Goal: Task Accomplishment & Management: Use online tool/utility

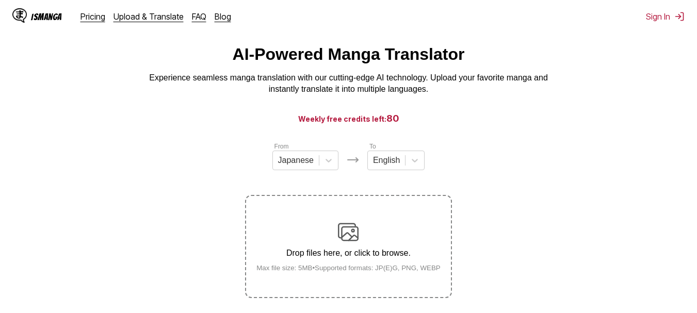
scroll to position [23, 0]
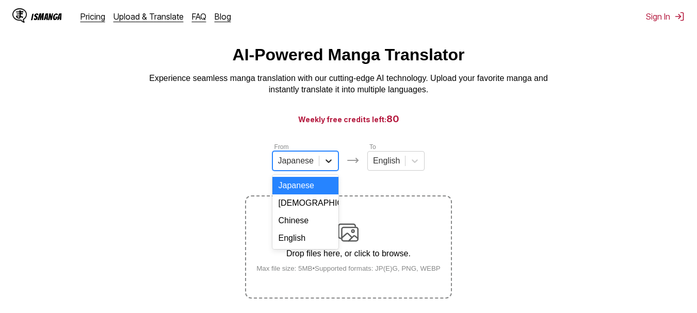
click at [321, 164] on div at bounding box center [328, 161] width 19 height 19
click at [313, 240] on div "English" at bounding box center [305, 239] width 66 height 18
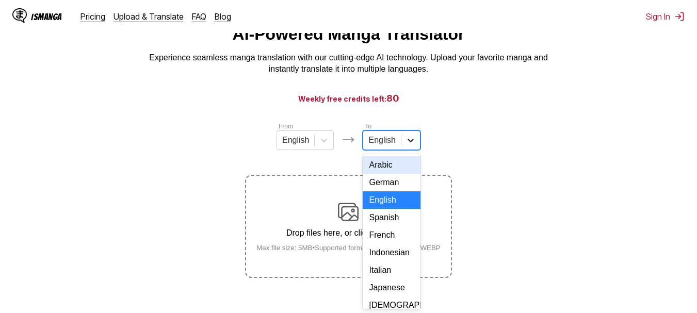
scroll to position [48, 0]
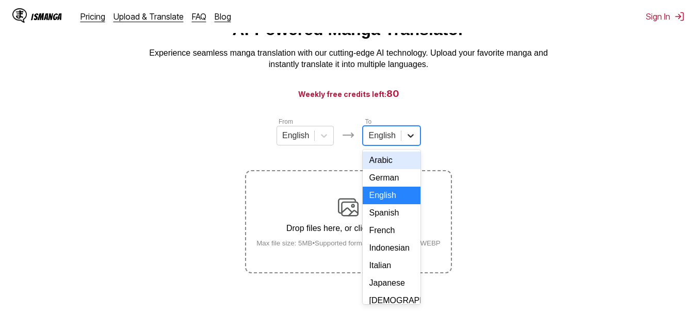
click at [403, 145] on div "17 results available. Use Up and Down to choose options, press Enter to select …" at bounding box center [391, 136] width 57 height 20
click at [401, 257] on div "Indonesian" at bounding box center [391, 248] width 57 height 18
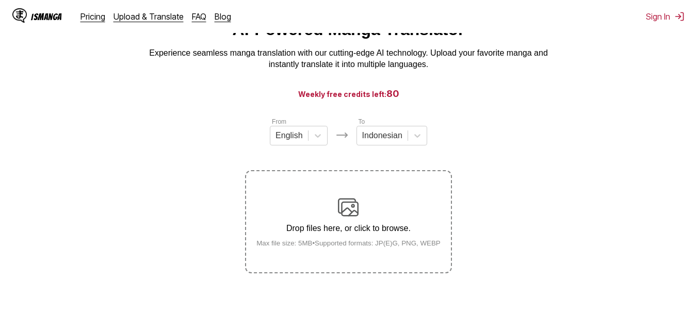
click at [353, 213] on img at bounding box center [348, 207] width 21 height 21
click at [0, 0] on input "Drop files here, or click to browse. Max file size: 5MB • Supported formats: JP…" at bounding box center [0, 0] width 0 height 0
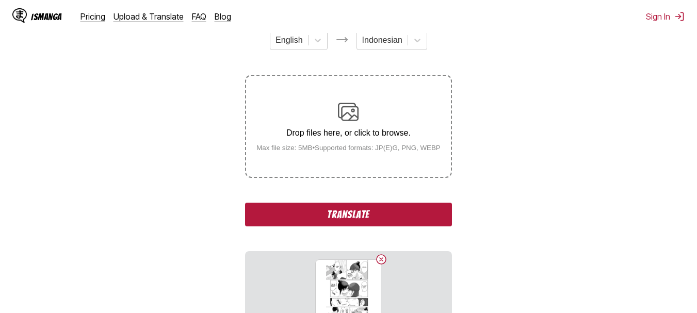
click at [360, 226] on button "Translate" at bounding box center [348, 215] width 206 height 24
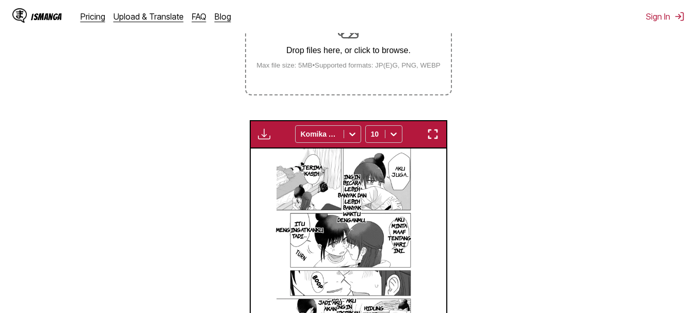
scroll to position [250, 0]
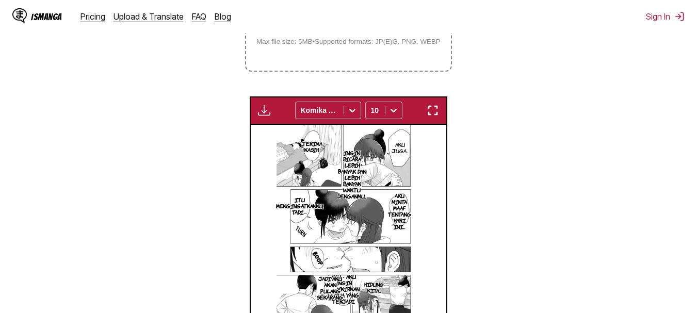
click at [432, 110] on img "button" at bounding box center [433, 110] width 12 height 12
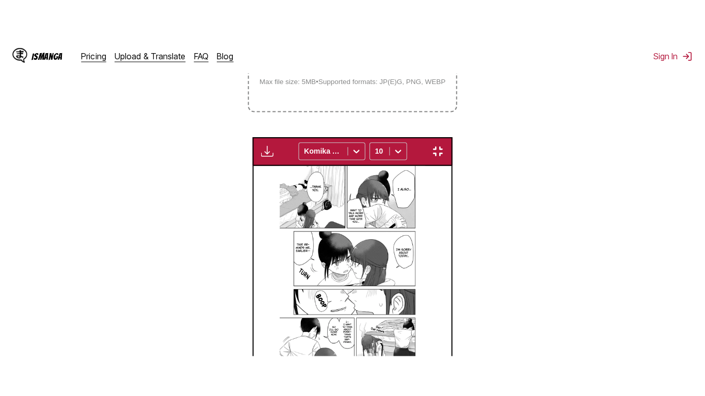
scroll to position [124, 0]
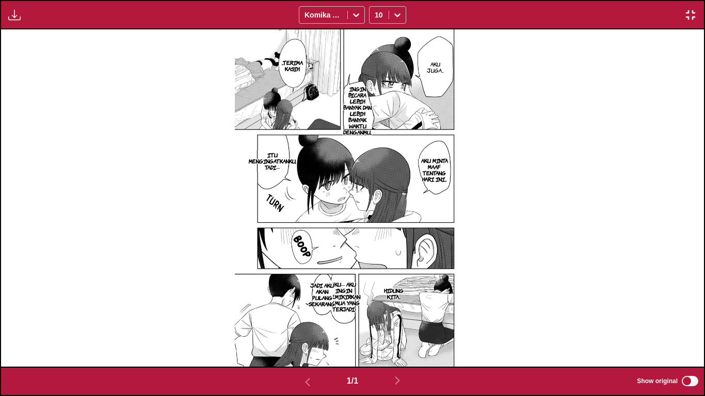
click at [341, 305] on p "AKU-- AKU INGIN MEMIKIRKAN SEMUA YANG TERJADI," at bounding box center [344, 296] width 37 height 35
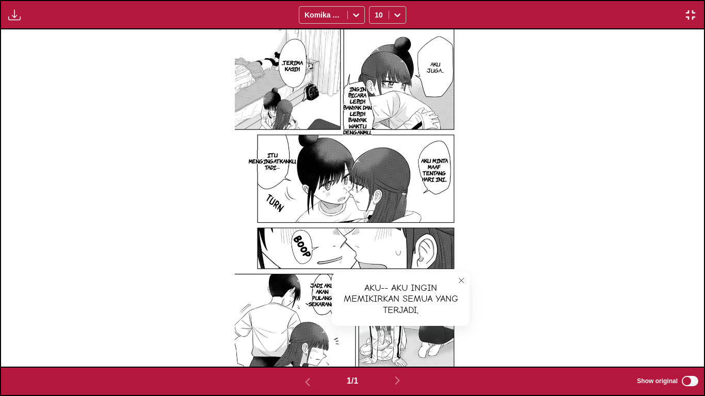
click at [460, 280] on icon "close-tooltip" at bounding box center [461, 280] width 7 height 7
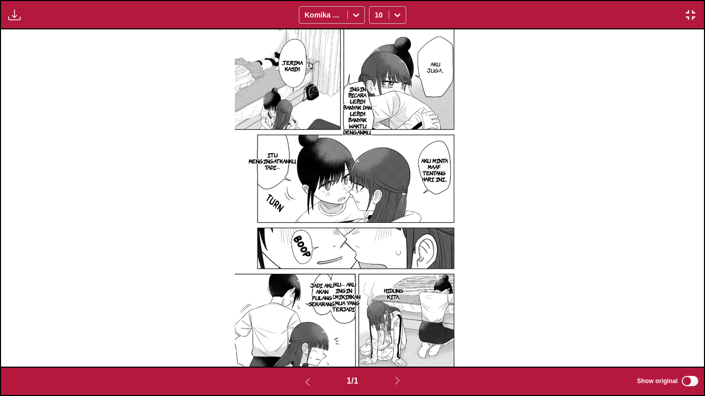
click at [695, 10] on img "button" at bounding box center [690, 15] width 12 height 12
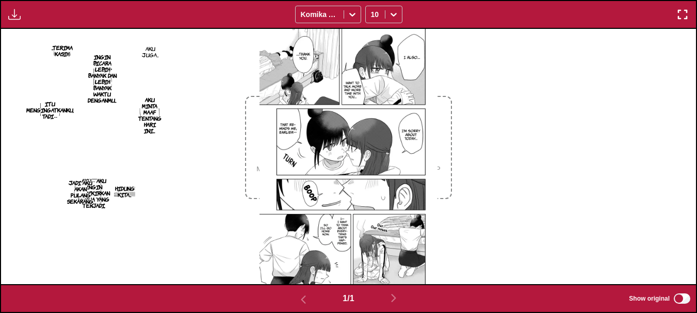
scroll to position [115, 0]
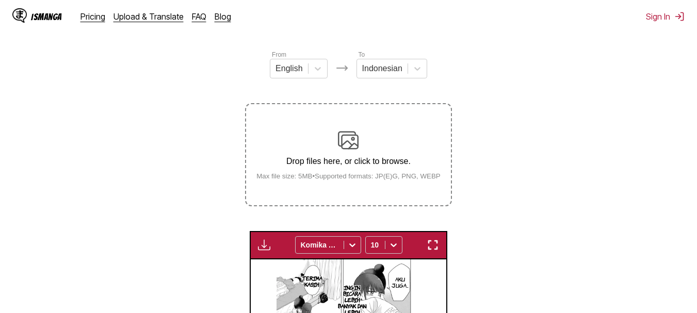
click at [360, 170] on div "Drop files here, or click to browse. Max file size: 5MB • Supported formats: JP…" at bounding box center [348, 155] width 201 height 50
click at [0, 0] on input "Drop files here, or click to browse. Max file size: 5MB • Supported formats: JP…" at bounding box center [0, 0] width 0 height 0
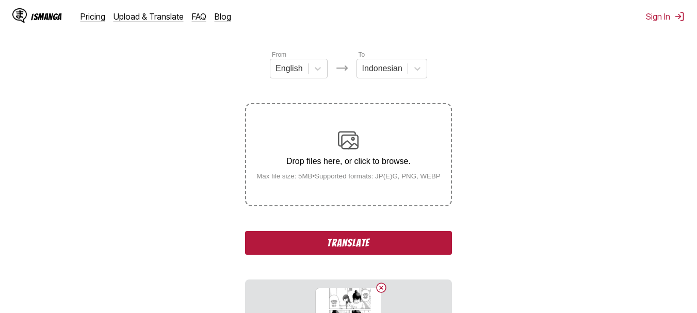
click at [355, 247] on button "Translate" at bounding box center [348, 243] width 206 height 24
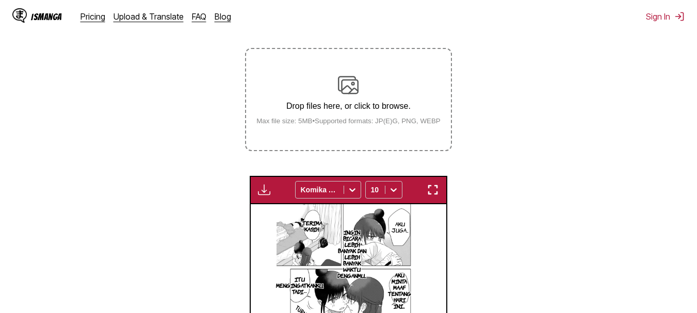
scroll to position [172, 0]
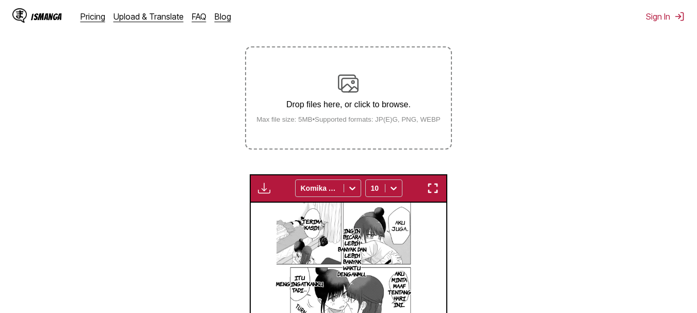
click at [432, 187] on img "button" at bounding box center [433, 188] width 12 height 12
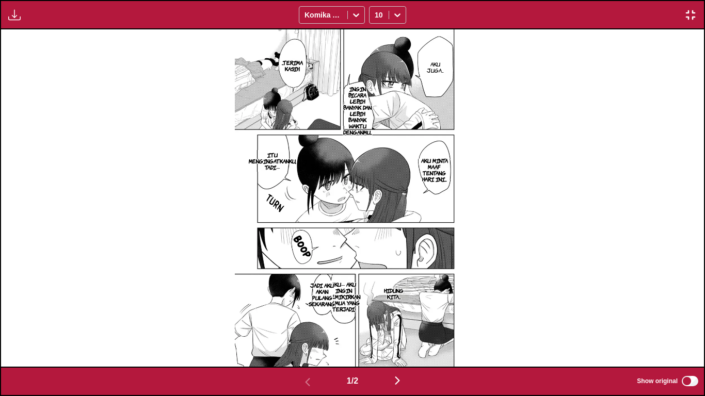
scroll to position [0, 703]
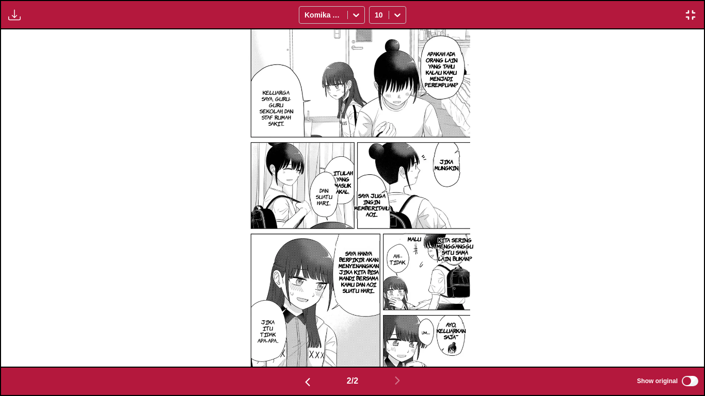
click at [685, 17] on img "button" at bounding box center [690, 15] width 12 height 12
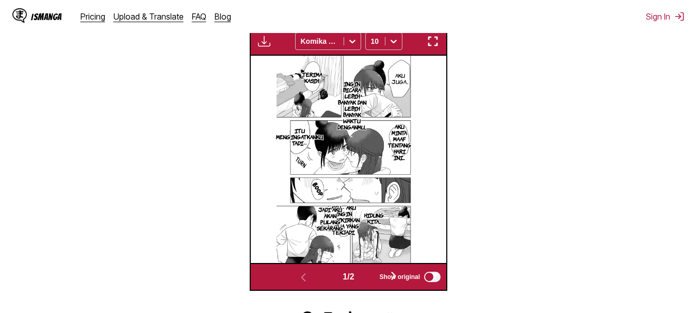
scroll to position [0, 196]
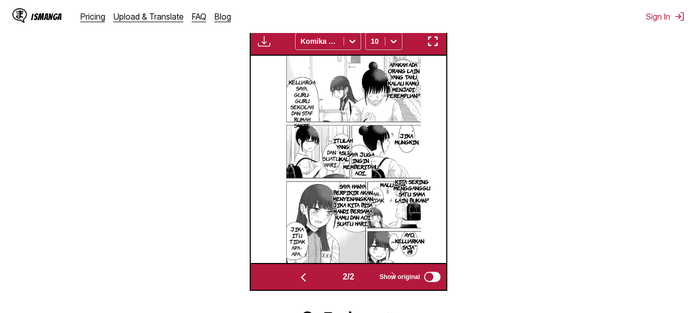
click at [435, 45] on img "button" at bounding box center [433, 41] width 12 height 12
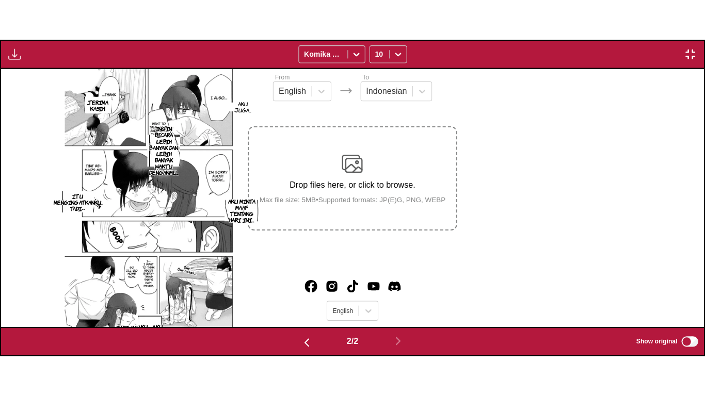
scroll to position [0, 703]
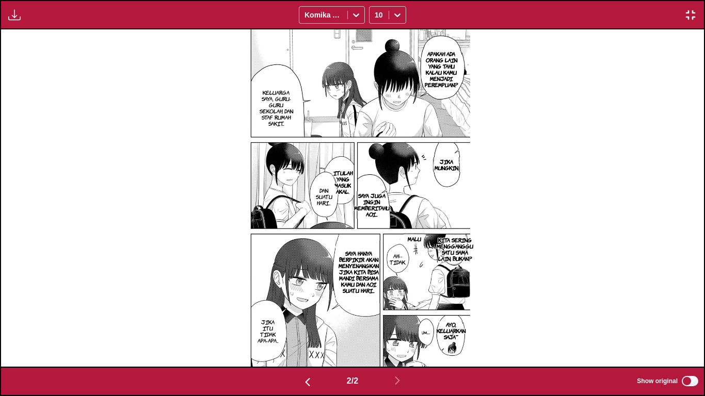
click at [347, 188] on p "ITULAH YANG MASUK AKAL." at bounding box center [342, 182] width 23 height 29
click at [461, 182] on icon "close-tooltip" at bounding box center [458, 178] width 5 height 5
click at [683, 13] on button "button" at bounding box center [690, 14] width 19 height 13
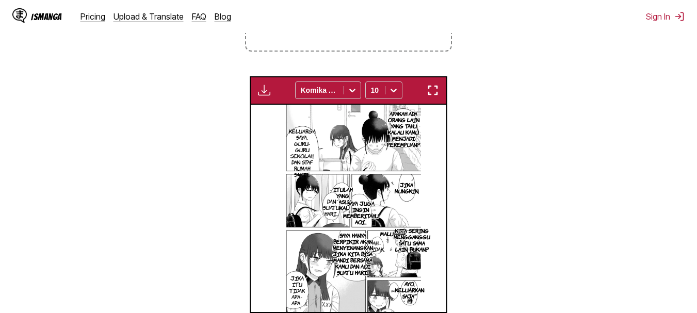
scroll to position [280, 0]
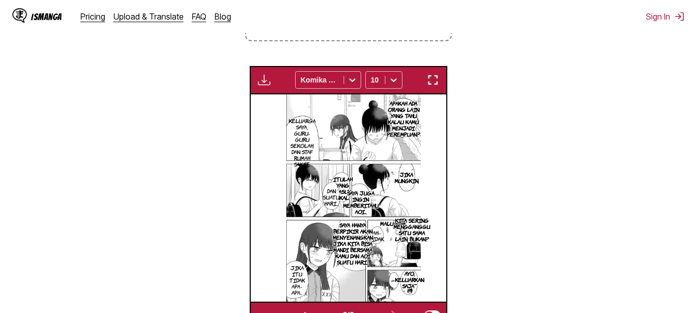
click at [435, 85] on img "button" at bounding box center [433, 80] width 12 height 12
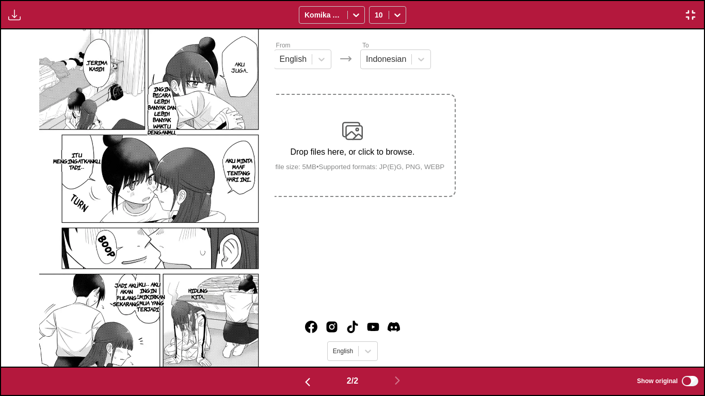
scroll to position [0, 703]
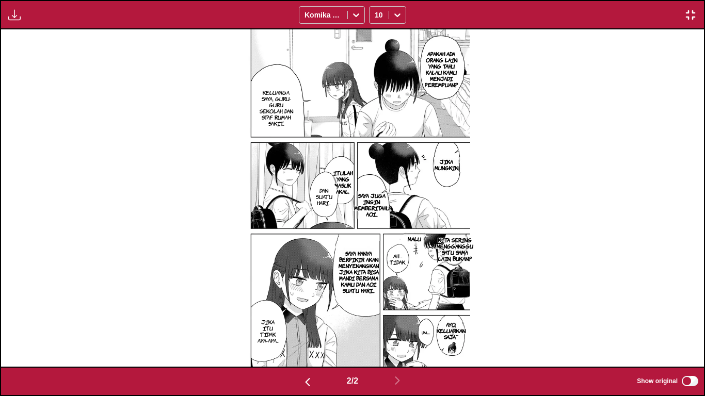
click at [691, 12] on img "button" at bounding box center [690, 15] width 12 height 12
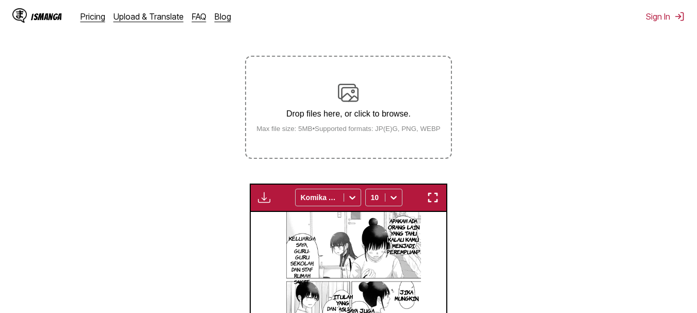
scroll to position [161, 0]
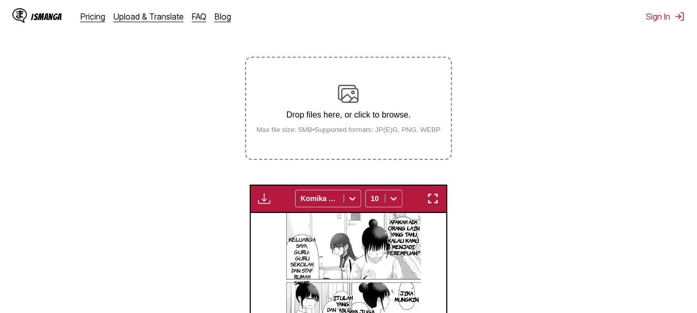
click at [383, 103] on div "Drop files here, or click to browse. Max file size: 5MB • Supported formats: JP…" at bounding box center [348, 109] width 201 height 50
click at [0, 0] on input "Drop files here, or click to browse. Max file size: 5MB • Supported formats: JP…" at bounding box center [0, 0] width 0 height 0
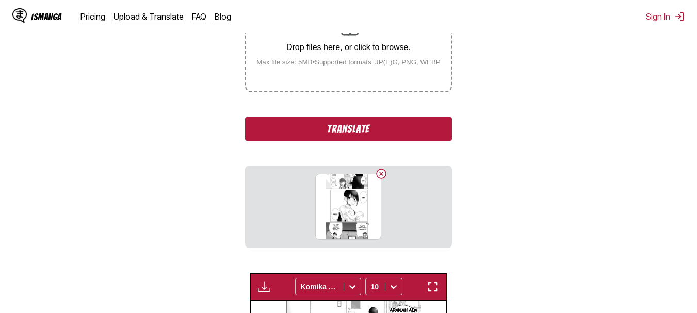
scroll to position [230, 0]
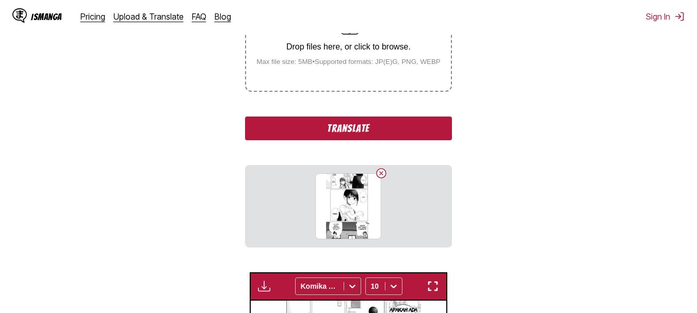
click at [346, 140] on button "Translate" at bounding box center [348, 129] width 206 height 24
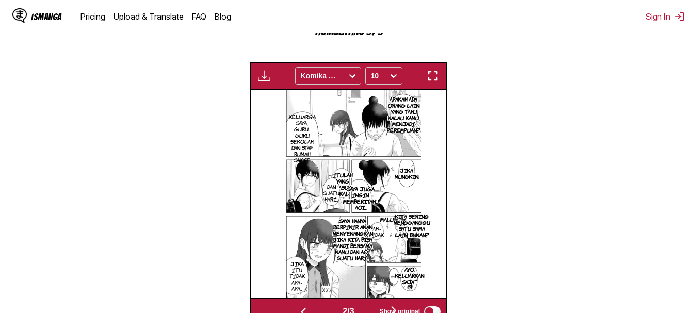
scroll to position [321, 0]
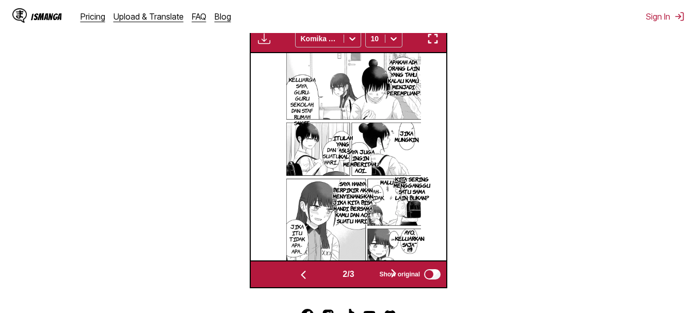
click at [425, 41] on button "button" at bounding box center [433, 38] width 19 height 13
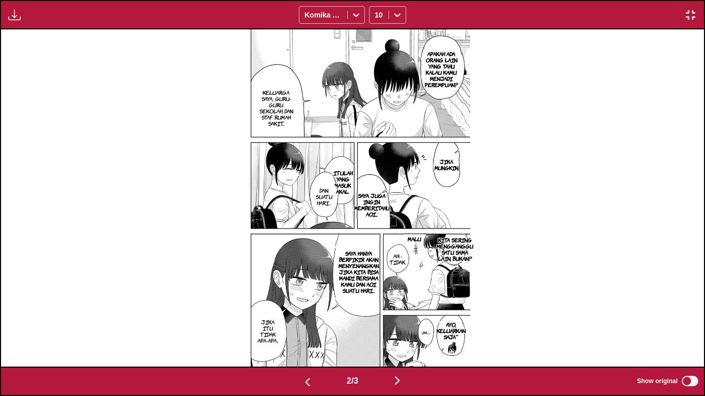
scroll to position [0, 1405]
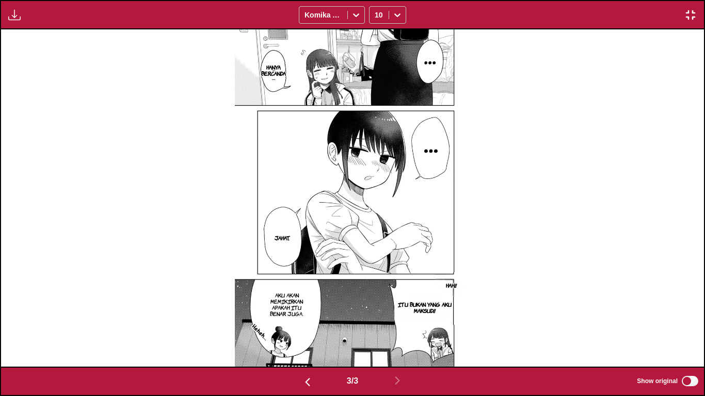
click at [696, 10] on img "button" at bounding box center [690, 15] width 12 height 12
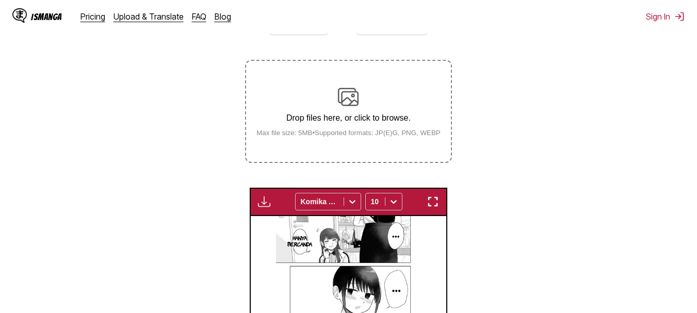
scroll to position [158, 0]
click at [361, 92] on div "Drop files here, or click to browse. Max file size: 5MB • Supported formats: JP…" at bounding box center [348, 112] width 201 height 50
click at [0, 0] on input "Drop files here, or click to browse. Max file size: 5MB • Supported formats: JP…" at bounding box center [0, 0] width 0 height 0
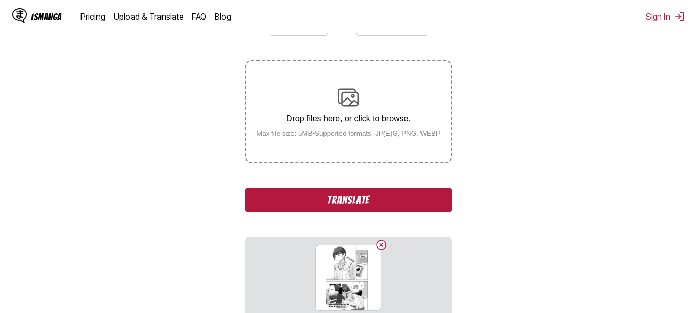
click at [342, 111] on div "Drop files here, or click to browse. Max file size: 5MB • Supported formats: JP…" at bounding box center [348, 112] width 201 height 50
click at [0, 0] on input "Drop files here, or click to browse. Max file size: 5MB • Supported formats: JP…" at bounding box center [0, 0] width 0 height 0
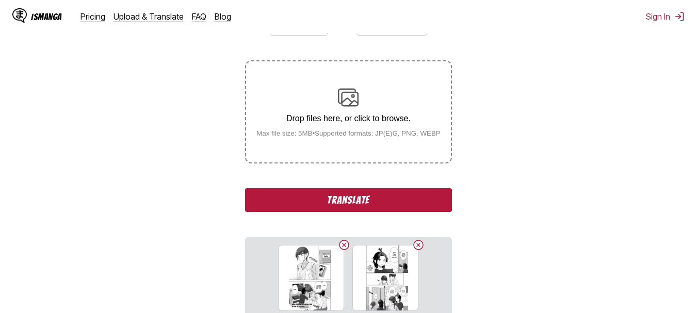
click at [351, 100] on img at bounding box center [348, 97] width 21 height 21
click at [0, 0] on input "Drop files here, or click to browse. Max file size: 5MB • Supported formats: JP…" at bounding box center [0, 0] width 0 height 0
click at [314, 95] on div "Drop files here, or click to browse. Max file size: 5MB • Supported formats: JP…" at bounding box center [348, 112] width 201 height 50
click at [0, 0] on input "Drop files here, or click to browse. Max file size: 5MB • Supported formats: JP…" at bounding box center [0, 0] width 0 height 0
click at [342, 129] on div "Drop files here, or click to browse. Max file size: 5MB • Supported formats: JP…" at bounding box center [348, 112] width 201 height 50
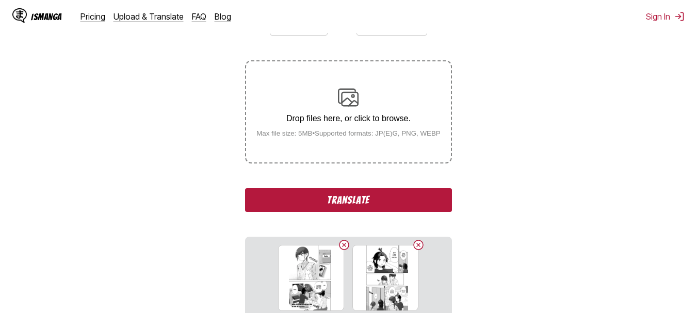
click at [0, 0] on input "Drop files here, or click to browse. Max file size: 5MB • Supported formats: JP…" at bounding box center [0, 0] width 0 height 0
click at [363, 199] on button "Translate" at bounding box center [348, 200] width 206 height 24
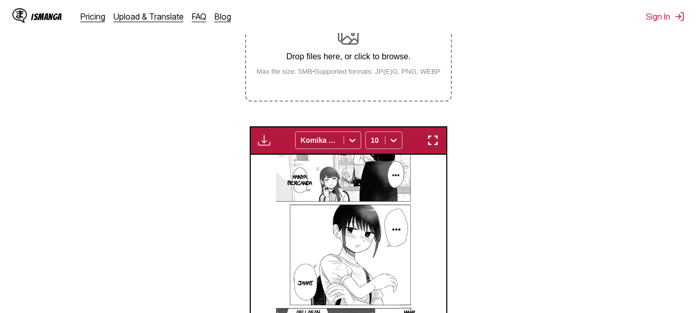
scroll to position [220, 0]
click at [426, 147] on button "button" at bounding box center [433, 139] width 19 height 13
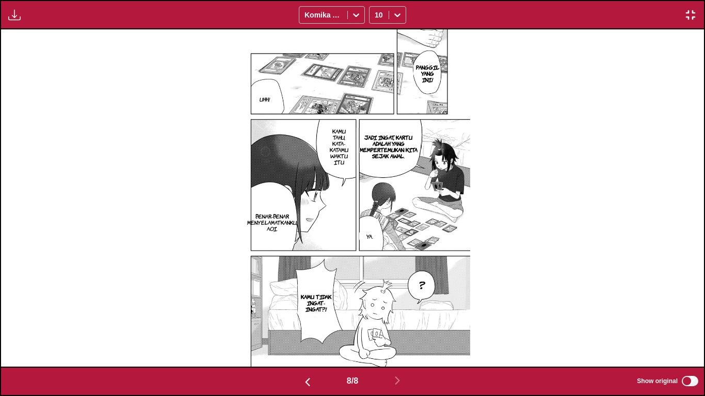
scroll to position [0, 4919]
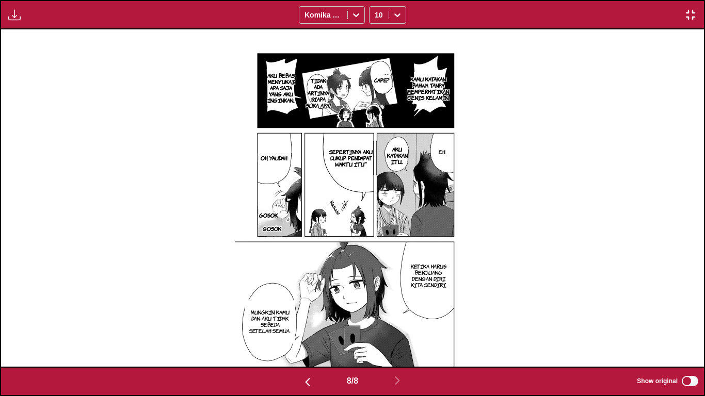
click at [690, 18] on img "button" at bounding box center [690, 15] width 12 height 12
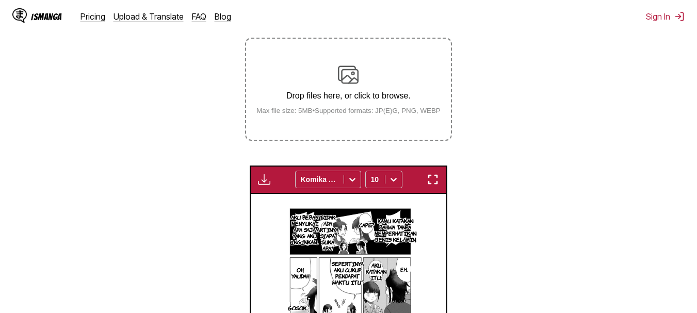
scroll to position [180, 0]
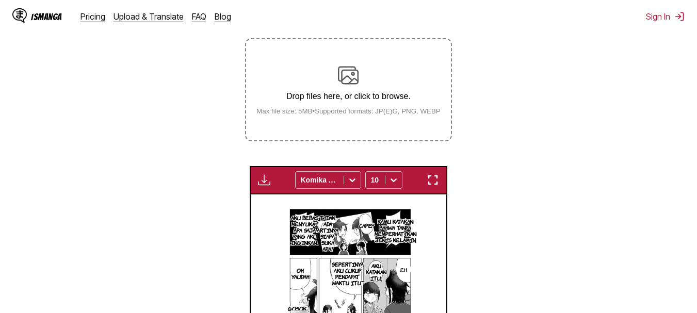
click at [366, 98] on p "Drop files here, or click to browse." at bounding box center [348, 96] width 201 height 9
click at [0, 0] on input "Drop files here, or click to browse. Max file size: 5MB • Supported formats: JP…" at bounding box center [0, 0] width 0 height 0
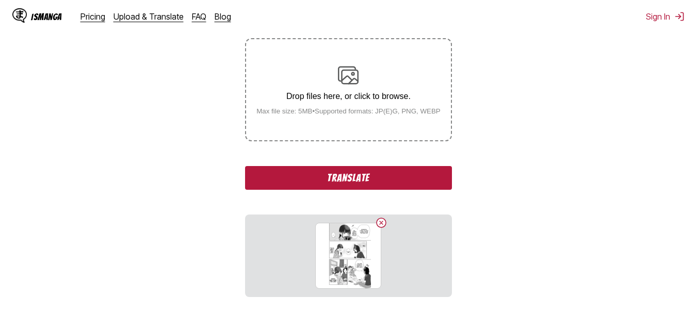
click at [363, 83] on div "Drop files here, or click to browse. Max file size: 5MB • Supported formats: JP…" at bounding box center [348, 90] width 201 height 50
click at [0, 0] on input "Drop files here, or click to browse. Max file size: 5MB • Supported formats: JP…" at bounding box center [0, 0] width 0 height 0
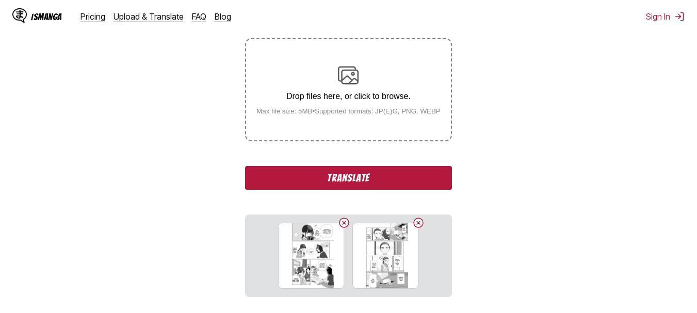
click at [316, 108] on div "Drop files here, or click to browse. Max file size: 5MB • Supported formats: JP…" at bounding box center [348, 90] width 201 height 50
click at [0, 0] on input "Drop files here, or click to browse. Max file size: 5MB • Supported formats: JP…" at bounding box center [0, 0] width 0 height 0
click at [349, 94] on p "Drop files here, or click to browse." at bounding box center [348, 96] width 201 height 9
click at [0, 0] on input "Drop files here, or click to browse. Max file size: 5MB • Supported formats: JP…" at bounding box center [0, 0] width 0 height 0
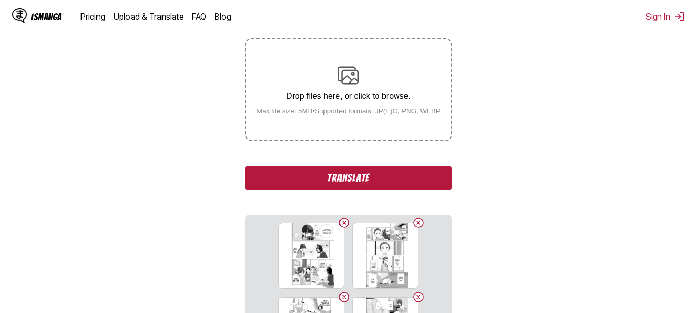
click at [328, 106] on div "Drop files here, or click to browse. Max file size: 5MB • Supported formats: JP…" at bounding box center [348, 90] width 201 height 50
click at [0, 0] on input "Drop files here, or click to browse. Max file size: 5MB • Supported formats: JP…" at bounding box center [0, 0] width 0 height 0
click at [321, 84] on div "Drop files here, or click to browse. Max file size: 5MB • Supported formats: JP…" at bounding box center [348, 90] width 201 height 50
click at [0, 0] on input "Drop files here, or click to browse. Max file size: 5MB • Supported formats: JP…" at bounding box center [0, 0] width 0 height 0
click at [331, 177] on button "Translate" at bounding box center [348, 178] width 206 height 24
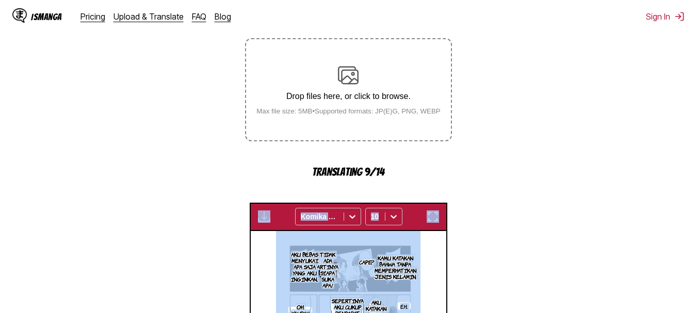
drag, startPoint x: 595, startPoint y: 246, endPoint x: 534, endPoint y: 186, distance: 85.7
click at [534, 186] on section "From English To Indonesian Drop files here, or click to browse. Max file size: …" at bounding box center [348, 226] width 680 height 482
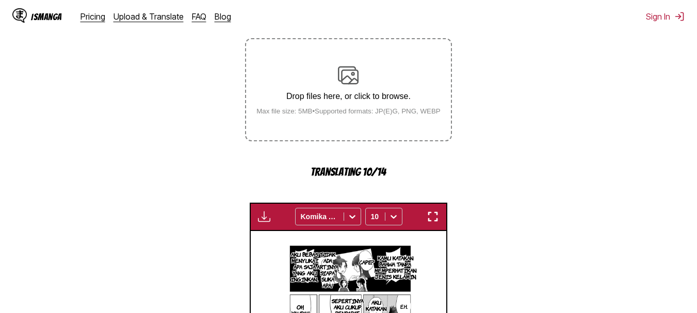
click at [434, 216] on img "button" at bounding box center [433, 216] width 12 height 12
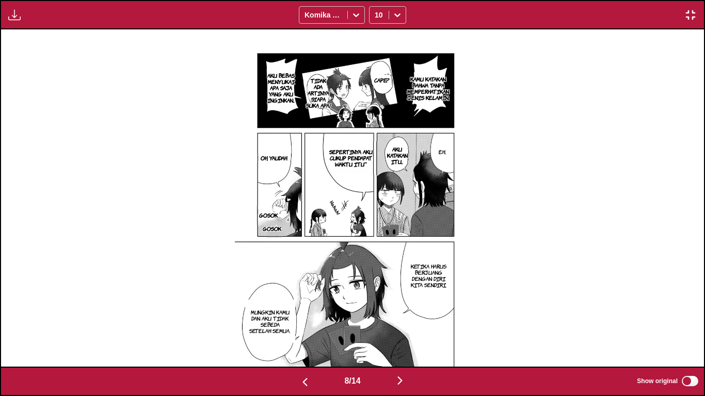
scroll to position [0, 5621]
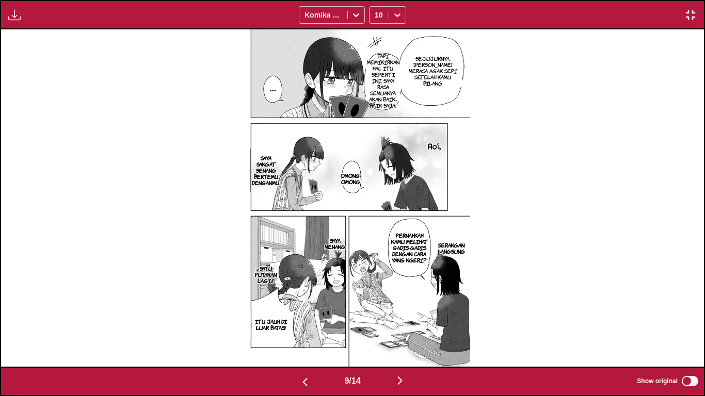
click at [696, 313] on div "9 / 14 Show original" at bounding box center [352, 381] width 705 height 29
click at [695, 16] on img "button" at bounding box center [690, 15] width 12 height 12
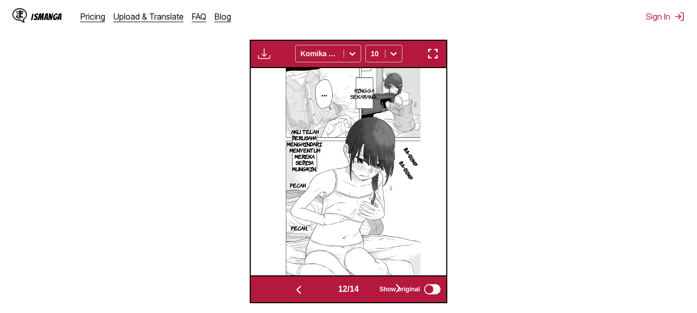
scroll to position [0, 2348]
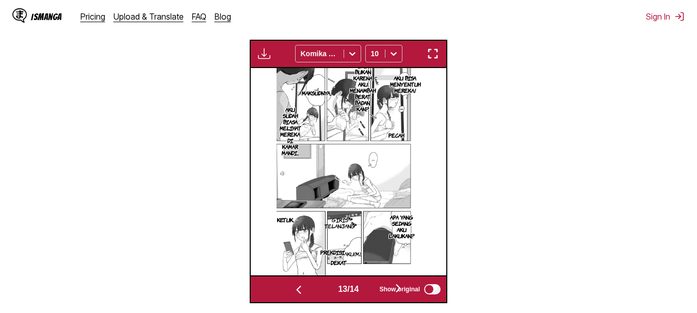
click at [434, 57] on img "button" at bounding box center [433, 53] width 12 height 12
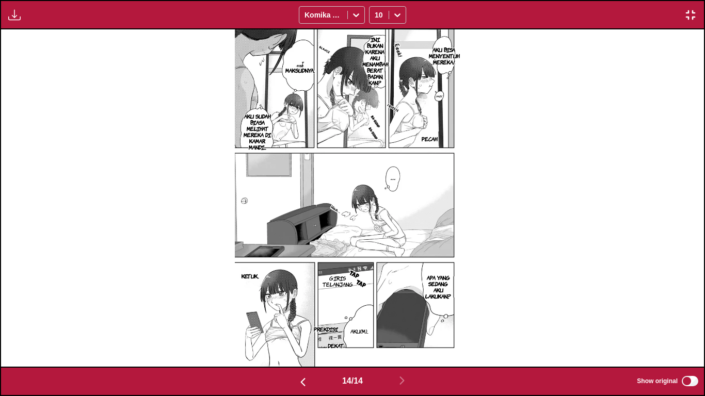
scroll to position [0, 9135]
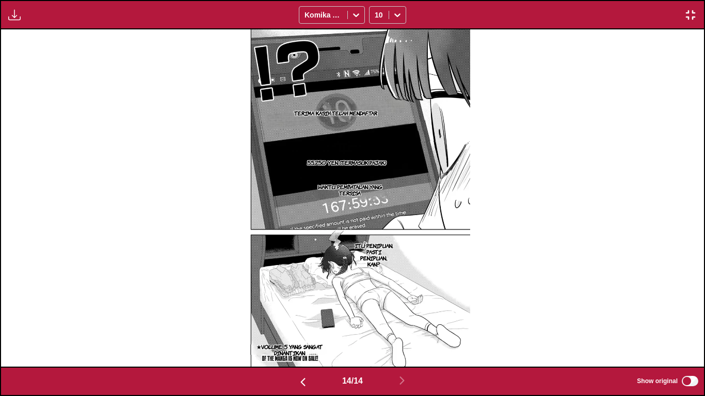
click at [688, 22] on div "Available for premium users only Komika Axis 10" at bounding box center [352, 14] width 705 height 29
click at [685, 15] on img "button" at bounding box center [690, 15] width 12 height 12
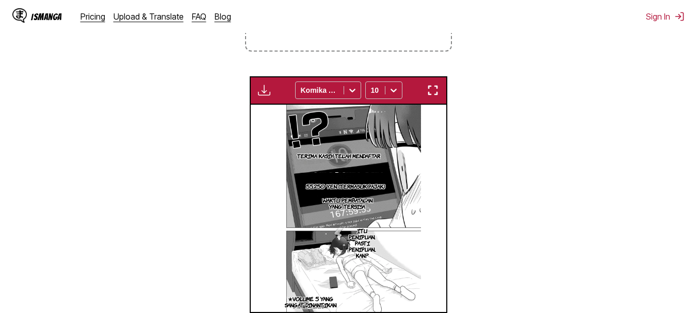
scroll to position [183, 0]
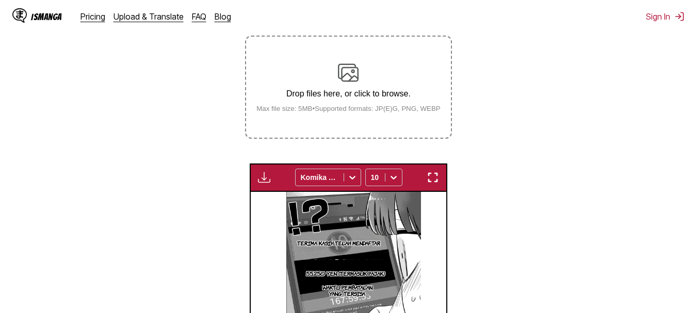
click at [325, 90] on div "Drop files here, or click to browse. Max file size: 5MB • Supported formats: JP…" at bounding box center [348, 87] width 201 height 50
click at [0, 0] on input "Drop files here, or click to browse. Max file size: 5MB • Supported formats: JP…" at bounding box center [0, 0] width 0 height 0
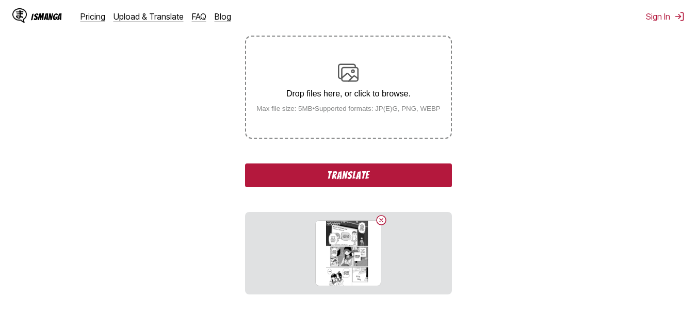
click at [337, 75] on div "Drop files here, or click to browse. Max file size: 5MB • Supported formats: JP…" at bounding box center [348, 87] width 201 height 50
click at [0, 0] on input "Drop files here, or click to browse. Max file size: 5MB • Supported formats: JP…" at bounding box center [0, 0] width 0 height 0
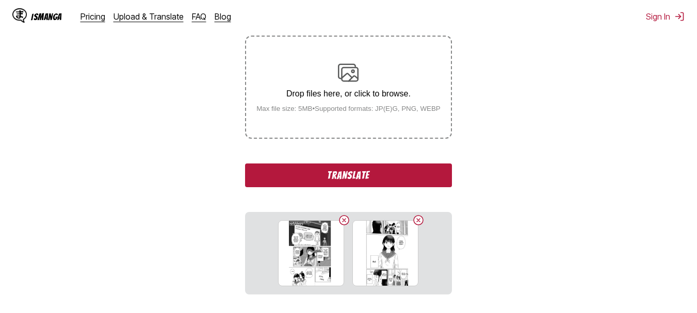
click at [321, 79] on div "Drop files here, or click to browse. Max file size: 5MB • Supported formats: JP…" at bounding box center [348, 87] width 201 height 50
click at [0, 0] on input "Drop files here, or click to browse. Max file size: 5MB • Supported formats: JP…" at bounding box center [0, 0] width 0 height 0
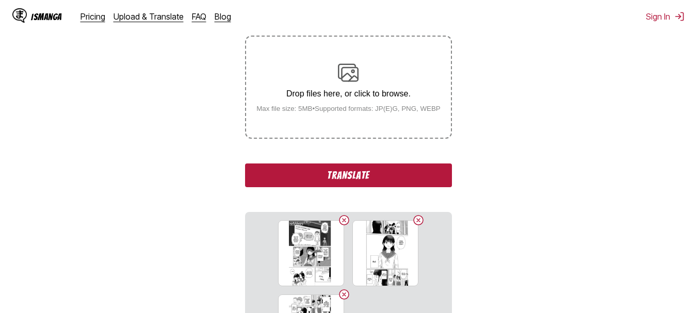
click at [316, 91] on p "Drop files here, or click to browse." at bounding box center [348, 93] width 201 height 9
click at [0, 0] on input "Drop files here, or click to browse. Max file size: 5MB • Supported formats: JP…" at bounding box center [0, 0] width 0 height 0
click at [321, 105] on div "Drop files here, or click to browse. Max file size: 5MB • Supported formats: JP…" at bounding box center [348, 87] width 201 height 50
click at [0, 0] on input "Drop files here, or click to browse. Max file size: 5MB • Supported formats: JP…" at bounding box center [0, 0] width 0 height 0
click at [350, 71] on img at bounding box center [348, 72] width 21 height 21
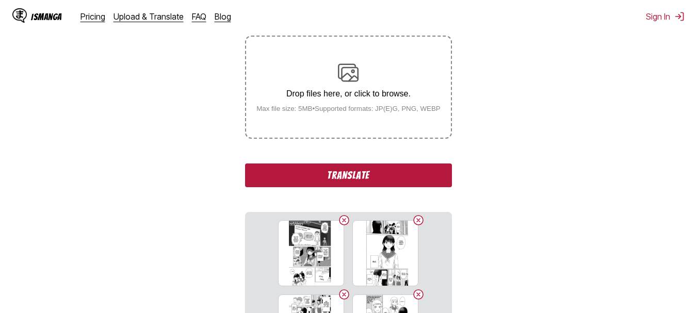
click at [0, 0] on input "Drop files here, or click to browse. Max file size: 5MB • Supported formats: JP…" at bounding box center [0, 0] width 0 height 0
click at [326, 84] on div "Drop files here, or click to browse. Max file size: 5MB • Supported formats: JP…" at bounding box center [348, 87] width 201 height 50
click at [0, 0] on input "Drop files here, or click to browse. Max file size: 5MB • Supported formats: JP…" at bounding box center [0, 0] width 0 height 0
click at [329, 95] on p "Drop files here, or click to browse." at bounding box center [348, 93] width 201 height 9
click at [0, 0] on input "Drop files here, or click to browse. Max file size: 5MB • Supported formats: JP…" at bounding box center [0, 0] width 0 height 0
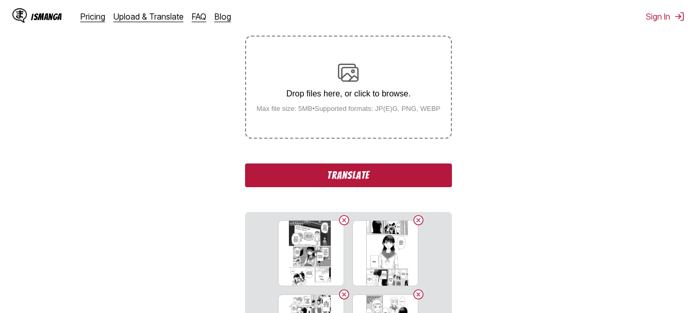
click at [311, 170] on button "Translate" at bounding box center [348, 176] width 206 height 24
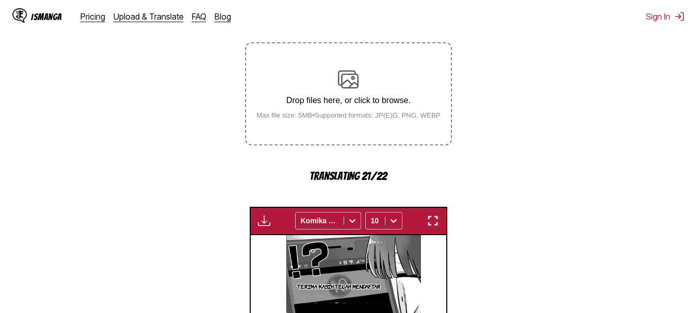
scroll to position [194, 0]
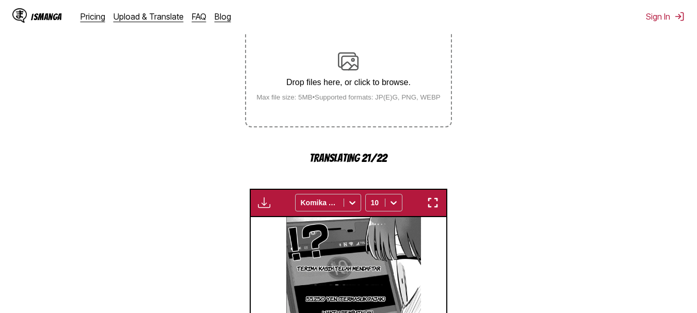
click at [433, 200] on img "button" at bounding box center [433, 203] width 12 height 12
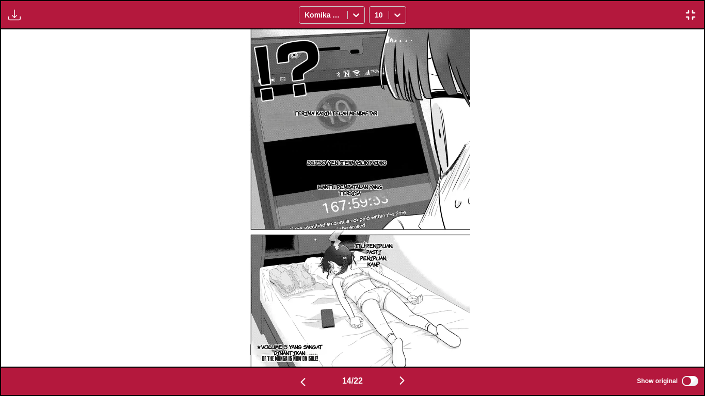
scroll to position [0, 9837]
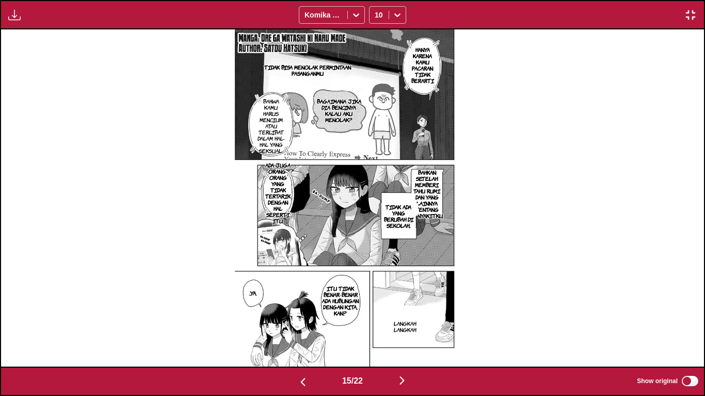
click at [689, 17] on img "button" at bounding box center [690, 15] width 12 height 12
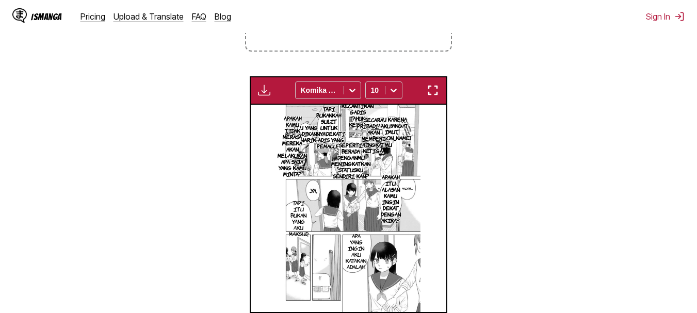
scroll to position [0, 2739]
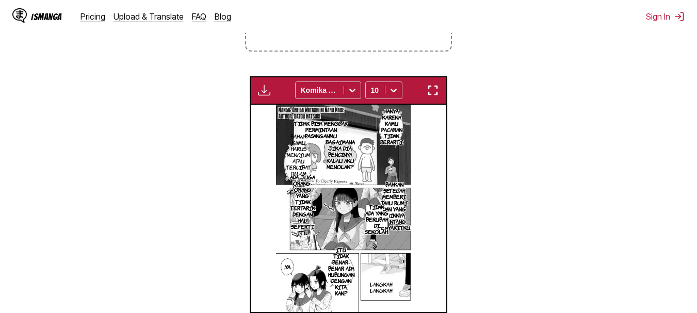
click at [435, 87] on img "button" at bounding box center [433, 90] width 12 height 12
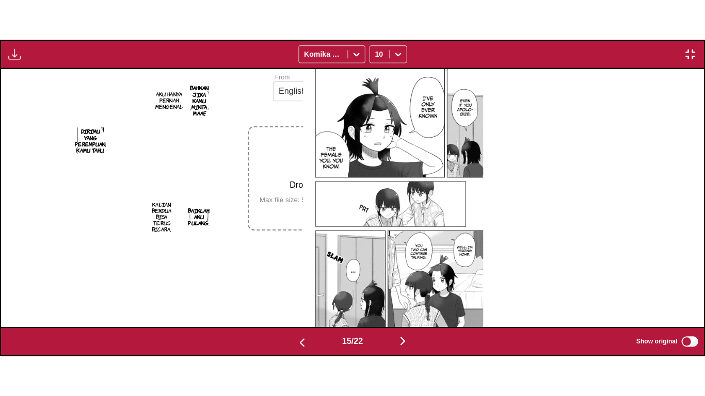
scroll to position [0, 9837]
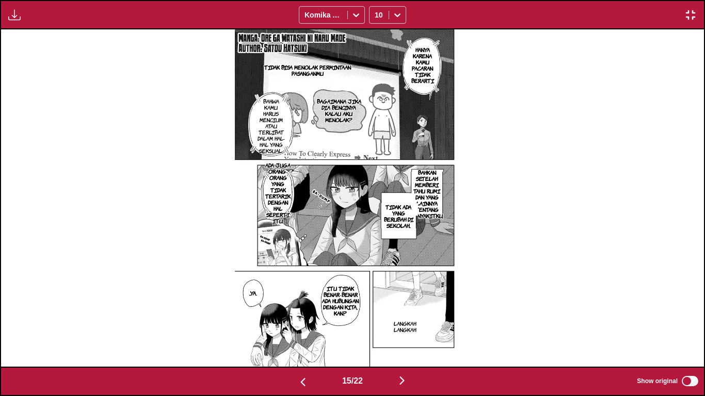
click at [423, 183] on p "Bahkan setelah memberi tahu Rumi dan yang lainnya tentang penyakitku," at bounding box center [427, 194] width 37 height 54
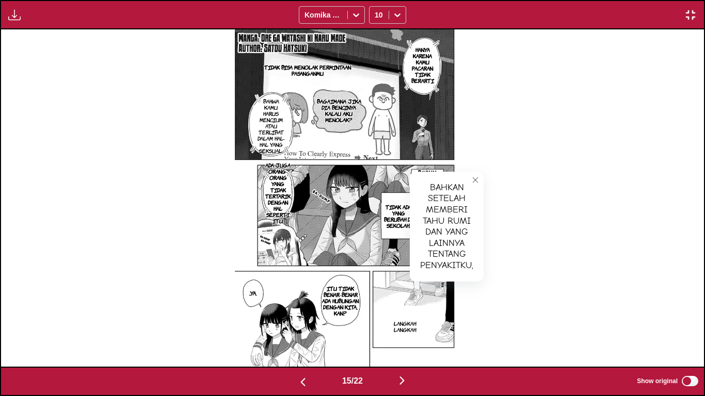
click at [479, 182] on icon "close-tooltip" at bounding box center [475, 179] width 7 height 7
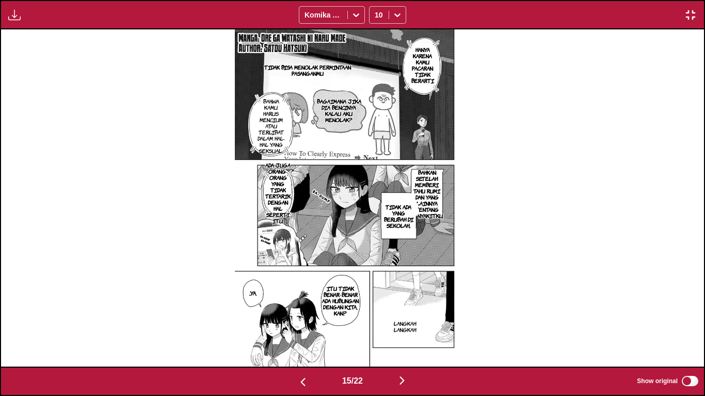
scroll to position [0, 10540]
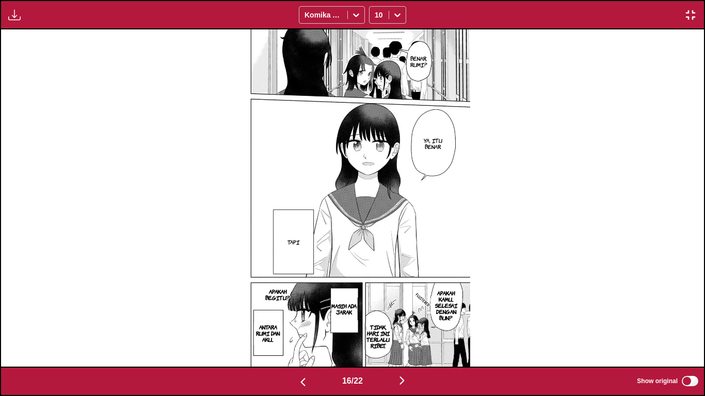
click at [682, 10] on button "button" at bounding box center [690, 14] width 19 height 13
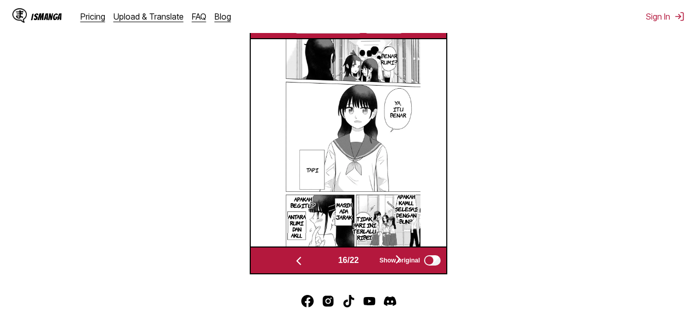
scroll to position [315, 0]
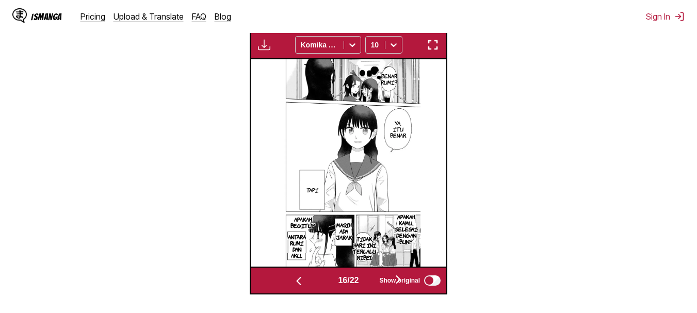
click at [435, 43] on img "button" at bounding box center [433, 45] width 12 height 12
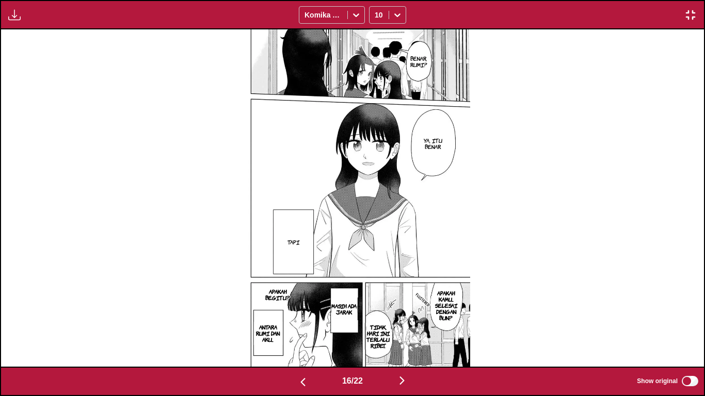
scroll to position [0, 11243]
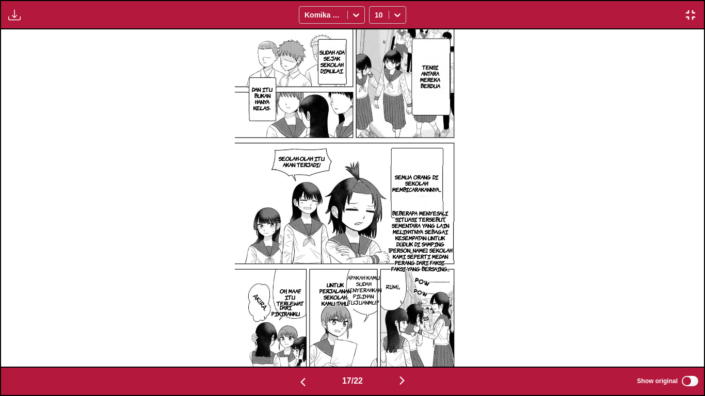
click at [367, 290] on p "APAKAH KAMU SUDAH MENYERAHKAN PILIHAN TUJUANMU?" at bounding box center [364, 289] width 40 height 35
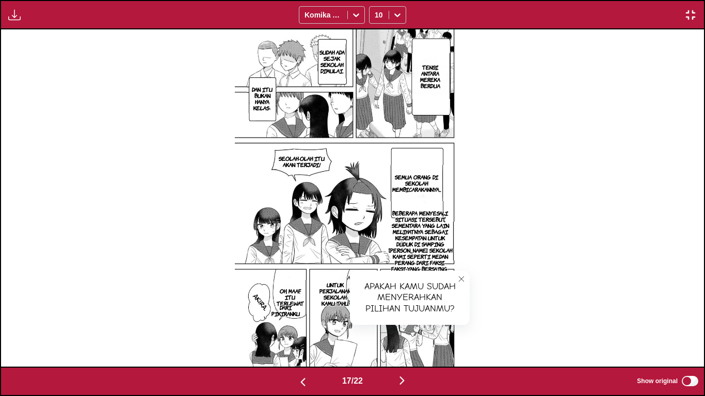
click at [458, 279] on icon "close-tooltip" at bounding box center [461, 278] width 7 height 7
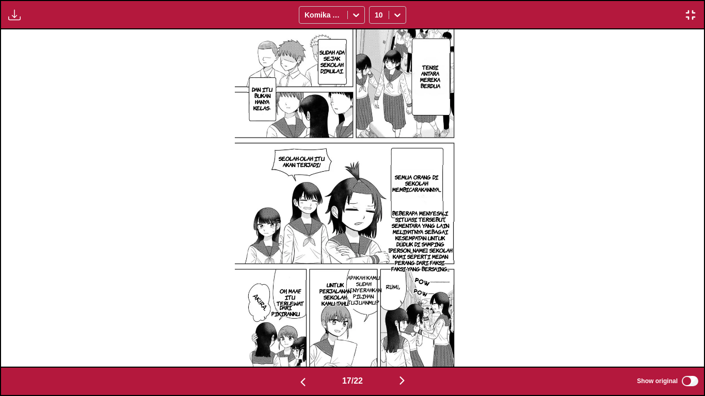
click at [302, 299] on p "OH, MAAF. Itu terlewat" at bounding box center [289, 297] width 33 height 23
click at [390, 283] on button "close-tooltip" at bounding box center [391, 288] width 17 height 17
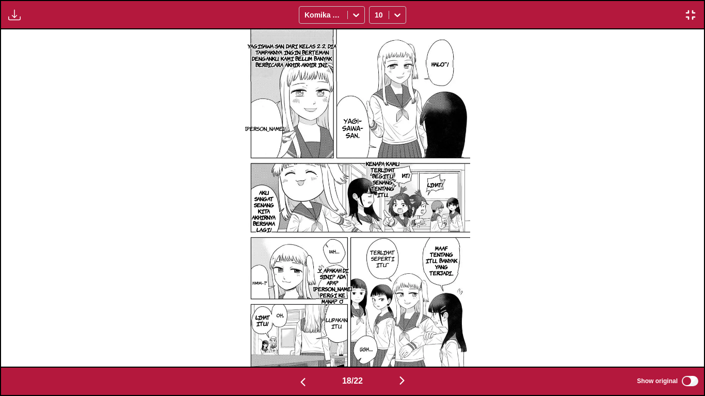
click at [404, 174] on p "LIHAT!" at bounding box center [402, 175] width 20 height 10
click at [430, 180] on icon "close-tooltip" at bounding box center [431, 178] width 7 height 7
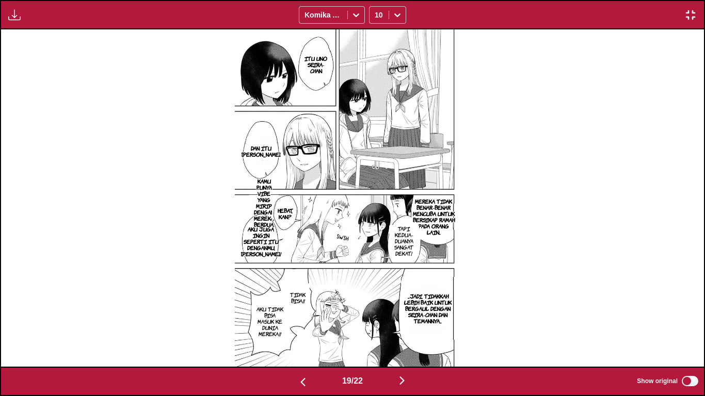
click at [690, 18] on img "button" at bounding box center [690, 15] width 12 height 12
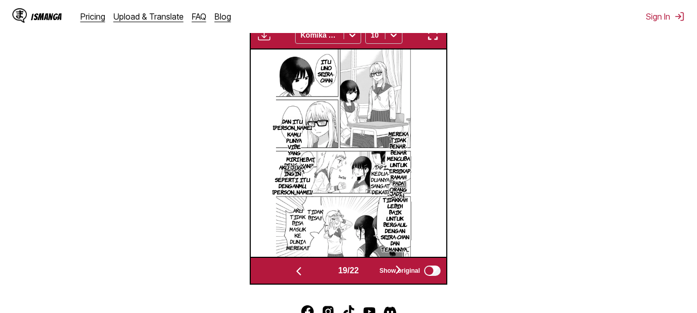
scroll to position [323, 0]
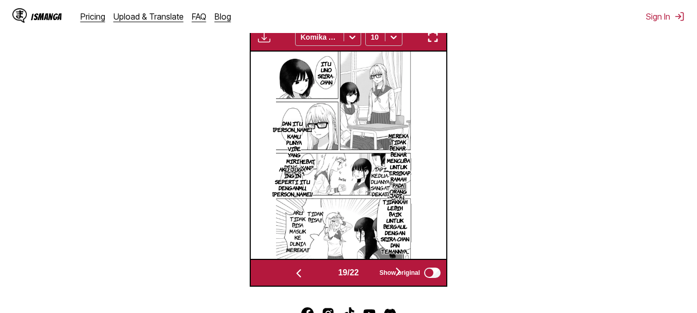
click at [432, 37] on img "button" at bounding box center [433, 37] width 12 height 12
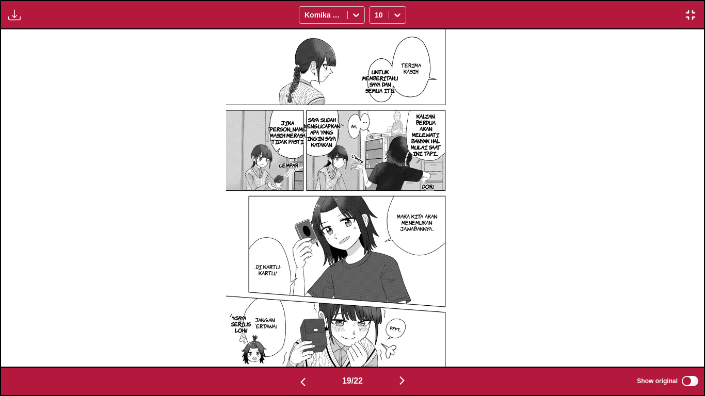
scroll to position [0, 12648]
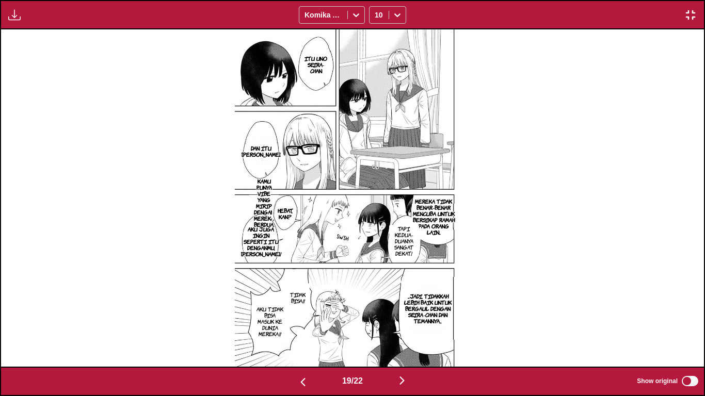
click at [261, 192] on p "Kamu punya vibe yang mirip dengan mereka berdua." at bounding box center [263, 203] width 29 height 54
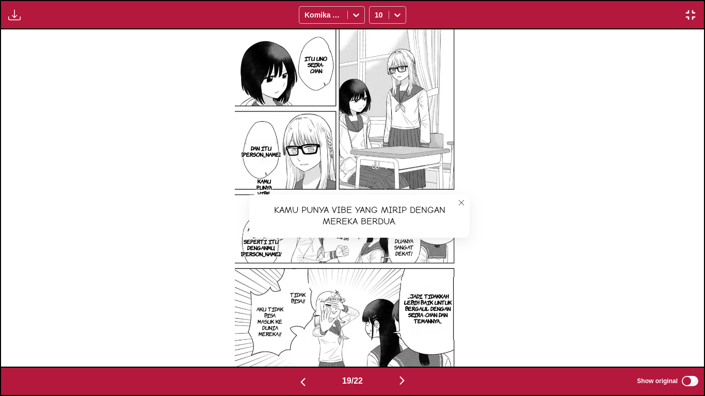
click at [459, 205] on icon "close-tooltip" at bounding box center [461, 202] width 5 height 5
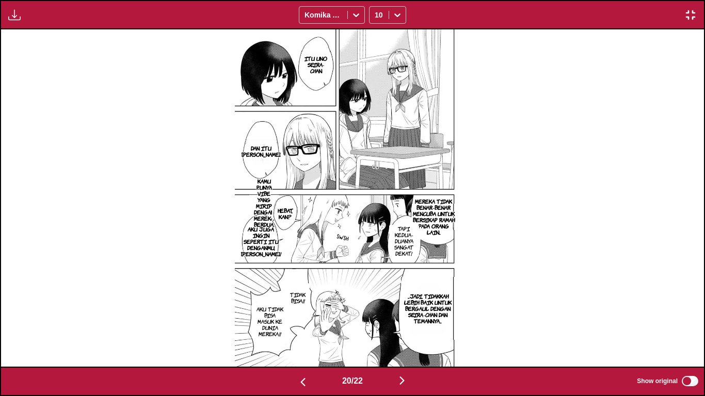
scroll to position [0, 13351]
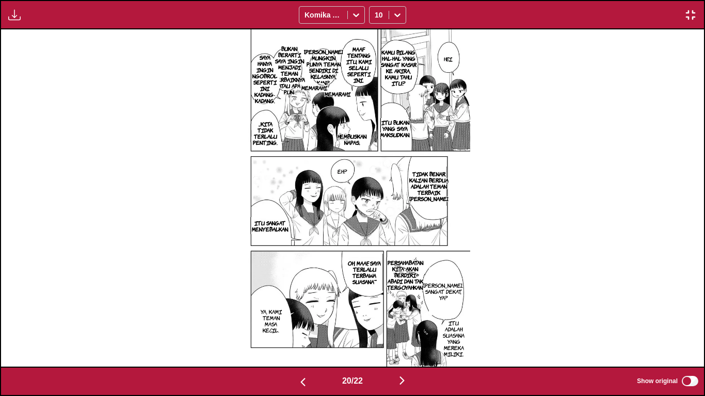
click at [326, 68] on p "[PERSON_NAME] MUNGKIN PUNYA TEMAN SENDIRI DI KELASNYA, KAN?" at bounding box center [323, 66] width 43 height 41
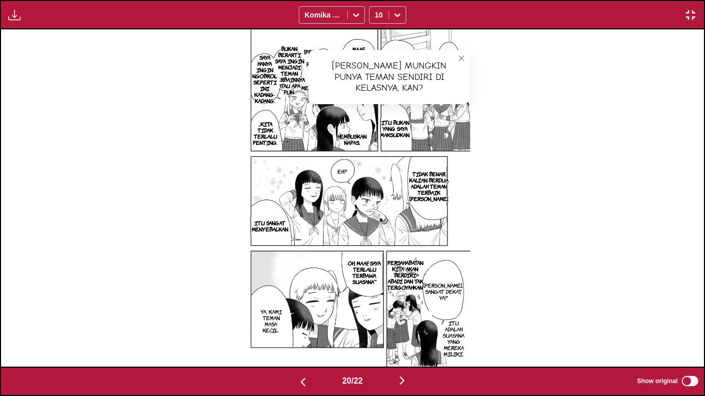
click at [460, 55] on icon "close-tooltip" at bounding box center [461, 58] width 7 height 7
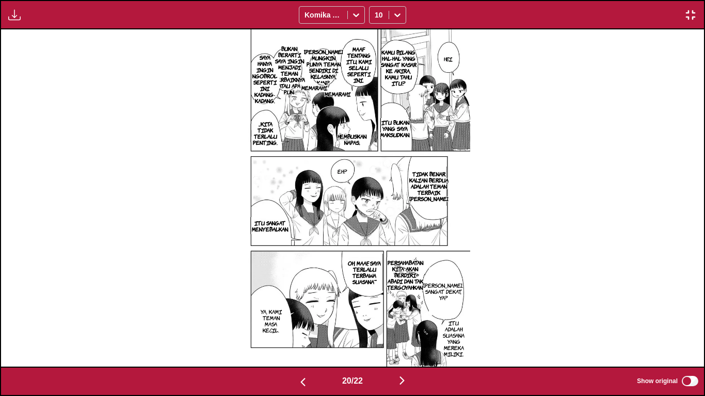
click at [296, 69] on p "BUKAN BERARTI SAYA INGIN MENJADI TEMAN TERBAIKNYA ATAU APA PUN-" at bounding box center [289, 70] width 36 height 54
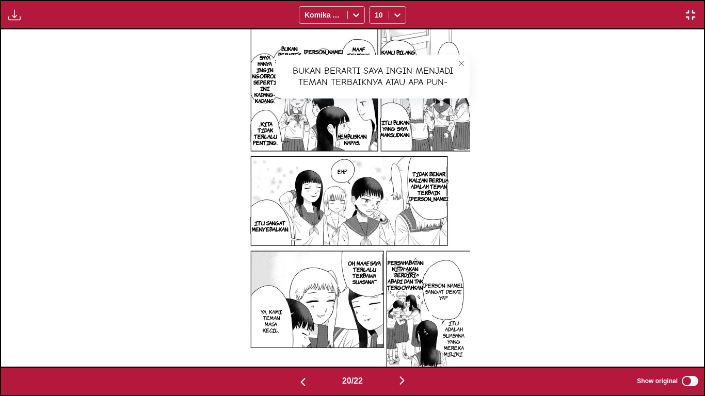
click at [459, 60] on icon "close-tooltip" at bounding box center [461, 63] width 7 height 7
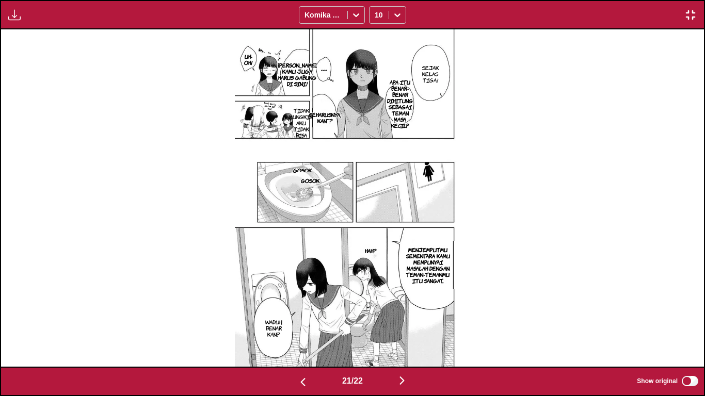
scroll to position [0, 14756]
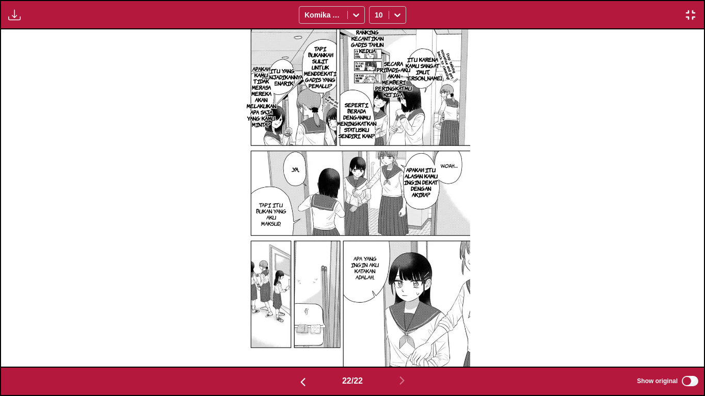
click at [686, 313] on label "Show original" at bounding box center [668, 381] width 63 height 13
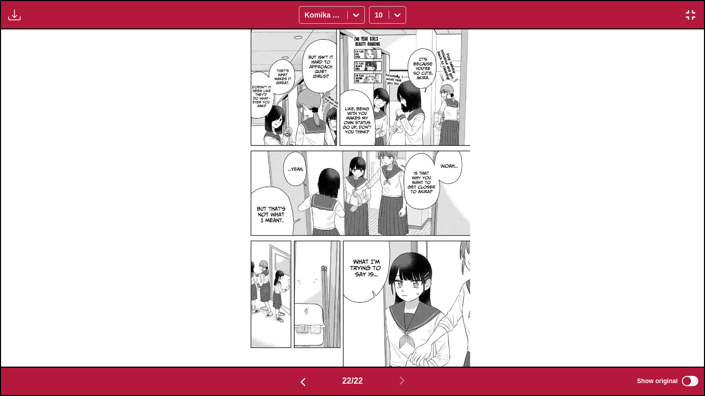
click at [686, 313] on label "Show original" at bounding box center [668, 381] width 63 height 13
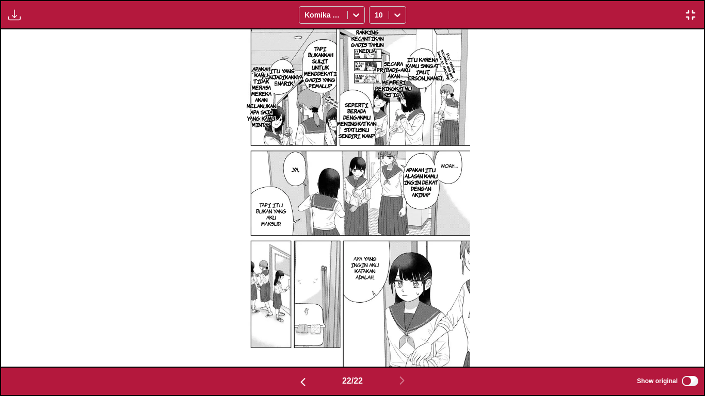
click at [289, 73] on p "ITU YANG MENJADIKANNYA MENARIK." at bounding box center [282, 77] width 45 height 23
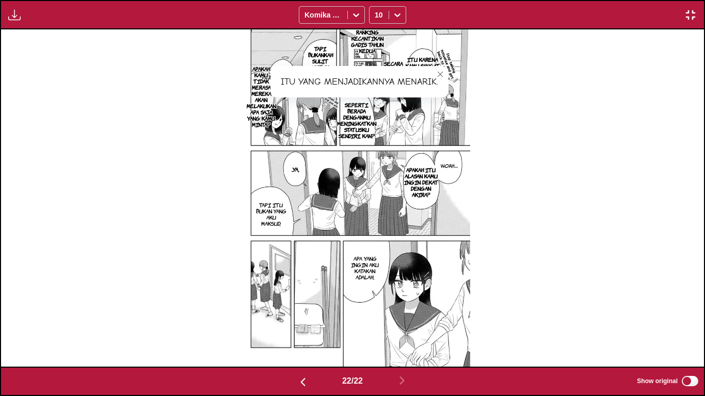
click at [442, 71] on icon "close-tooltip" at bounding box center [439, 74] width 7 height 7
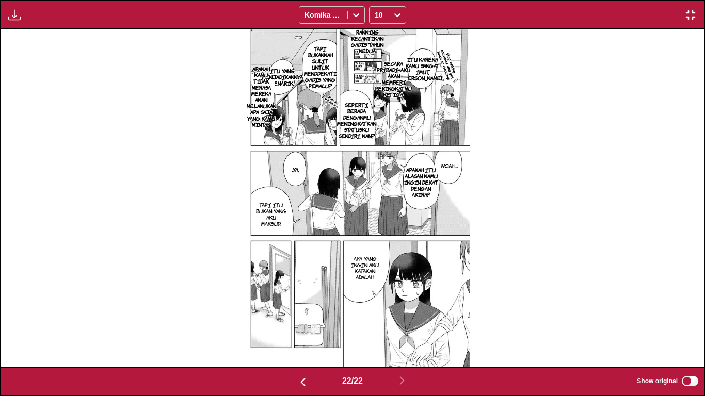
click at [690, 12] on img "button" at bounding box center [690, 15] width 12 height 12
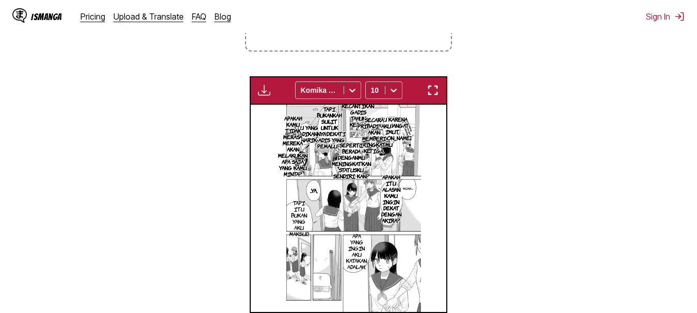
scroll to position [207, 0]
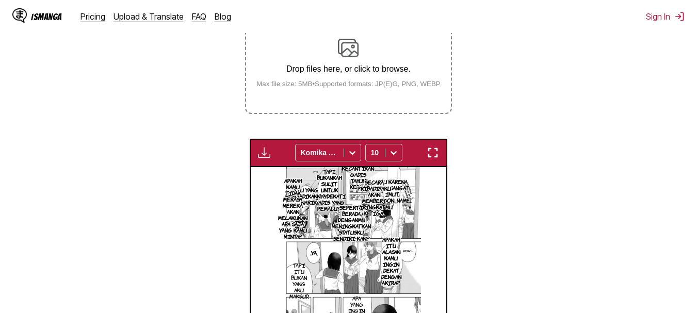
click at [354, 64] on div "Drop files here, or click to browse. Max file size: 5MB • Supported formats: JP…" at bounding box center [348, 63] width 201 height 50
click at [0, 0] on input "Drop files here, or click to browse. Max file size: 5MB • Supported formats: JP…" at bounding box center [0, 0] width 0 height 0
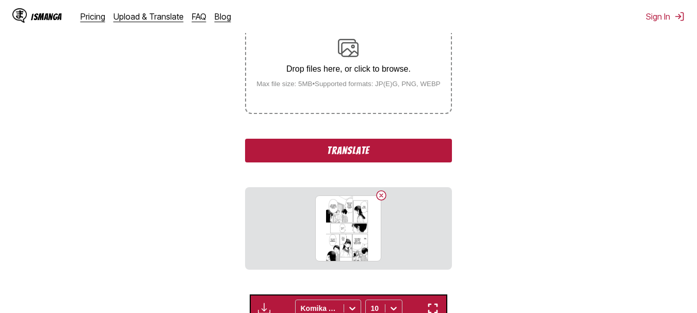
click at [323, 58] on div "Drop files here, or click to browse. Max file size: 5MB • Supported formats: JP…" at bounding box center [348, 63] width 201 height 50
click at [0, 0] on input "Drop files here, or click to browse. Max file size: 5MB • Supported formats: JP…" at bounding box center [0, 0] width 0 height 0
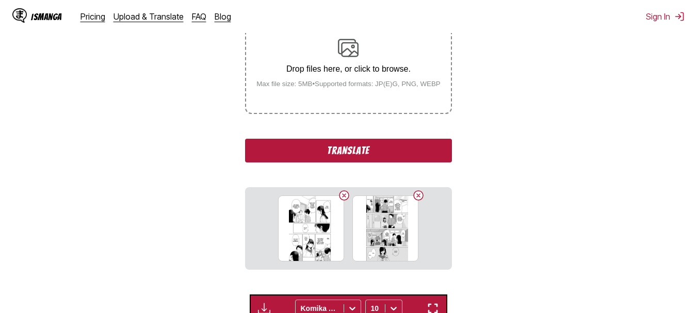
click at [319, 77] on div "Drop files here, or click to browse. Max file size: 5MB • Supported formats: JP…" at bounding box center [348, 63] width 201 height 50
click at [0, 0] on input "Drop files here, or click to browse. Max file size: 5MB • Supported formats: JP…" at bounding box center [0, 0] width 0 height 0
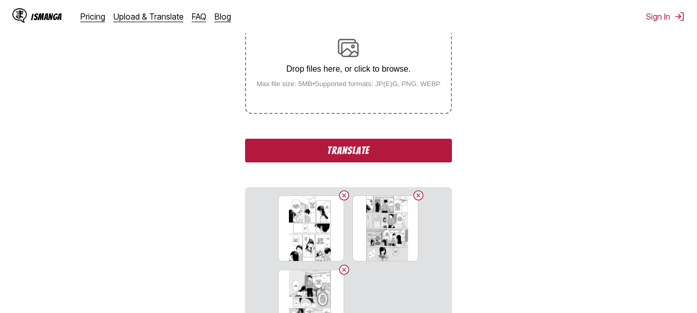
click at [320, 63] on div "Drop files here, or click to browse. Max file size: 5MB • Supported formats: JP…" at bounding box center [348, 63] width 201 height 50
click at [0, 0] on input "Drop files here, or click to browse. Max file size: 5MB • Supported formats: JP…" at bounding box center [0, 0] width 0 height 0
click at [345, 58] on img at bounding box center [348, 48] width 21 height 21
click at [0, 0] on input "Drop files here, or click to browse. Max file size: 5MB • Supported formats: JP…" at bounding box center [0, 0] width 0 height 0
click at [354, 73] on p "Drop files here, or click to browse." at bounding box center [348, 68] width 201 height 9
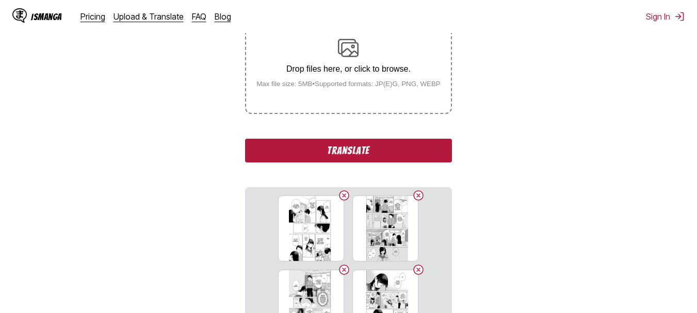
click at [0, 0] on input "Drop files here, or click to browse. Max file size: 5MB • Supported formats: JP…" at bounding box center [0, 0] width 0 height 0
click at [309, 71] on p "Drop files here, or click to browse." at bounding box center [348, 68] width 201 height 9
click at [0, 0] on input "Drop files here, or click to browse. Max file size: 5MB • Supported formats: JP…" at bounding box center [0, 0] width 0 height 0
click at [324, 154] on button "Translate" at bounding box center [348, 151] width 206 height 24
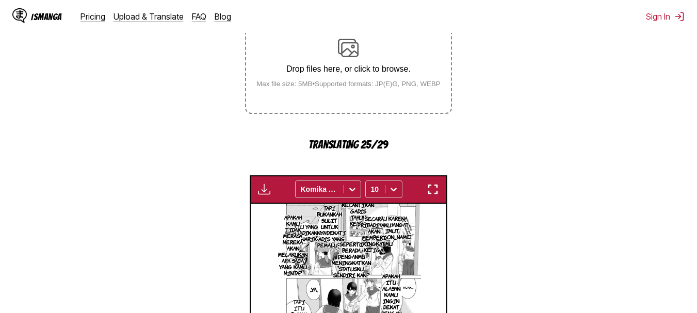
click at [437, 188] on img "button" at bounding box center [433, 189] width 12 height 12
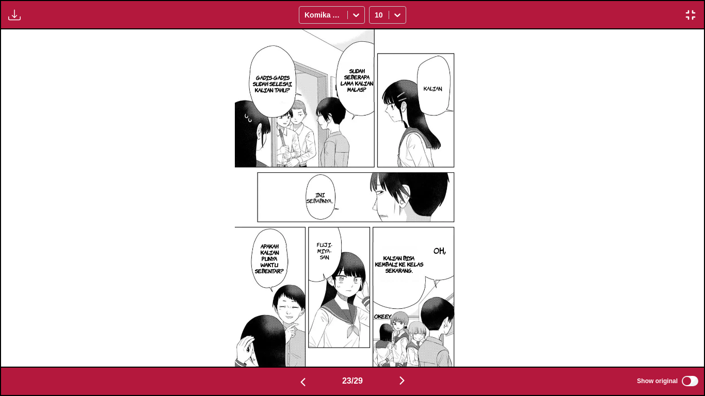
scroll to position [0, 16161]
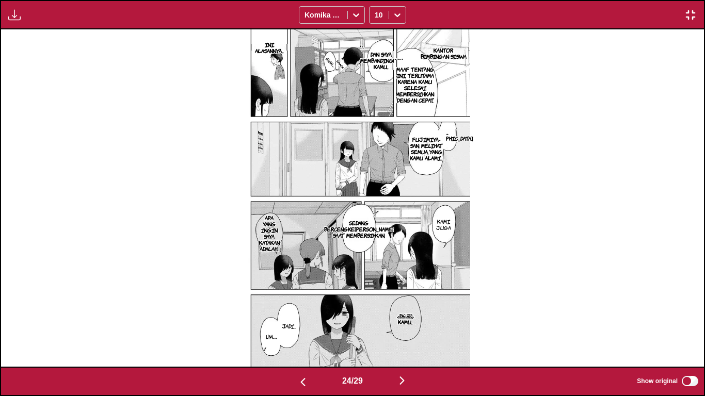
click at [375, 61] on p "DAN SAYA MEMBANDINGKAN KAMU..." at bounding box center [381, 60] width 46 height 23
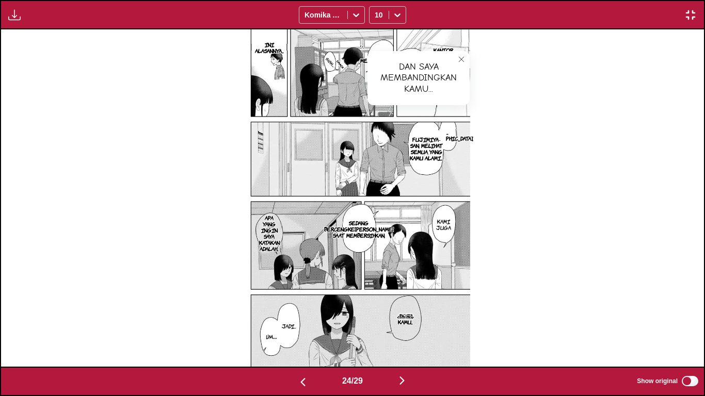
click at [462, 56] on icon "close-tooltip" at bounding box center [461, 59] width 7 height 7
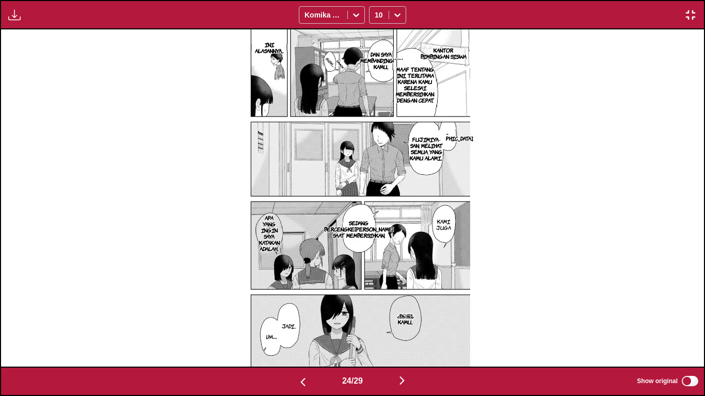
click at [457, 137] on p "...[GEOGRAPHIC_DATA]," at bounding box center [447, 135] width 55 height 17
click at [469, 102] on img at bounding box center [352, 197] width 235 height 337
click at [529, 132] on button "close-tooltip" at bounding box center [537, 137] width 17 height 17
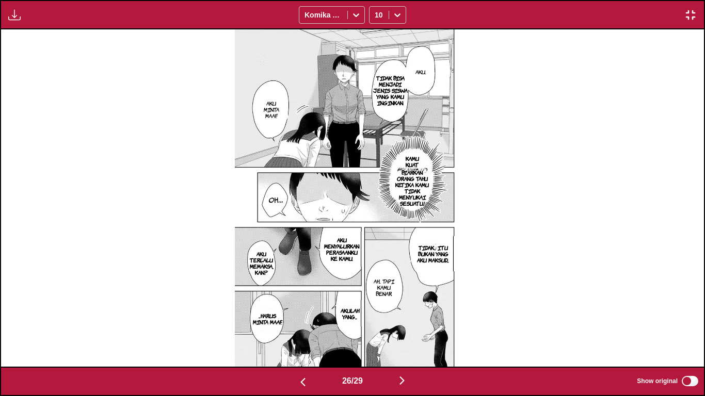
scroll to position [0, 17566]
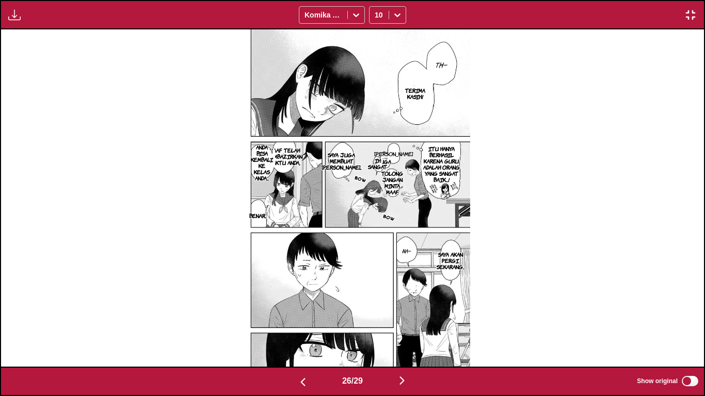
click at [399, 153] on p "[PERSON_NAME]" at bounding box center [393, 154] width 43 height 10
click at [468, 158] on icon "close-tooltip" at bounding box center [471, 159] width 7 height 7
click at [387, 160] on p "IH SANGAT" at bounding box center [377, 163] width 23 height 17
click at [432, 162] on button "close-tooltip" at bounding box center [431, 169] width 17 height 17
click at [386, 160] on p "IH SANGAT" at bounding box center [377, 163] width 23 height 17
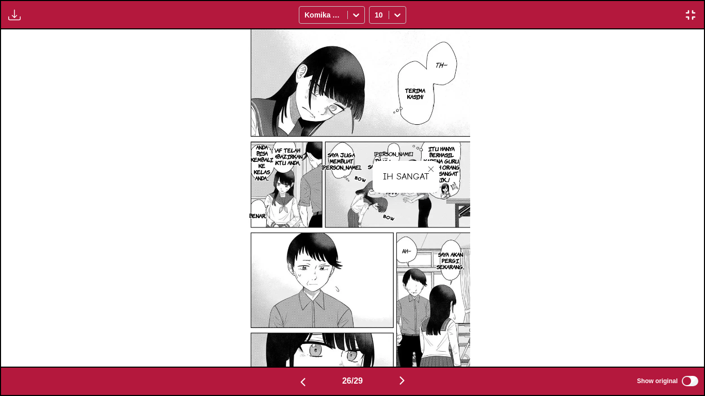
click at [433, 167] on icon "close-tooltip" at bounding box center [430, 169] width 7 height 7
click at [386, 155] on p "IH SANGAT" at bounding box center [377, 163] width 23 height 17
click at [435, 166] on button "close-tooltip" at bounding box center [431, 169] width 17 height 17
click at [392, 151] on p "[PERSON_NAME]" at bounding box center [393, 154] width 43 height 10
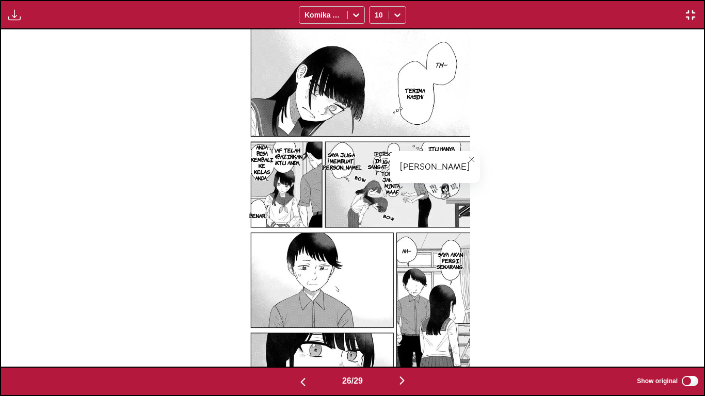
click at [468, 157] on icon "close-tooltip" at bounding box center [471, 159] width 7 height 7
click at [281, 158] on p "MAAF TELAH MEMBAZIRKAN WAKTU ANDA," at bounding box center [284, 156] width 40 height 23
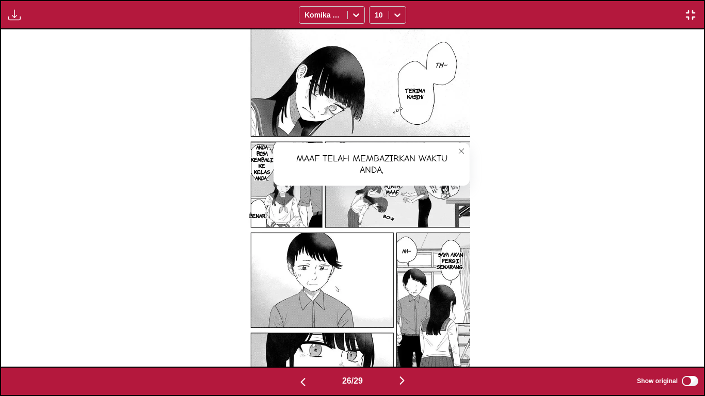
click at [464, 148] on icon "close-tooltip" at bounding box center [461, 151] width 7 height 7
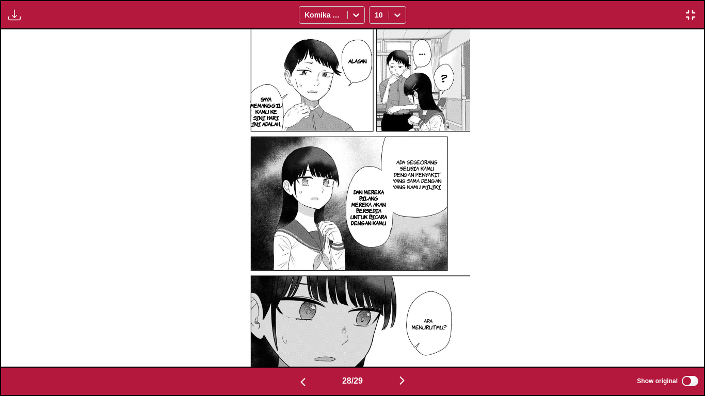
scroll to position [0, 19674]
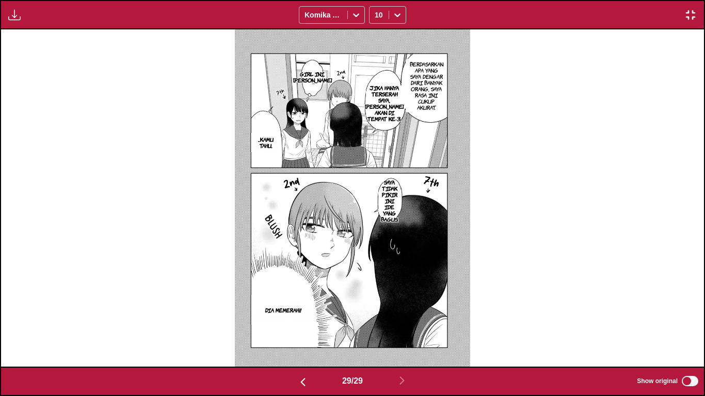
click at [692, 11] on img "button" at bounding box center [690, 15] width 12 height 12
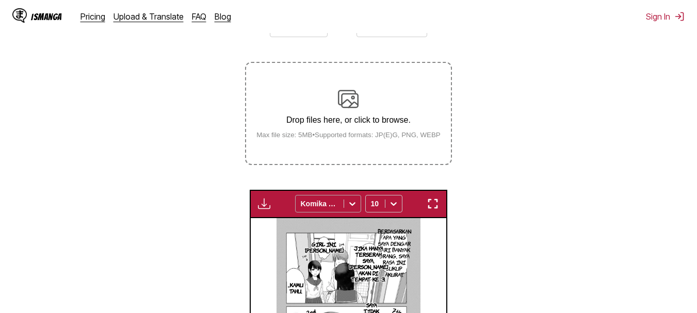
scroll to position [154, 0]
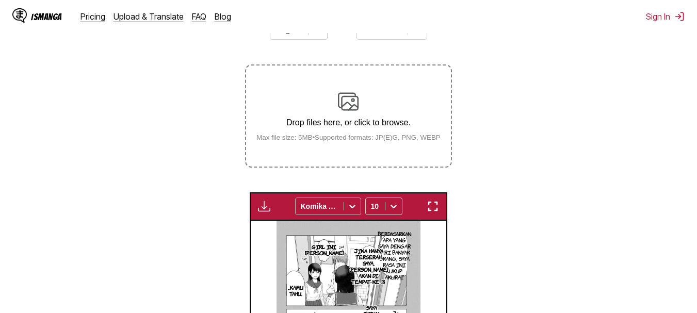
click at [351, 93] on img at bounding box center [348, 101] width 21 height 21
click at [0, 0] on input "Drop files here, or click to browse. Max file size: 5MB • Supported formats: JP…" at bounding box center [0, 0] width 0 height 0
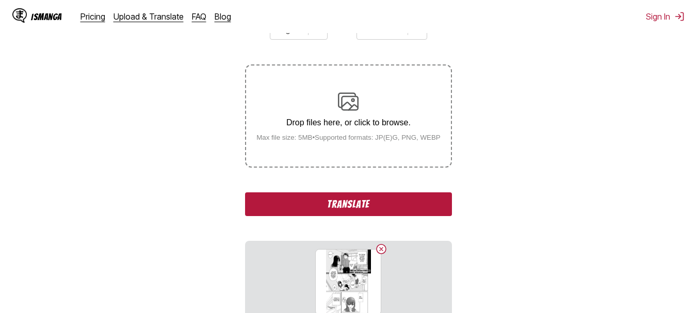
click at [306, 110] on div "Drop files here, or click to browse. Max file size: 5MB • Supported formats: JP…" at bounding box center [348, 116] width 201 height 50
click at [0, 0] on input "Drop files here, or click to browse. Max file size: 5MB • Supported formats: JP…" at bounding box center [0, 0] width 0 height 0
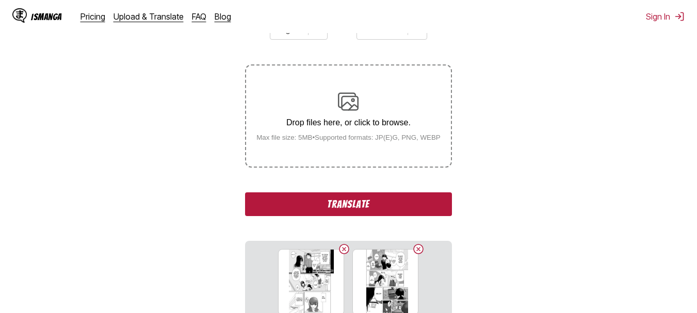
click at [329, 105] on div "Drop files here, or click to browse. Max file size: 5MB • Supported formats: JP…" at bounding box center [348, 116] width 201 height 50
click at [0, 0] on input "Drop files here, or click to browse. Max file size: 5MB • Supported formats: JP…" at bounding box center [0, 0] width 0 height 0
click at [358, 132] on div "Drop files here, or click to browse. Max file size: 5MB • Supported formats: JP…" at bounding box center [348, 116] width 201 height 50
click at [0, 0] on input "Drop files here, or click to browse. Max file size: 5MB • Supported formats: JP…" at bounding box center [0, 0] width 0 height 0
click at [359, 115] on div "Drop files here, or click to browse. Max file size: 5MB • Supported formats: JP…" at bounding box center [348, 116] width 201 height 50
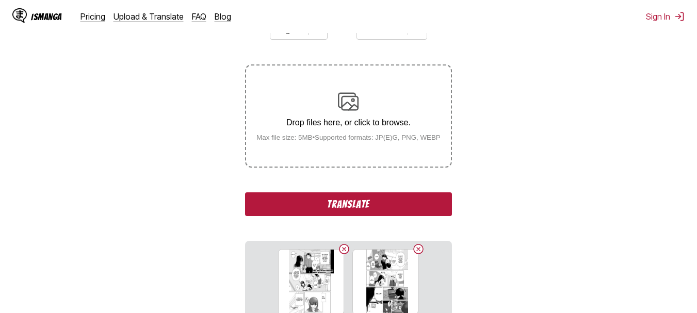
click at [0, 0] on input "Drop files here, or click to browse. Max file size: 5MB • Supported formats: JP…" at bounding box center [0, 0] width 0 height 0
click at [354, 127] on p "Drop files here, or click to browse." at bounding box center [348, 122] width 201 height 9
click at [0, 0] on input "Drop files here, or click to browse. Max file size: 5MB • Supported formats: JP…" at bounding box center [0, 0] width 0 height 0
click at [342, 199] on button "Translate" at bounding box center [348, 204] width 206 height 24
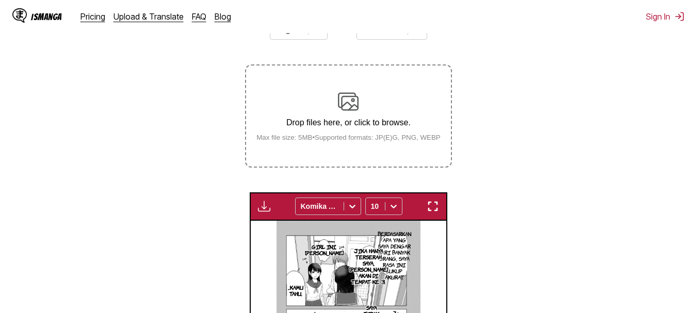
click at [438, 209] on img "button" at bounding box center [433, 206] width 12 height 12
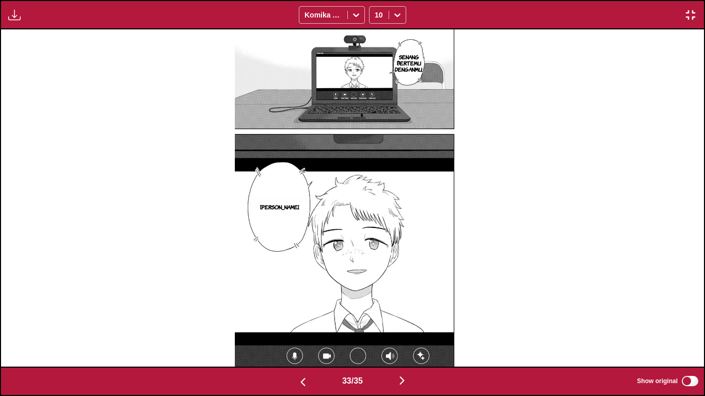
scroll to position [0, 21782]
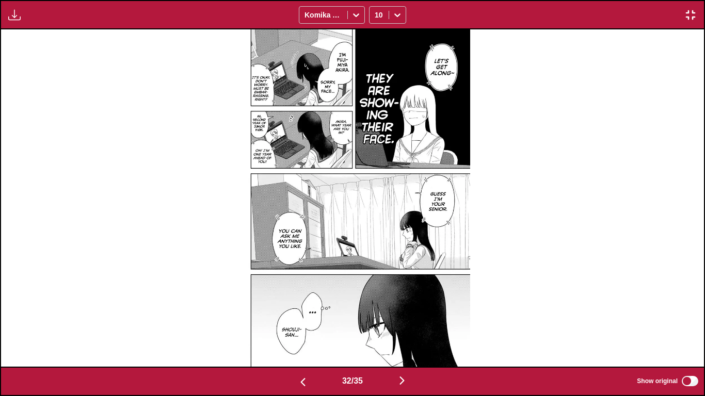
click at [694, 10] on img "button" at bounding box center [690, 15] width 12 height 12
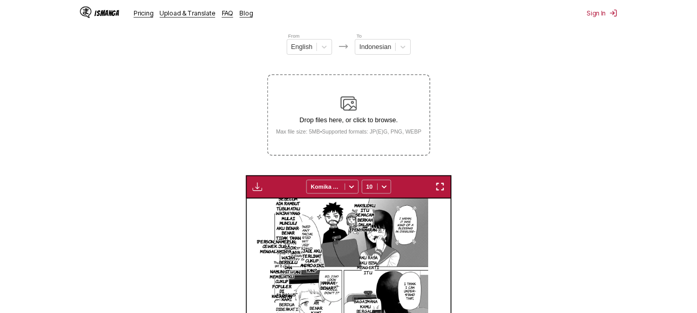
scroll to position [0, 6065]
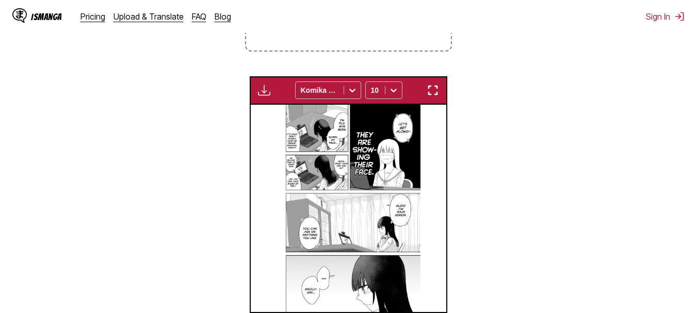
click at [429, 86] on img "button" at bounding box center [433, 90] width 12 height 12
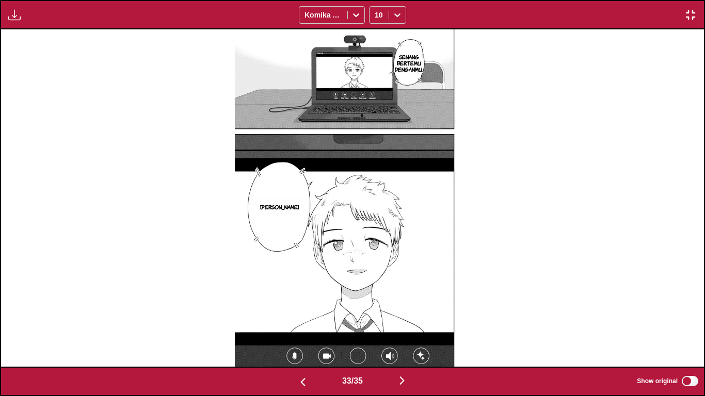
scroll to position [0, 23188]
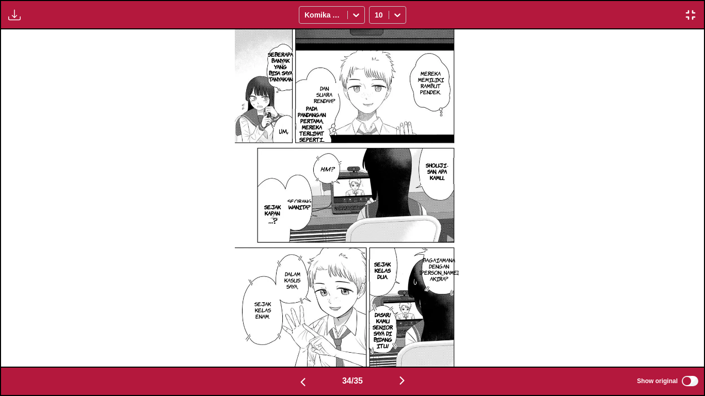
click at [694, 18] on img "button" at bounding box center [690, 15] width 12 height 12
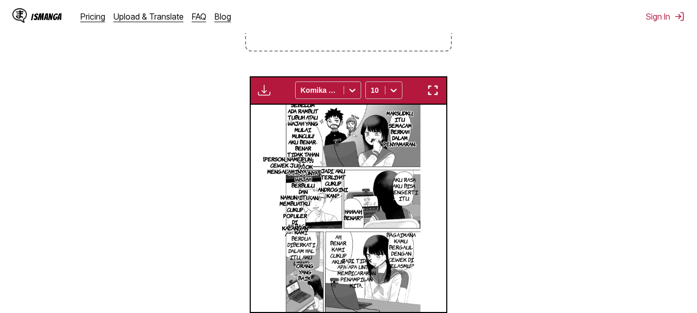
scroll to position [0, 6457]
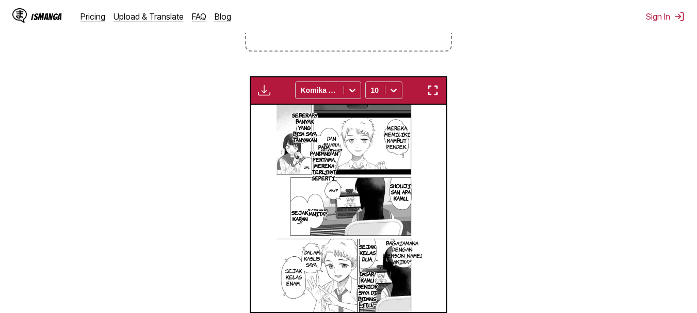
click at [432, 95] on img "button" at bounding box center [433, 90] width 12 height 12
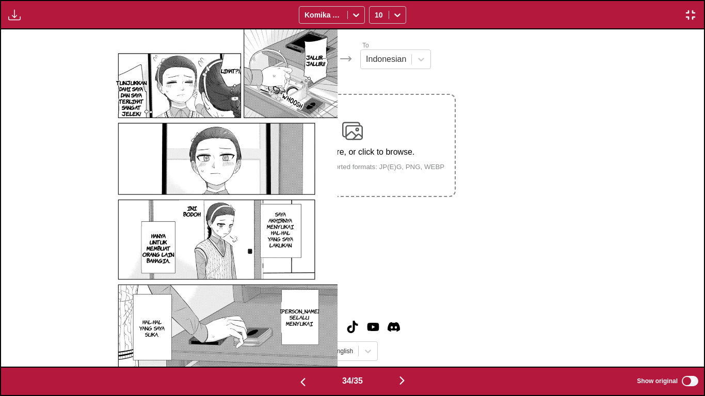
scroll to position [0, 23188]
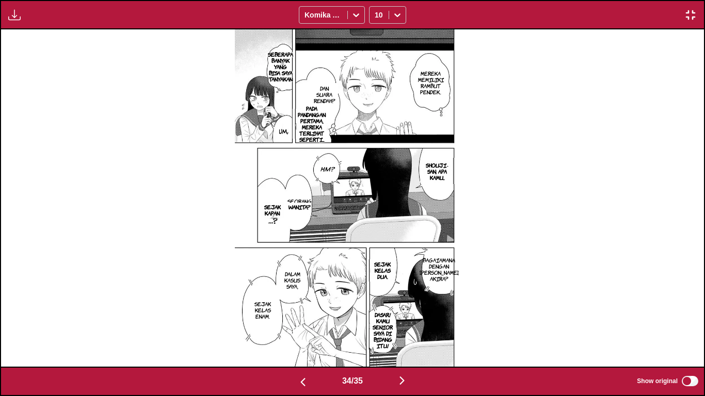
click at [317, 131] on p "PADA PANDANGAN PERTAMA, MEREKA TERLIHAT SEPERTI..." at bounding box center [312, 123] width 40 height 41
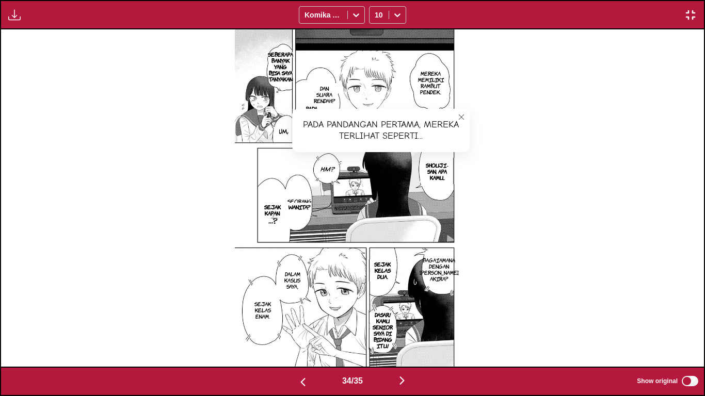
click at [458, 122] on button "close-tooltip" at bounding box center [461, 117] width 17 height 17
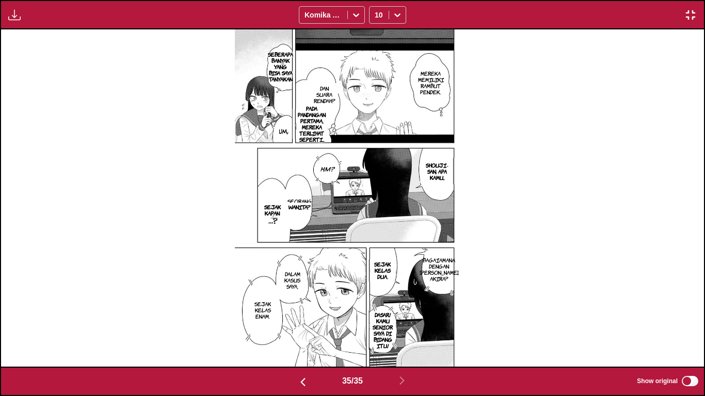
scroll to position [0, 23890]
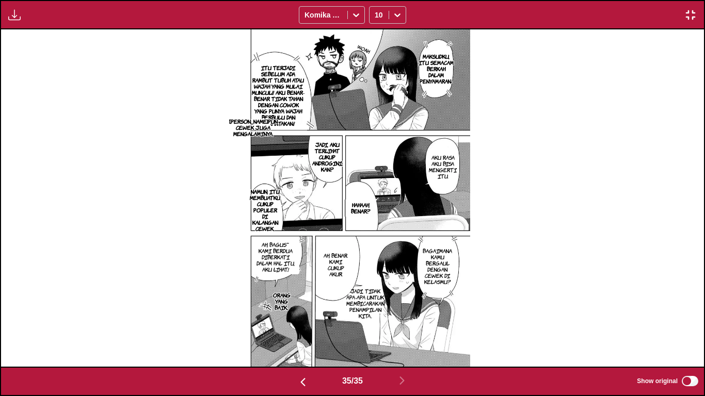
click at [300, 103] on p "Itu terjadi sebelum ada rambut tubuh atau wajah yang mulai muncul!! Aku benar-b…" at bounding box center [278, 95] width 58 height 66
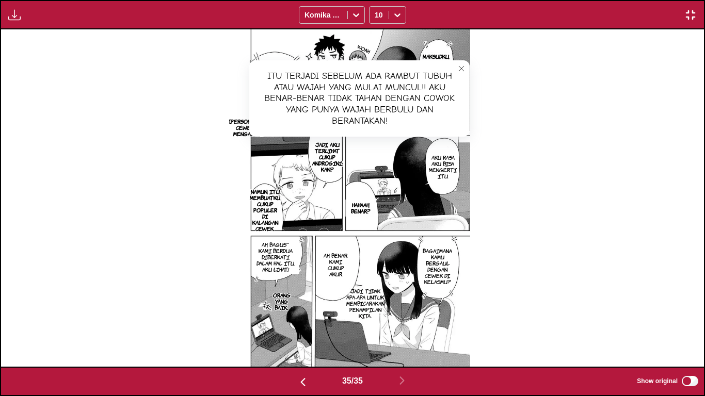
click at [459, 66] on icon "close-tooltip" at bounding box center [461, 68] width 7 height 7
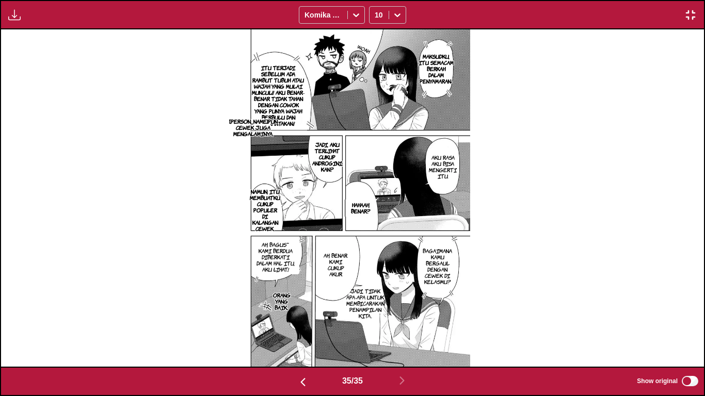
click at [694, 21] on button "button" at bounding box center [690, 14] width 19 height 13
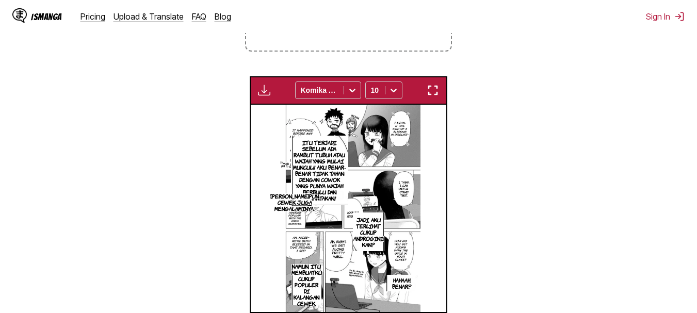
scroll to position [0, 6653]
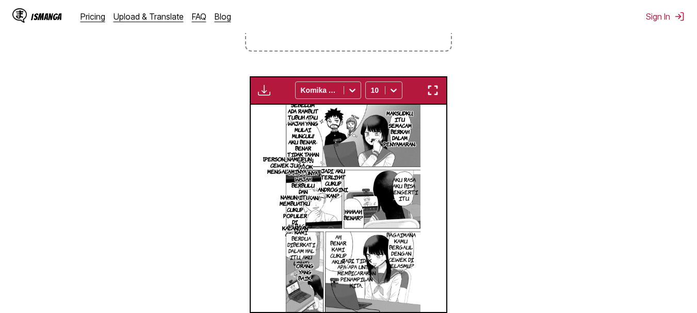
click at [442, 88] on button "button" at bounding box center [433, 90] width 19 height 13
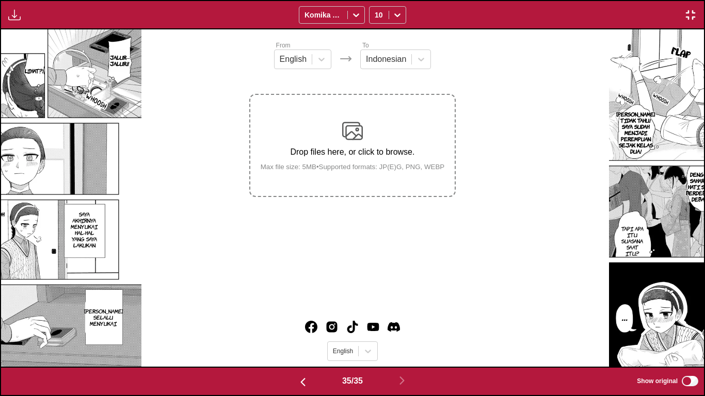
scroll to position [0, 23890]
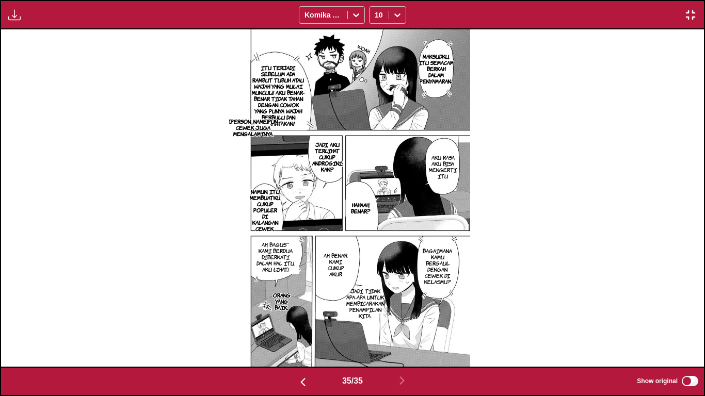
click at [693, 7] on div "Available for premium users only Komika Axis 10" at bounding box center [352, 14] width 705 height 29
click at [681, 15] on button "button" at bounding box center [690, 14] width 19 height 13
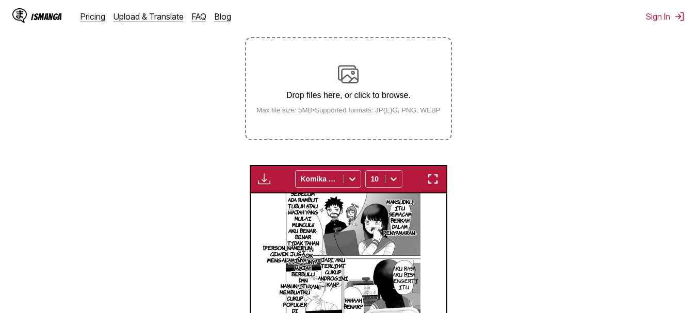
scroll to position [181, 0]
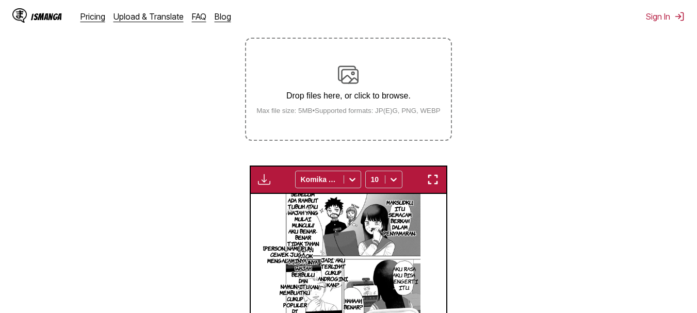
click at [343, 89] on div "Drop files here, or click to browse. Max file size: 5MB • Supported formats: JP…" at bounding box center [348, 89] width 201 height 50
click at [0, 0] on input "Drop files here, or click to browse. Max file size: 5MB • Supported formats: JP…" at bounding box center [0, 0] width 0 height 0
click at [302, 88] on div "Drop files here, or click to browse. Max file size: 5MB • Supported formats: JP…" at bounding box center [348, 89] width 201 height 50
click at [0, 0] on input "Drop files here, or click to browse. Max file size: 5MB • Supported formats: JP…" at bounding box center [0, 0] width 0 height 0
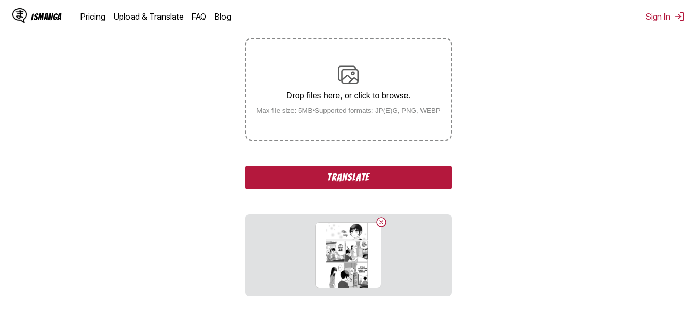
click at [312, 97] on p "Drop files here, or click to browse." at bounding box center [348, 95] width 201 height 9
click at [0, 0] on input "Drop files here, or click to browse. Max file size: 5MB • Supported formats: JP…" at bounding box center [0, 0] width 0 height 0
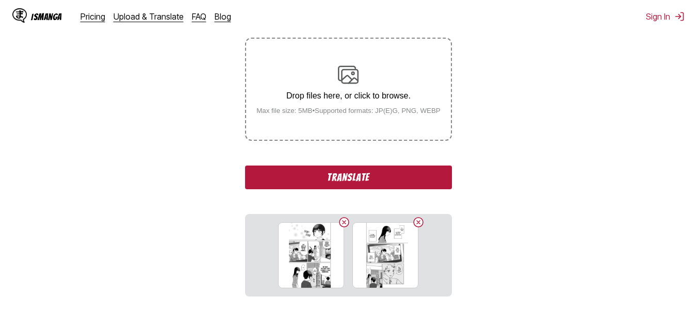
click at [285, 169] on button "Translate" at bounding box center [348, 178] width 206 height 24
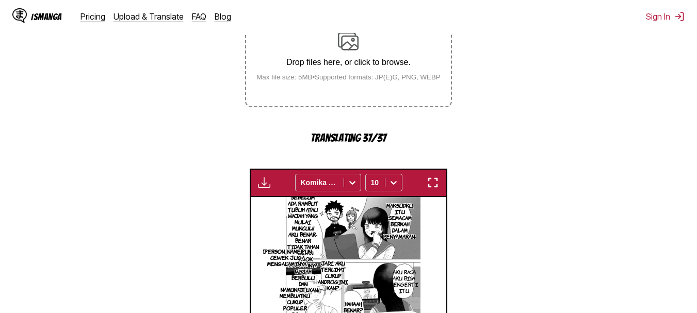
scroll to position [215, 0]
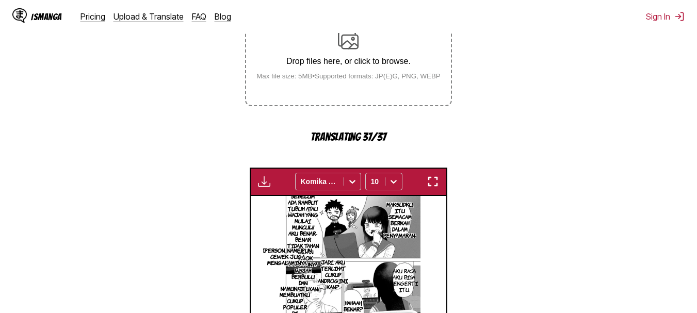
click at [431, 186] on img "button" at bounding box center [433, 181] width 12 height 12
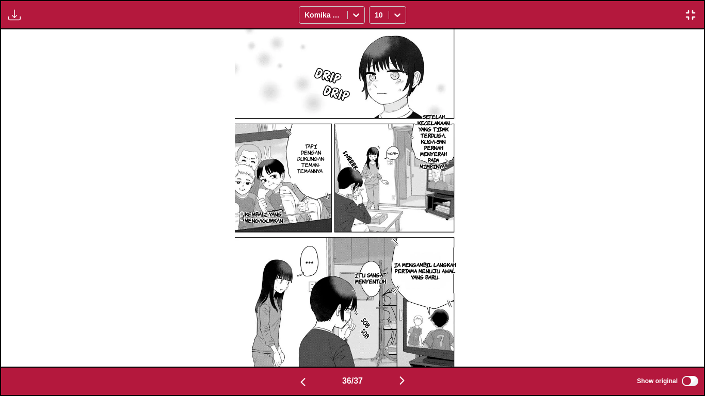
scroll to position [0, 25296]
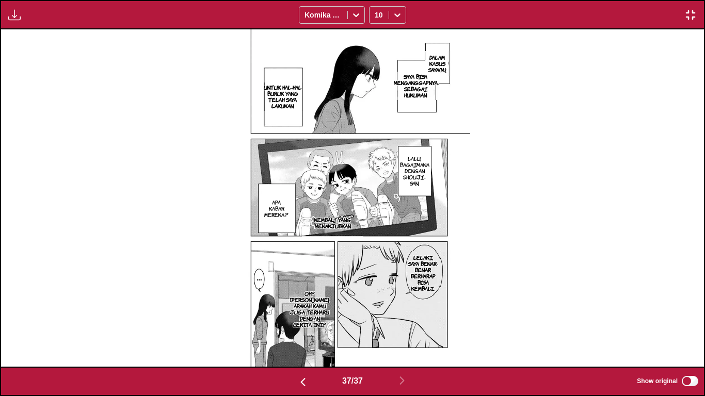
click at [696, 9] on img "button" at bounding box center [690, 15] width 12 height 12
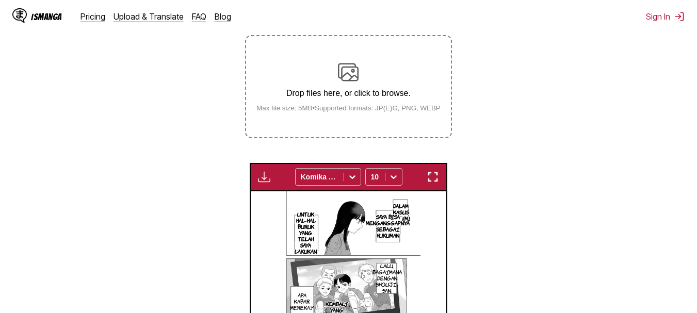
scroll to position [183, 0]
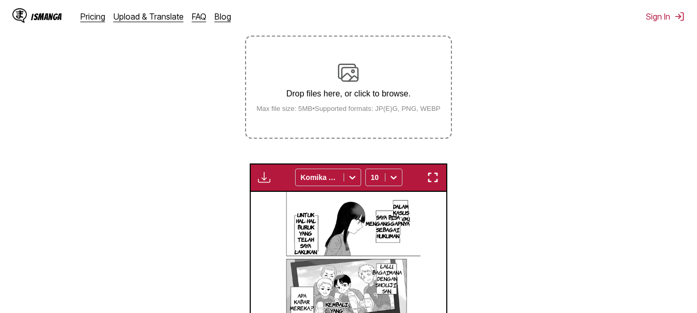
click at [352, 99] on p "Drop files here, or click to browse." at bounding box center [348, 93] width 201 height 9
click at [0, 0] on input "Drop files here, or click to browse. Max file size: 5MB • Supported formats: JP…" at bounding box center [0, 0] width 0 height 0
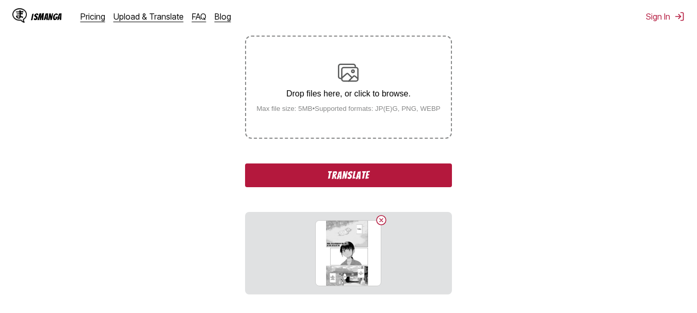
click at [332, 75] on div "Drop files here, or click to browse. Max file size: 5MB • Supported formats: JP…" at bounding box center [348, 87] width 201 height 50
click at [0, 0] on input "Drop files here, or click to browse. Max file size: 5MB • Supported formats: JP…" at bounding box center [0, 0] width 0 height 0
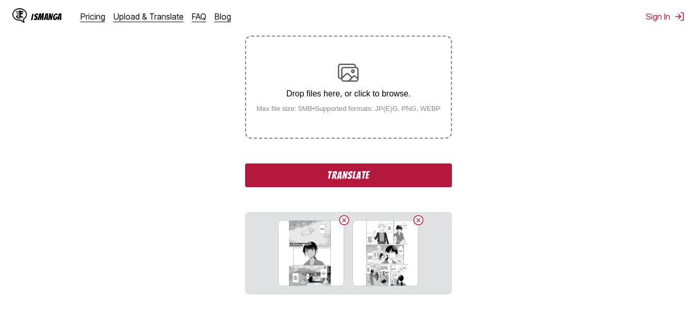
click at [319, 95] on p "Drop files here, or click to browse." at bounding box center [348, 93] width 201 height 9
click at [0, 0] on input "Drop files here, or click to browse. Max file size: 5MB • Supported formats: JP…" at bounding box center [0, 0] width 0 height 0
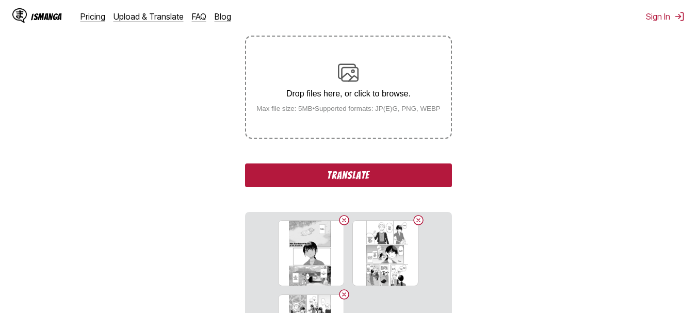
click at [312, 88] on div "Drop files here, or click to browse. Max file size: 5MB • Supported formats: JP…" at bounding box center [348, 87] width 201 height 50
click at [0, 0] on input "Drop files here, or click to browse. Max file size: 5MB • Supported formats: JP…" at bounding box center [0, 0] width 0 height 0
click at [300, 176] on button "Translate" at bounding box center [348, 176] width 206 height 24
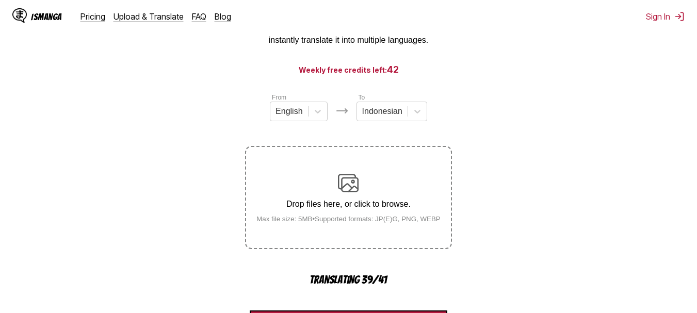
scroll to position [79, 0]
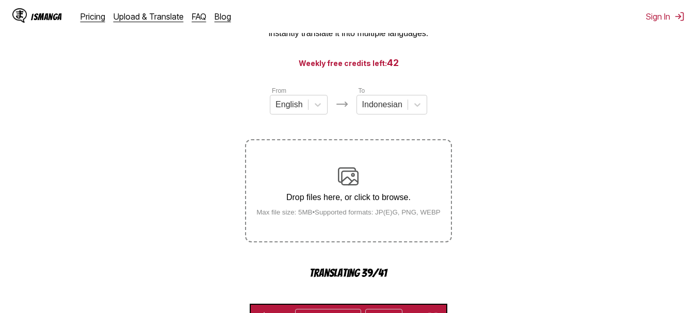
click at [422, 188] on div "Drop files here, or click to browse. Max file size: 5MB • Supported formats: JP…" at bounding box center [348, 191] width 201 height 50
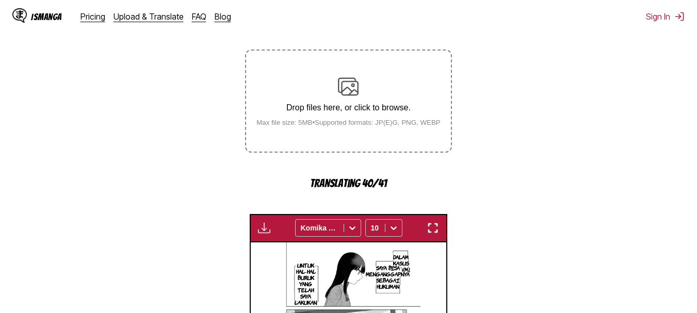
scroll to position [169, 0]
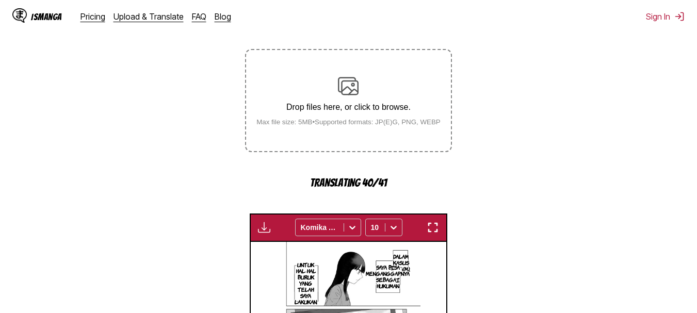
click at [430, 228] on img "button" at bounding box center [433, 227] width 12 height 12
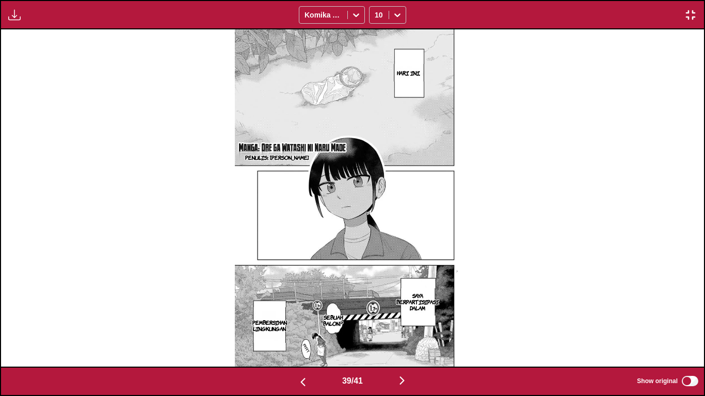
scroll to position [0, 26701]
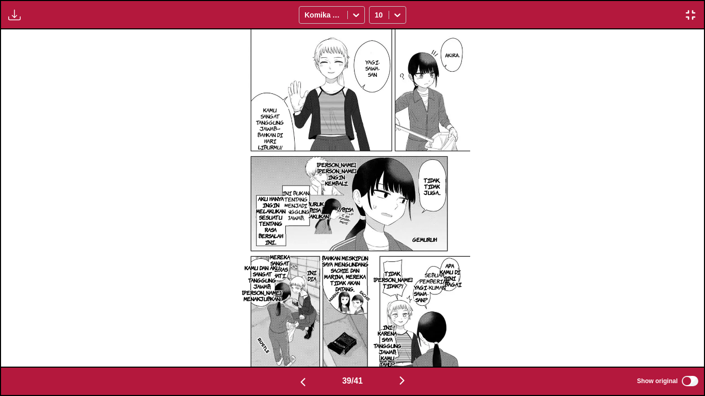
click at [316, 211] on p "BURUK bisa dilakukan." at bounding box center [315, 210] width 33 height 23
click at [421, 208] on icon "close-tooltip" at bounding box center [421, 208] width 7 height 7
click at [451, 270] on p "APA KAMU DI SINI SEBAGAI" at bounding box center [449, 275] width 27 height 29
click at [491, 277] on icon "close-tooltip" at bounding box center [489, 275] width 7 height 7
click at [431, 274] on p "SEBUAH PEMBERIAN HUKUMAN," at bounding box center [434, 281] width 34 height 23
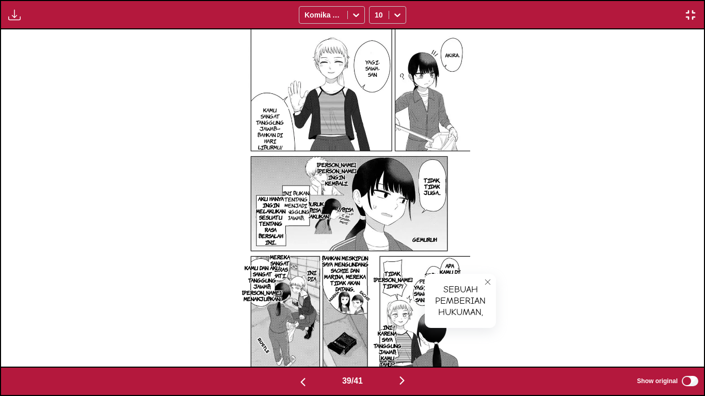
click at [484, 282] on icon "close-tooltip" at bounding box center [487, 282] width 7 height 7
click at [382, 313] on p "INI KARENA SAYA TANGGUNG JAWAB, KAMU TAHU?" at bounding box center [387, 345] width 32 height 47
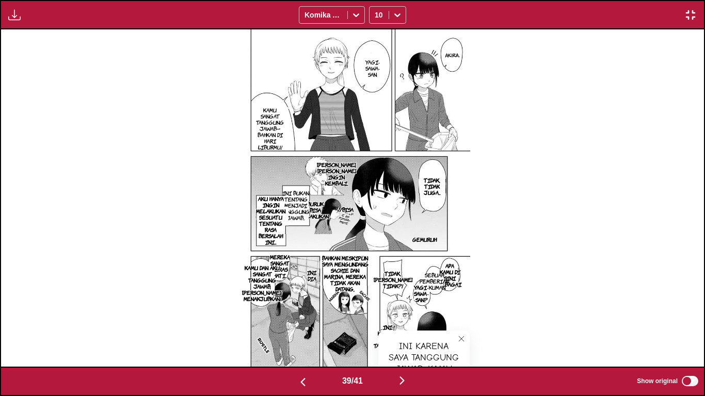
click at [462, 313] on icon "close-tooltip" at bounding box center [461, 338] width 7 height 7
click at [281, 267] on p "KAMU DAN AKU SANGAT TANGGUNG JAWAB, [PERSON_NAME]! MENAKJUBKAN!" at bounding box center [262, 283] width 44 height 41
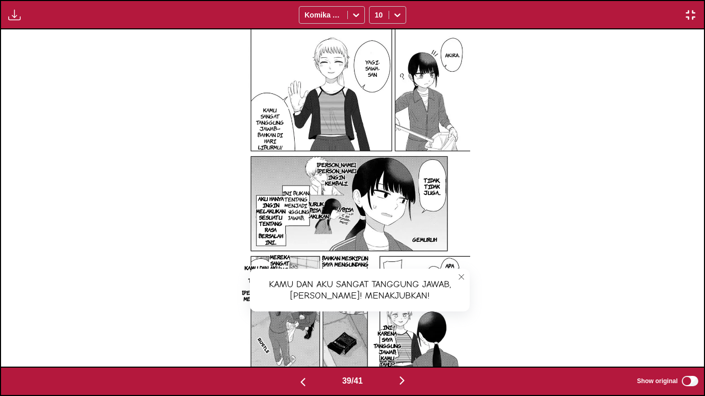
click at [456, 275] on button "close-tooltip" at bounding box center [461, 277] width 17 height 17
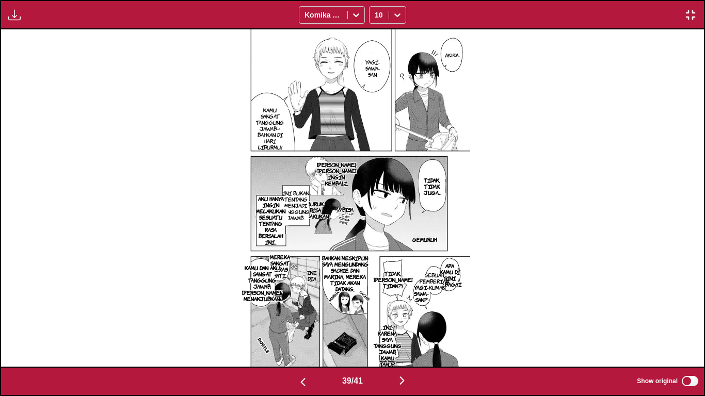
click at [282, 260] on p "MEREKA SANGAT KERAS HATI." at bounding box center [280, 266] width 24 height 29
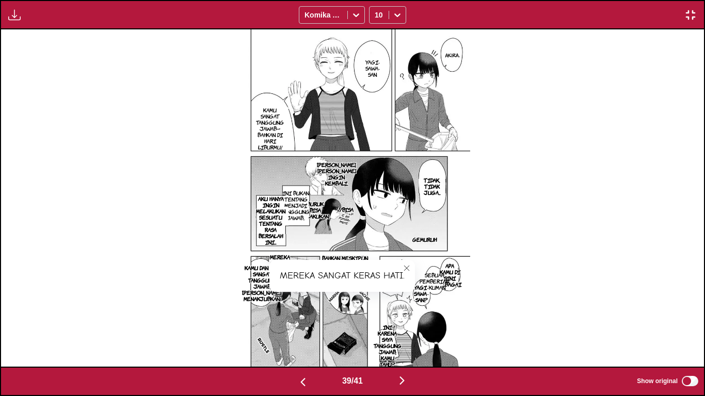
click at [405, 265] on icon "close-tooltip" at bounding box center [406, 268] width 7 height 7
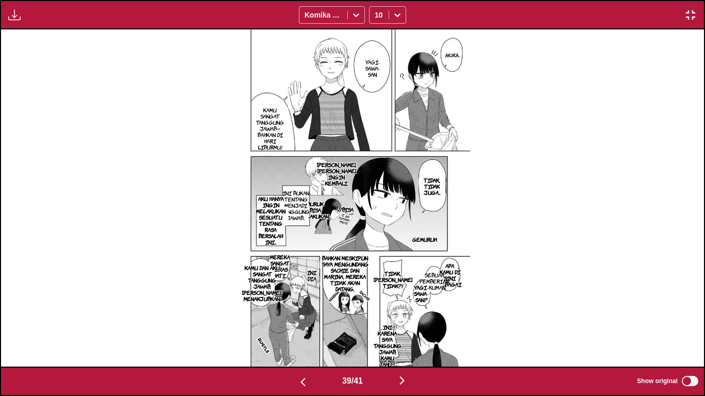
click at [397, 313] on button "button" at bounding box center [402, 381] width 62 height 15
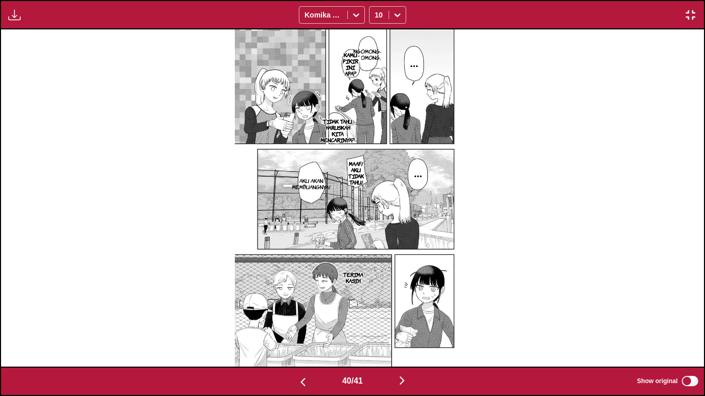
click at [370, 54] on p "Ngomong-ngomong," at bounding box center [367, 54] width 32 height 17
click at [458, 49] on button "close-tooltip" at bounding box center [461, 54] width 17 height 17
click at [396, 313] on button "button" at bounding box center [402, 381] width 62 height 15
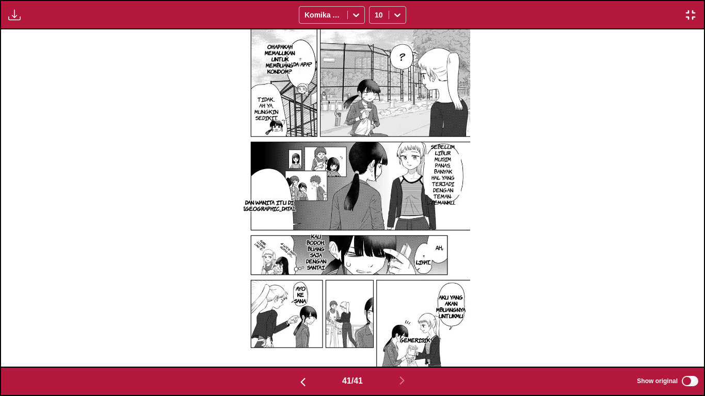
click at [302, 313] on button "button" at bounding box center [303, 381] width 62 height 15
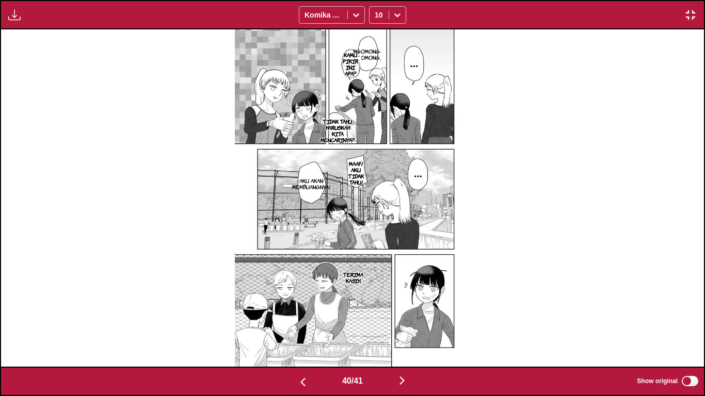
click at [407, 313] on img "button" at bounding box center [402, 381] width 12 height 12
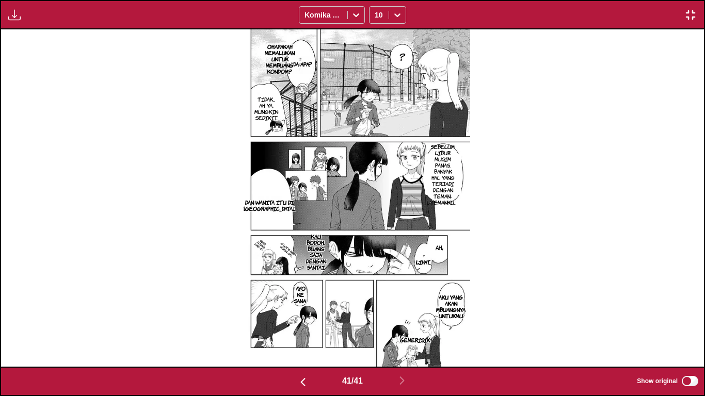
click at [296, 104] on img at bounding box center [352, 197] width 235 height 337
click at [680, 313] on label "Show original" at bounding box center [668, 381] width 63 height 13
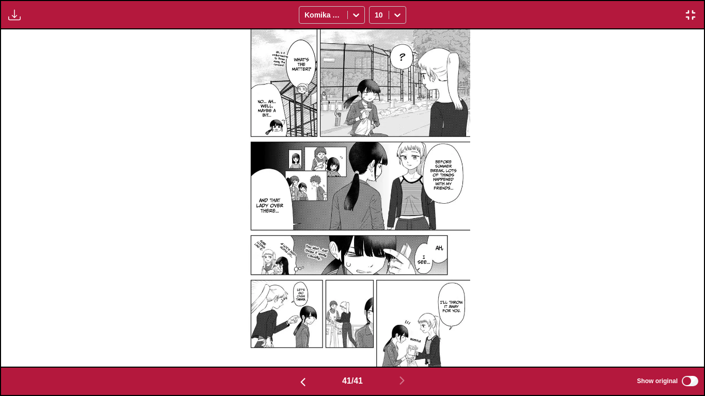
click at [680, 313] on label "Show original" at bounding box center [668, 381] width 63 height 13
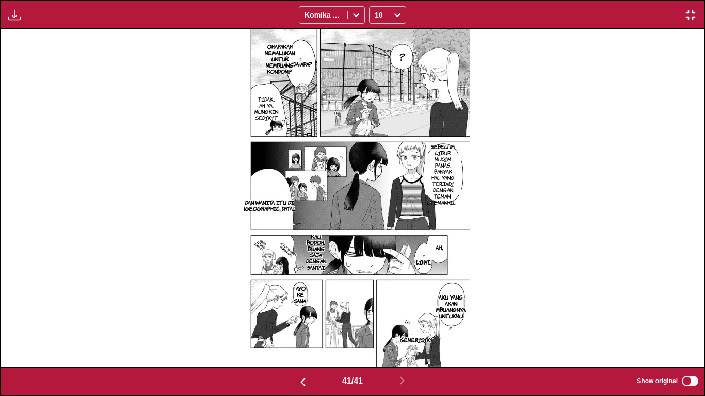
click at [692, 9] on img "button" at bounding box center [690, 15] width 12 height 12
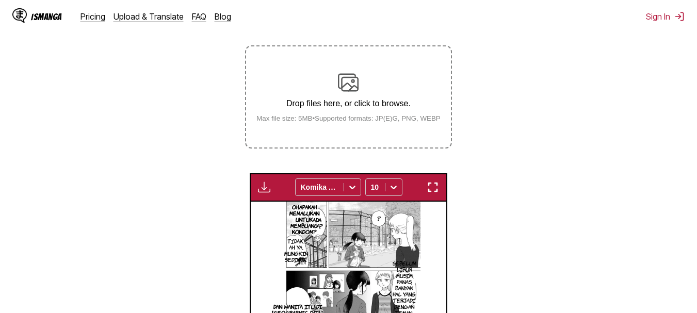
scroll to position [172, 0]
click at [322, 105] on p "Drop files here, or click to browse." at bounding box center [348, 104] width 201 height 9
click at [0, 0] on input "Drop files here, or click to browse. Max file size: 5MB • Supported formats: JP…" at bounding box center [0, 0] width 0 height 0
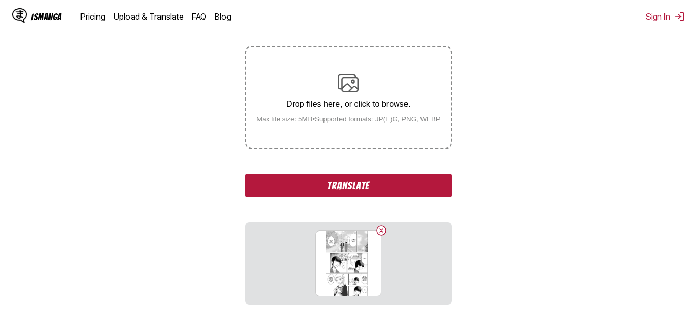
click at [337, 85] on div "Drop files here, or click to browse. Max file size: 5MB • Supported formats: JP…" at bounding box center [348, 98] width 201 height 50
click at [0, 0] on input "Drop files here, or click to browse. Max file size: 5MB • Supported formats: JP…" at bounding box center [0, 0] width 0 height 0
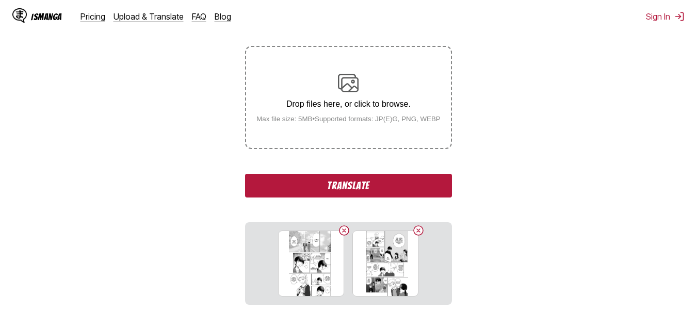
click at [337, 88] on div "Drop files here, or click to browse. Max file size: 5MB • Supported formats: JP…" at bounding box center [348, 98] width 201 height 50
click at [0, 0] on input "Drop files here, or click to browse. Max file size: 5MB • Supported formats: JP…" at bounding box center [0, 0] width 0 height 0
click at [307, 95] on div "Drop files here, or click to browse. Max file size: 5MB • Supported formats: JP…" at bounding box center [348, 98] width 201 height 50
click at [0, 0] on input "Drop files here, or click to browse. Max file size: 5MB • Supported formats: JP…" at bounding box center [0, 0] width 0 height 0
click at [329, 193] on button "Translate" at bounding box center [348, 186] width 206 height 24
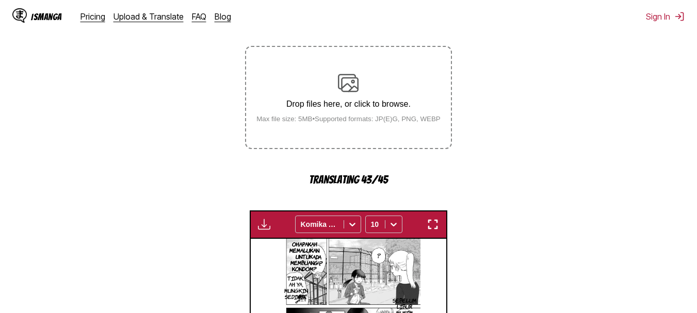
click at [431, 230] on img "button" at bounding box center [433, 224] width 12 height 12
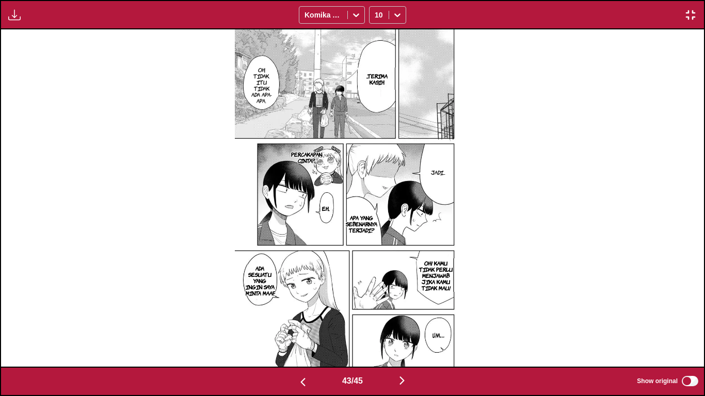
scroll to position [0, 29512]
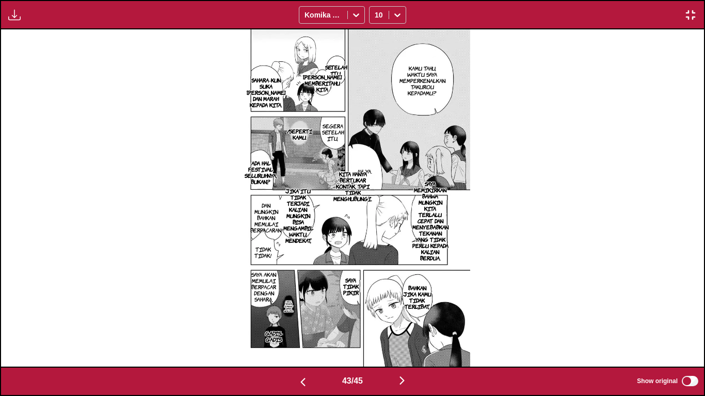
click at [405, 313] on img "button" at bounding box center [402, 381] width 12 height 12
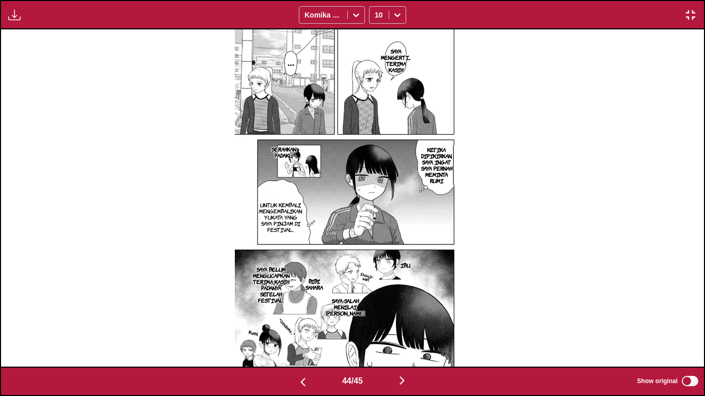
click at [405, 313] on img "button" at bounding box center [402, 381] width 12 height 12
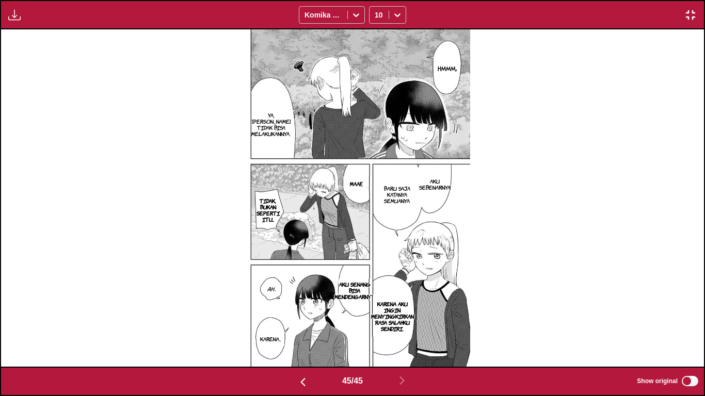
click at [688, 19] on img "button" at bounding box center [690, 15] width 12 height 12
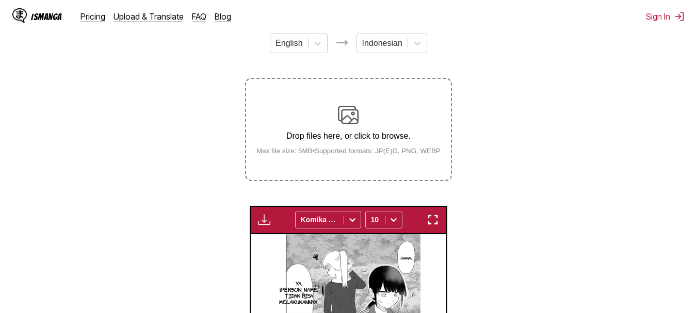
scroll to position [140, 0]
click at [333, 109] on div "Drop files here, or click to browse. Max file size: 5MB • Supported formats: JP…" at bounding box center [348, 130] width 201 height 50
click at [0, 0] on input "Drop files here, or click to browse. Max file size: 5MB • Supported formats: JP…" at bounding box center [0, 0] width 0 height 0
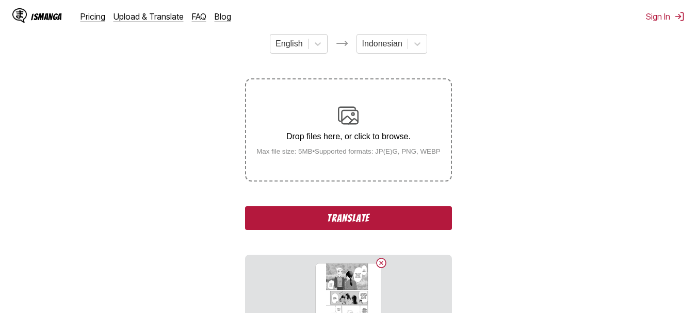
click at [346, 111] on img at bounding box center [348, 115] width 21 height 21
click at [0, 0] on input "Drop files here, or click to browse. Max file size: 5MB • Supported formats: JP…" at bounding box center [0, 0] width 0 height 0
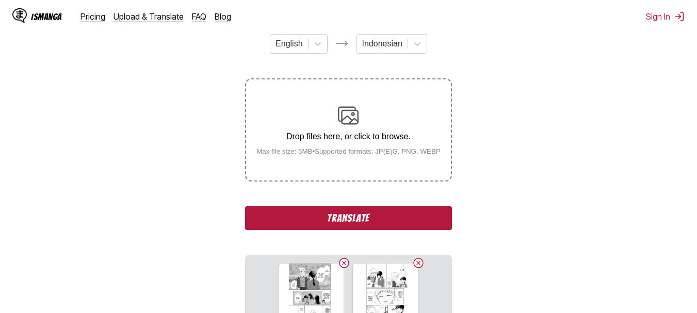
click at [334, 132] on div "Drop files here, or click to browse. Max file size: 5MB • Supported formats: JP…" at bounding box center [348, 130] width 201 height 50
click at [0, 0] on input "Drop files here, or click to browse. Max file size: 5MB • Supported formats: JP…" at bounding box center [0, 0] width 0 height 0
click at [321, 122] on div "Drop files here, or click to browse. Max file size: 5MB • Supported formats: JP…" at bounding box center [348, 130] width 201 height 50
click at [0, 0] on input "Drop files here, or click to browse. Max file size: 5MB • Supported formats: JP…" at bounding box center [0, 0] width 0 height 0
click at [303, 208] on button "Translate" at bounding box center [348, 218] width 206 height 24
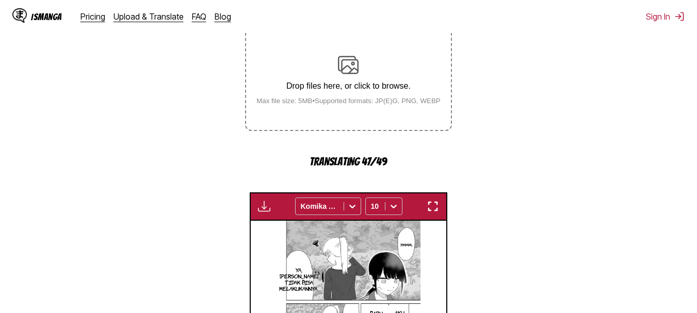
scroll to position [191, 0]
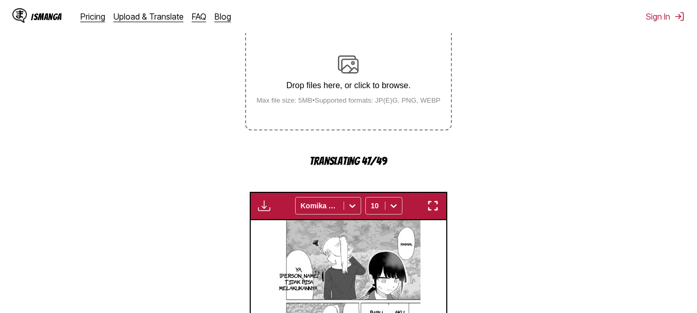
click at [433, 208] on img "button" at bounding box center [433, 206] width 12 height 12
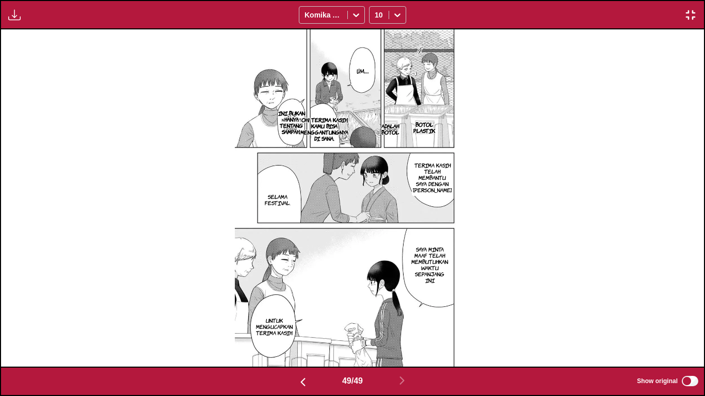
scroll to position [0, 33728]
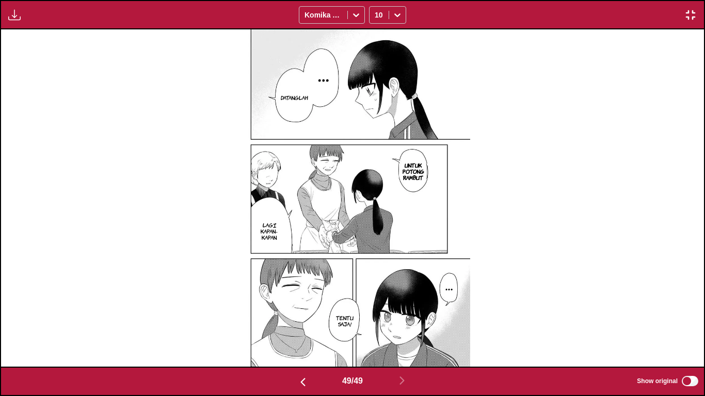
click at [685, 19] on img "button" at bounding box center [690, 15] width 12 height 12
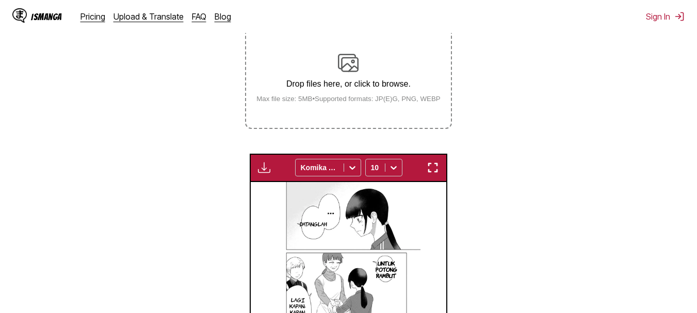
scroll to position [192, 0]
click at [350, 79] on div "Drop files here, or click to browse. Max file size: 5MB • Supported formats: JP…" at bounding box center [348, 78] width 201 height 50
click at [0, 0] on input "Drop files here, or click to browse. Max file size: 5MB • Supported formats: JP…" at bounding box center [0, 0] width 0 height 0
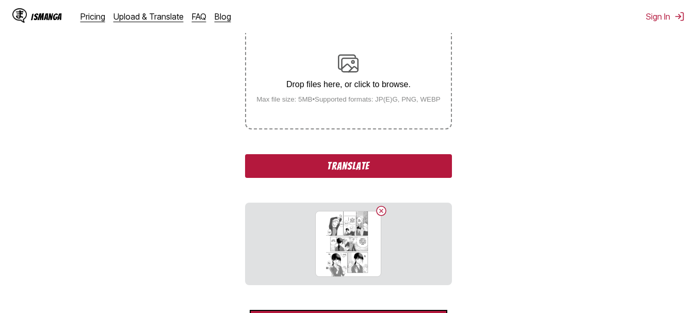
click at [359, 59] on img at bounding box center [348, 63] width 21 height 21
click at [0, 0] on input "Drop files here, or click to browse. Max file size: 5MB • Supported formats: JP…" at bounding box center [0, 0] width 0 height 0
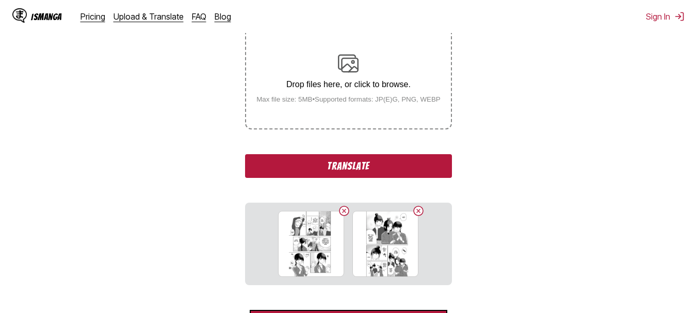
click at [351, 94] on div "Drop files here, or click to browse. Max file size: 5MB • Supported formats: JP…" at bounding box center [348, 78] width 201 height 50
click at [0, 0] on input "Drop files here, or click to browse. Max file size: 5MB • Supported formats: JP…" at bounding box center [0, 0] width 0 height 0
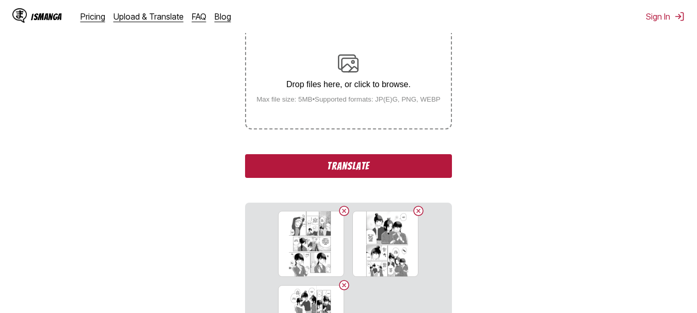
click at [314, 156] on button "Translate" at bounding box center [348, 166] width 206 height 24
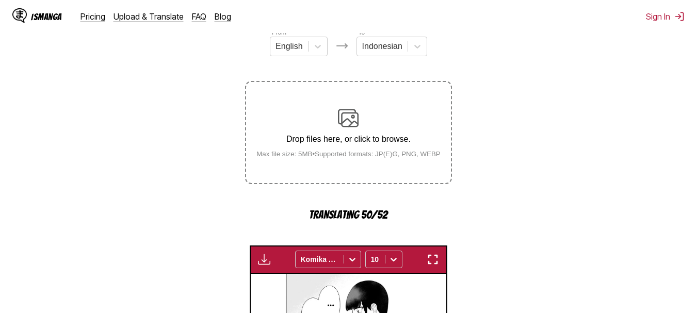
scroll to position [137, 0]
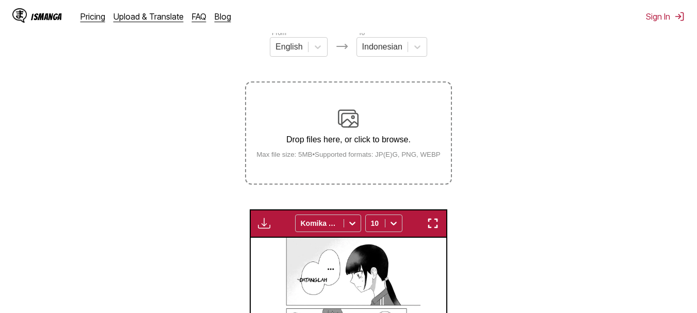
click at [433, 230] on img "button" at bounding box center [433, 223] width 12 height 12
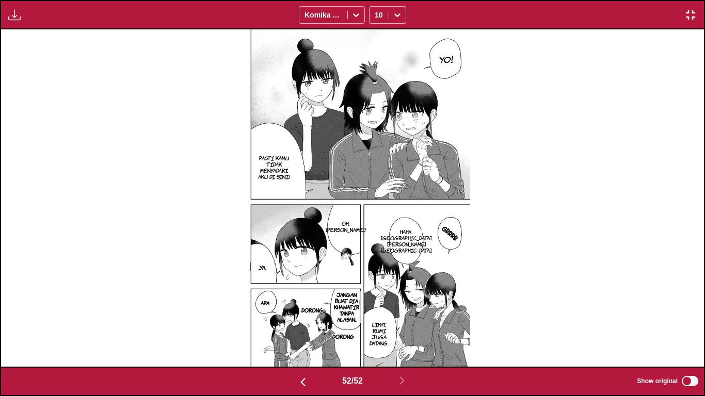
scroll to position [0, 35836]
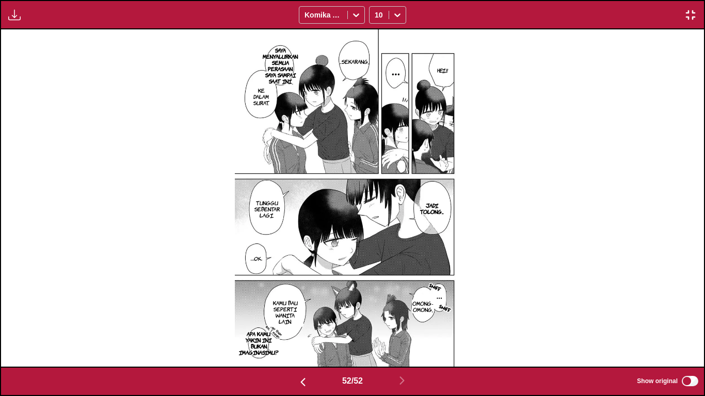
click at [692, 19] on img "button" at bounding box center [690, 15] width 12 height 12
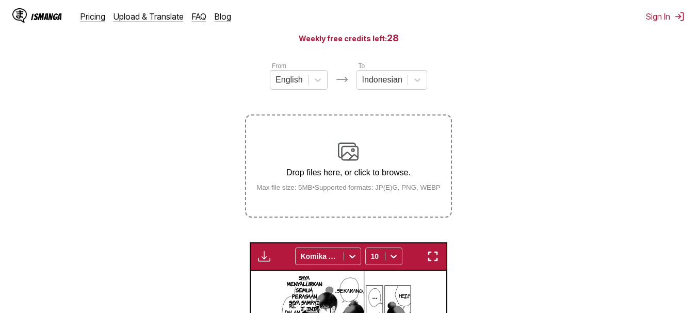
scroll to position [104, 0]
click at [346, 164] on div "Drop files here, or click to browse. Max file size: 5MB • Supported formats: JP…" at bounding box center [348, 166] width 201 height 50
click at [0, 0] on input "Drop files here, or click to browse. Max file size: 5MB • Supported formats: JP…" at bounding box center [0, 0] width 0 height 0
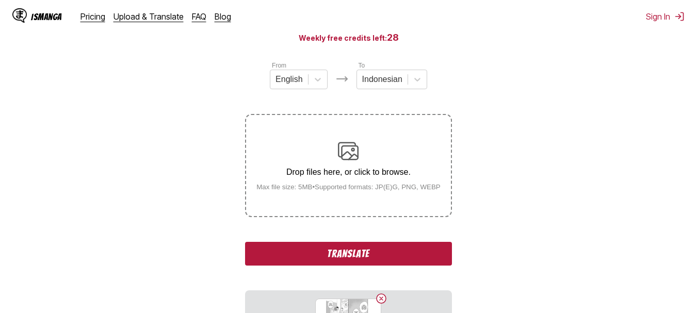
click at [335, 169] on div "Drop files here, or click to browse. Max file size: 5MB • Supported formats: JP…" at bounding box center [348, 166] width 201 height 50
click at [0, 0] on input "Drop files here, or click to browse. Max file size: 5MB • Supported formats: JP…" at bounding box center [0, 0] width 0 height 0
click at [320, 144] on div "Drop files here, or click to browse. Max file size: 5MB • Supported formats: JP…" at bounding box center [348, 166] width 201 height 50
click at [0, 0] on input "Drop files here, or click to browse. Max file size: 5MB • Supported formats: JP…" at bounding box center [0, 0] width 0 height 0
click at [372, 176] on p "Drop files here, or click to browse." at bounding box center [348, 172] width 201 height 9
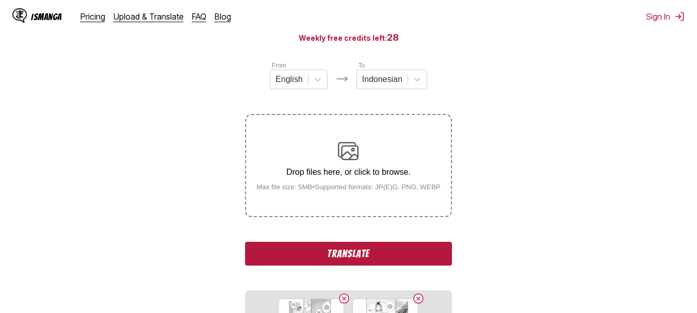
click at [0, 0] on input "Drop files here, or click to browse. Max file size: 5MB • Supported formats: JP…" at bounding box center [0, 0] width 0 height 0
click at [299, 255] on button "Translate" at bounding box center [348, 254] width 206 height 24
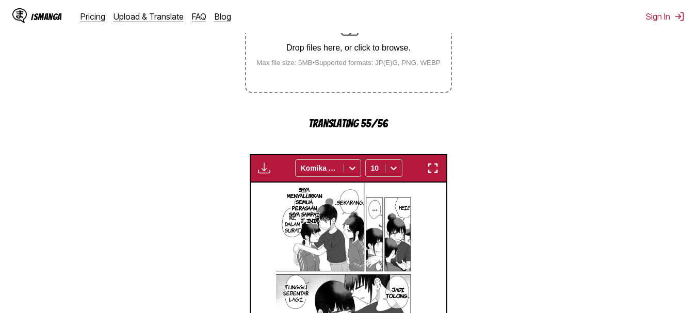
scroll to position [229, 0]
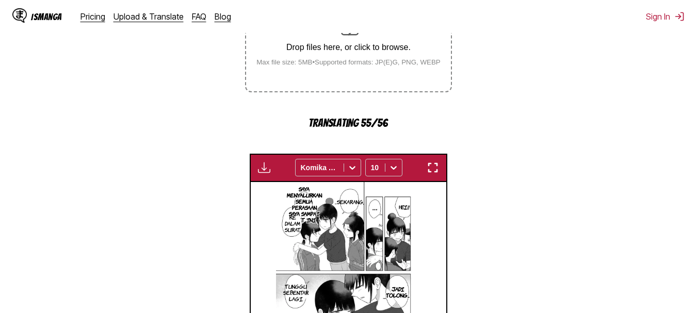
click at [438, 164] on img "button" at bounding box center [433, 167] width 12 height 12
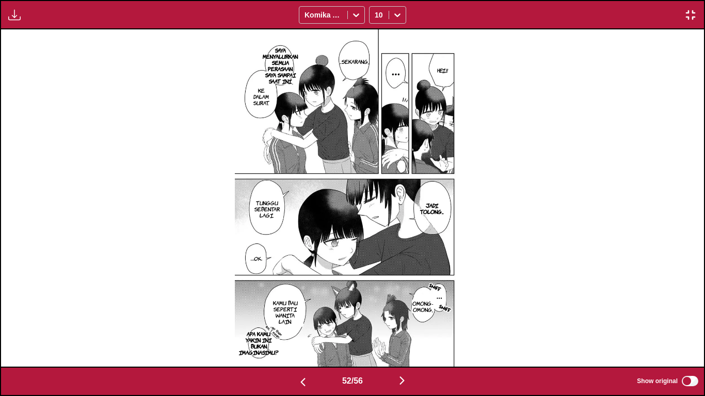
scroll to position [0, 36538]
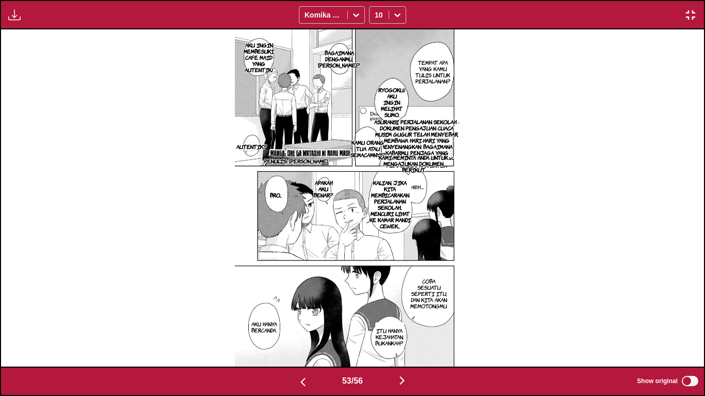
click at [388, 97] on p "RYOGOKU! AKU INGIN MELIHAT SUMO." at bounding box center [391, 102] width 31 height 35
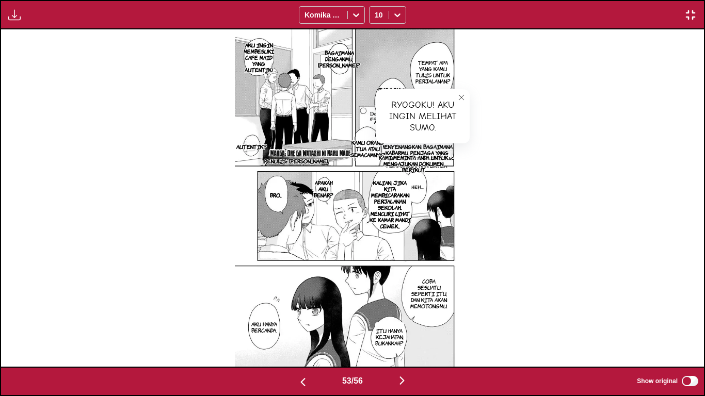
click at [462, 96] on icon "close-tooltip" at bounding box center [461, 97] width 5 height 5
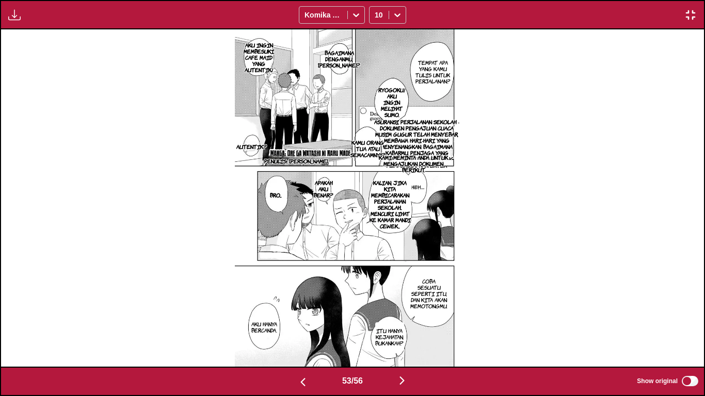
click at [692, 313] on div "53 / 56 Show original" at bounding box center [352, 381] width 705 height 29
click at [681, 313] on label "Show original" at bounding box center [668, 381] width 63 height 13
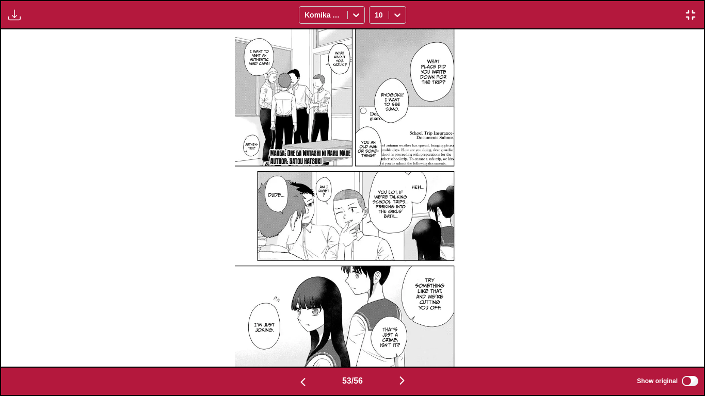
click at [681, 313] on label "Show original" at bounding box center [668, 381] width 63 height 13
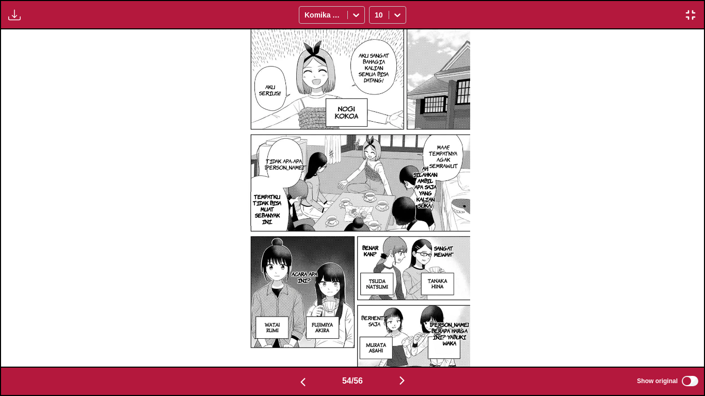
scroll to position [0, 37944]
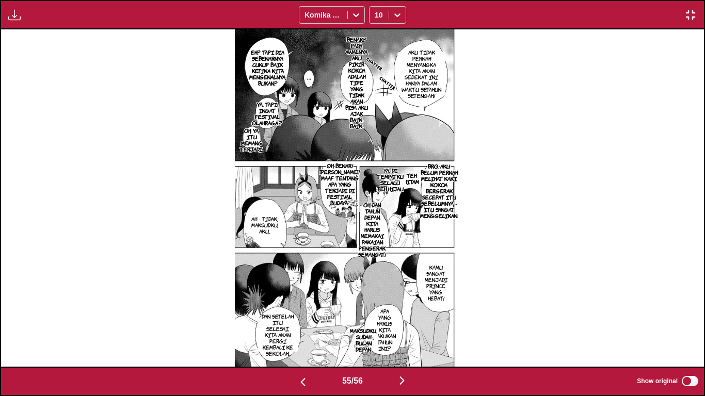
click at [385, 313] on p "APA YANG HARUS KITA LAKUKAN TAHUN INI?" at bounding box center [384, 329] width 26 height 47
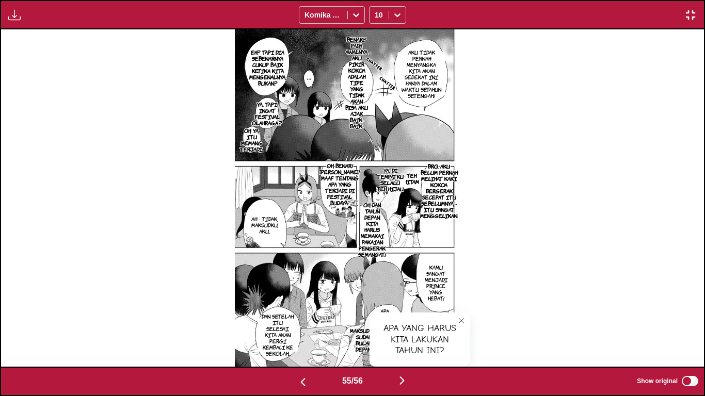
click at [458, 313] on icon "close-tooltip" at bounding box center [461, 320] width 7 height 7
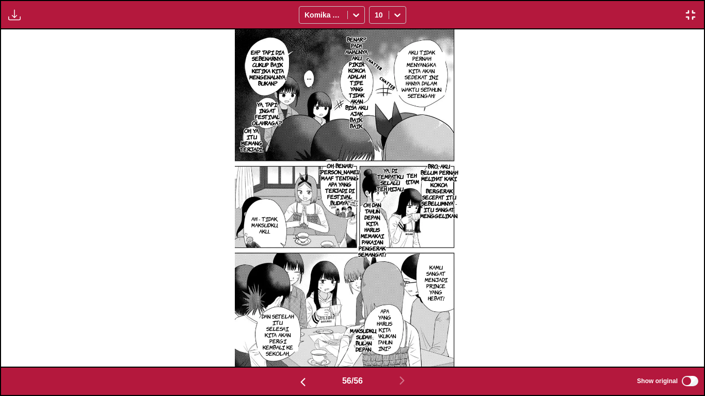
scroll to position [0, 38646]
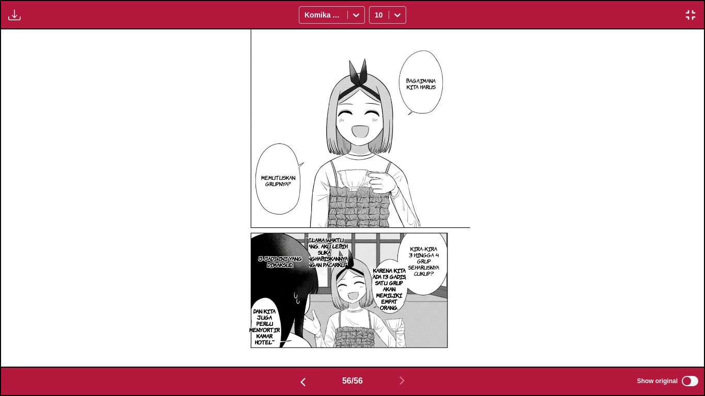
click at [338, 254] on p "Selama waktu luang. Aku lebih suka menghabiskannya dengan pacarku~" at bounding box center [324, 252] width 51 height 35
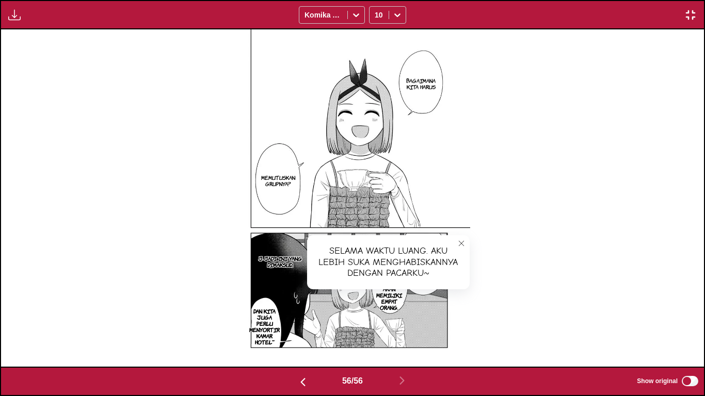
click at [462, 241] on icon "close-tooltip" at bounding box center [461, 243] width 7 height 7
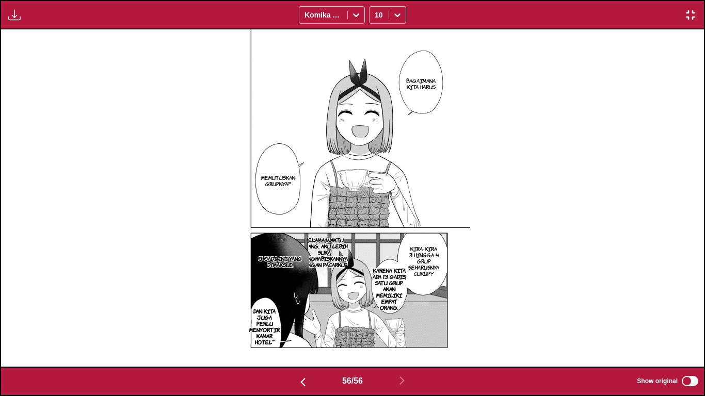
click at [690, 12] on img "button" at bounding box center [690, 15] width 12 height 12
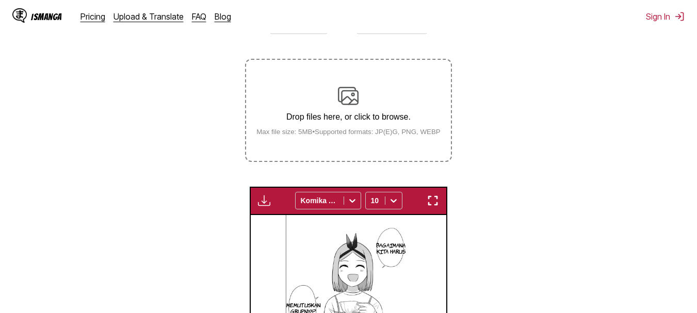
scroll to position [173, 0]
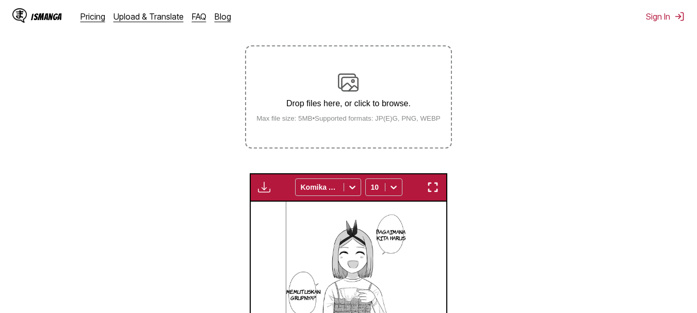
click at [346, 89] on img at bounding box center [348, 82] width 21 height 21
click at [0, 0] on input "Drop files here, or click to browse. Max file size: 5MB • Supported formats: JP…" at bounding box center [0, 0] width 0 height 0
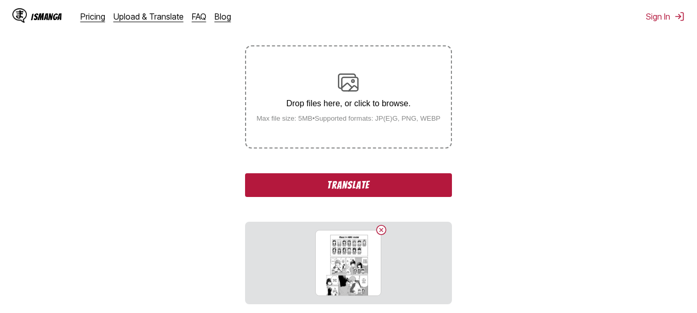
click at [356, 91] on img at bounding box center [348, 82] width 21 height 21
click at [0, 0] on input "Drop files here, or click to browse. Max file size: 5MB • Supported formats: JP…" at bounding box center [0, 0] width 0 height 0
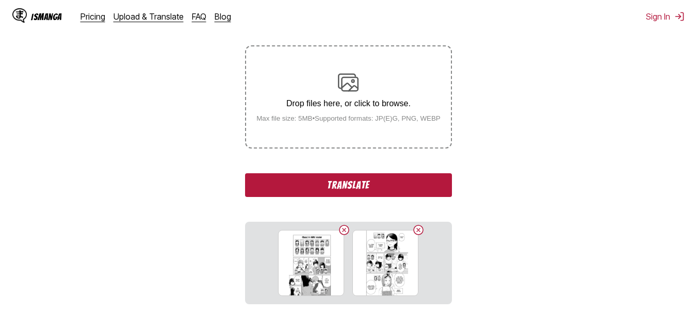
click at [327, 90] on div "Drop files here, or click to browse. Max file size: 5MB • Supported formats: JP…" at bounding box center [348, 97] width 201 height 50
click at [0, 0] on input "Drop files here, or click to browse. Max file size: 5MB • Supported formats: JP…" at bounding box center [0, 0] width 0 height 0
click at [340, 113] on div "Drop files here, or click to browse. Max file size: 5MB • Supported formats: JP…" at bounding box center [348, 97] width 201 height 50
click at [0, 0] on input "Drop files here, or click to browse. Max file size: 5MB • Supported formats: JP…" at bounding box center [0, 0] width 0 height 0
click at [304, 180] on button "Translate" at bounding box center [348, 185] width 206 height 24
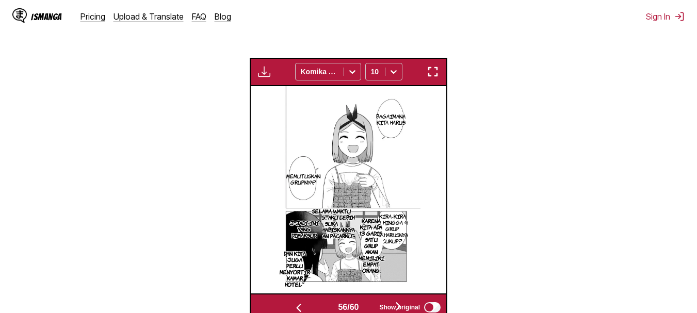
scroll to position [289, 0]
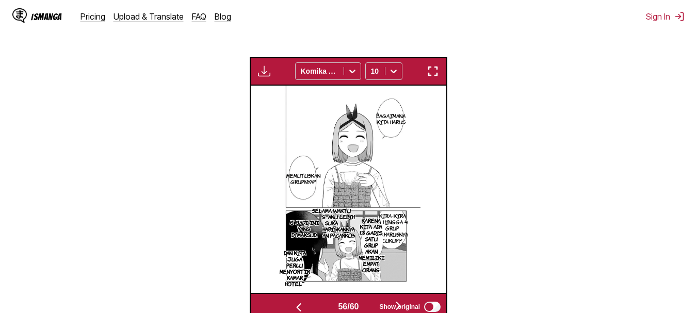
click at [441, 74] on button "button" at bounding box center [433, 70] width 19 height 13
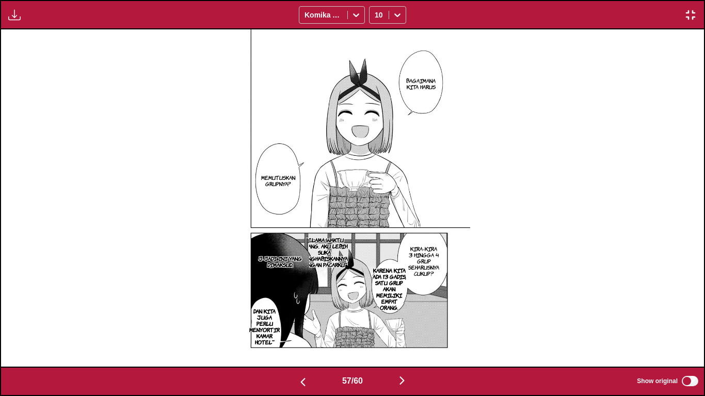
scroll to position [0, 39349]
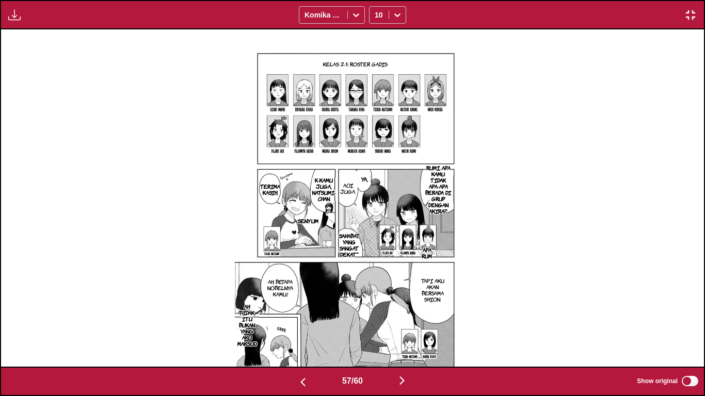
click at [687, 12] on img "button" at bounding box center [690, 15] width 12 height 12
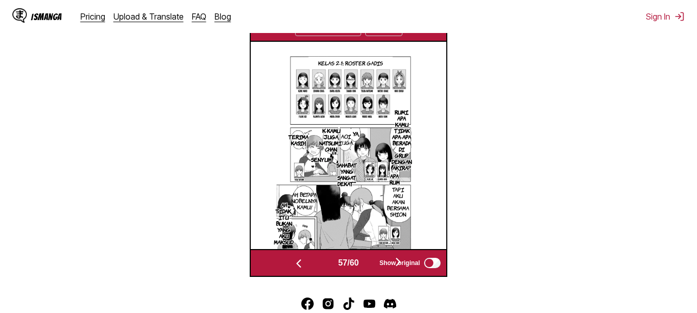
scroll to position [335, 0]
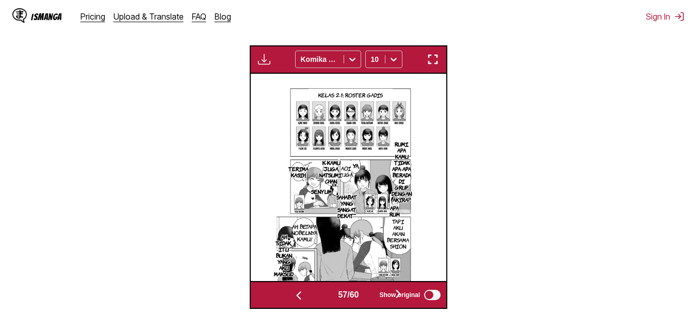
click at [429, 61] on img "button" at bounding box center [433, 59] width 12 height 12
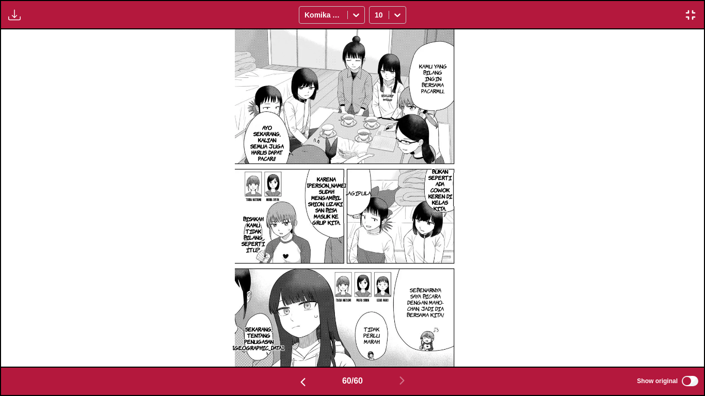
scroll to position [0, 41457]
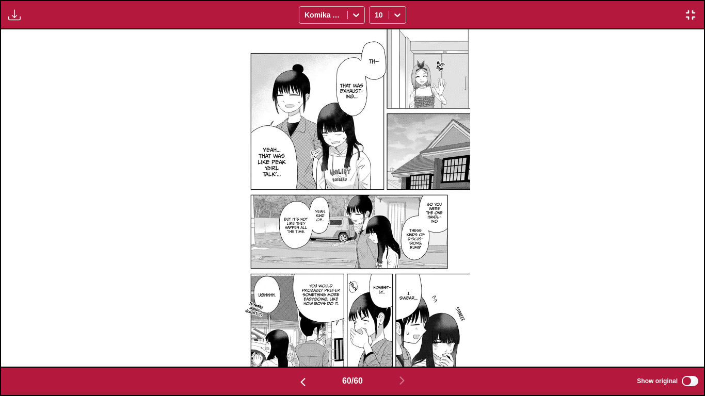
click at [696, 11] on button "button" at bounding box center [690, 14] width 19 height 13
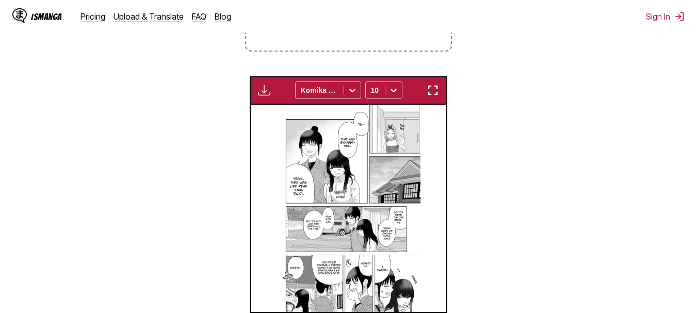
scroll to position [0, 11544]
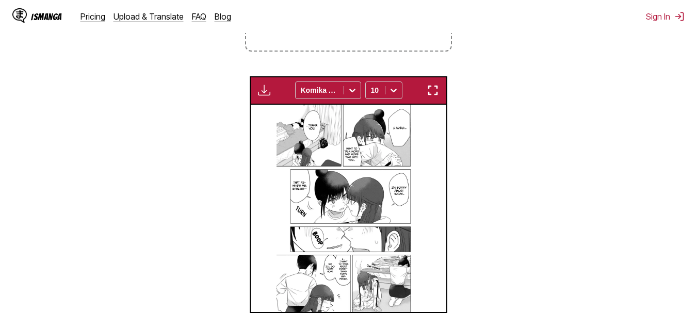
scroll to position [0, 11544]
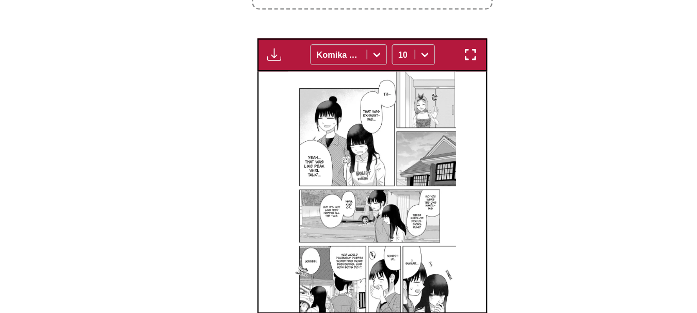
click at [433, 86] on img "button" at bounding box center [433, 90] width 12 height 12
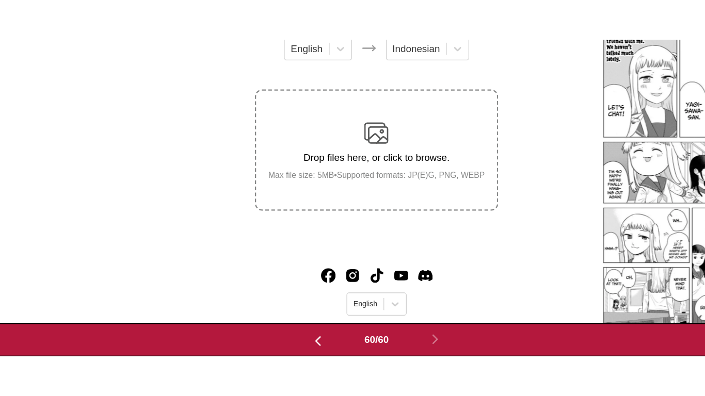
scroll to position [0, 41457]
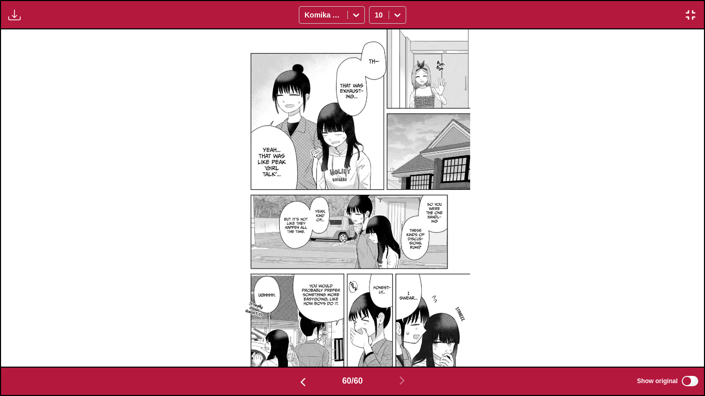
click at [692, 13] on img "button" at bounding box center [690, 15] width 12 height 12
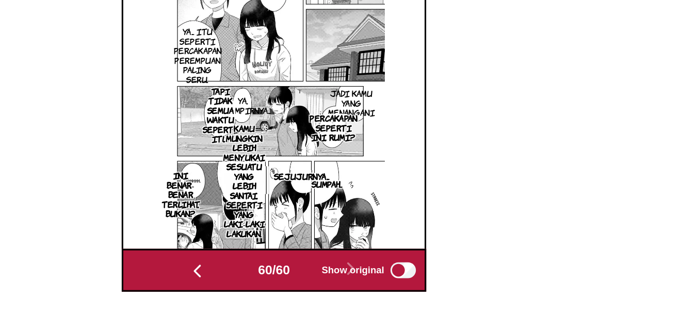
scroll to position [310, 0]
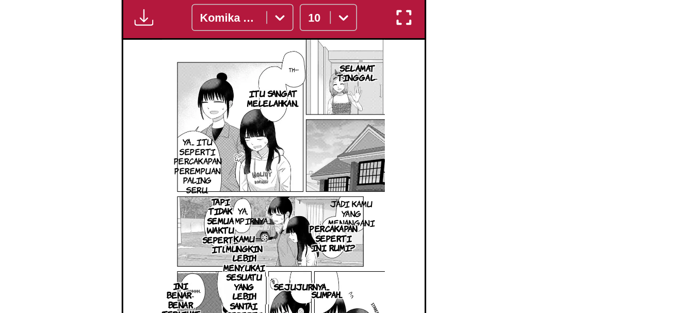
click at [430, 51] on img "button" at bounding box center [433, 50] width 12 height 12
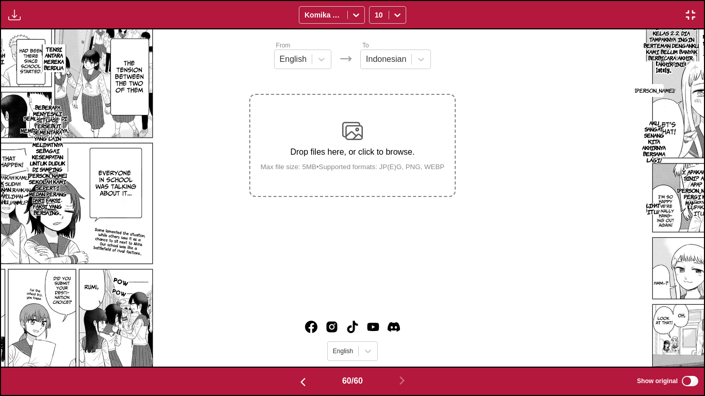
scroll to position [0, 41457]
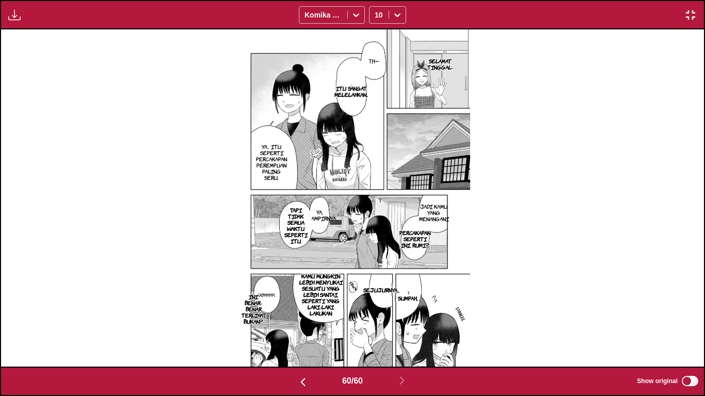
click at [327, 213] on p "YA, SEHAMPIRNYA..." at bounding box center [320, 215] width 40 height 17
click at [402, 210] on icon "close-tooltip" at bounding box center [403, 213] width 7 height 7
click at [693, 13] on img "button" at bounding box center [690, 15] width 12 height 12
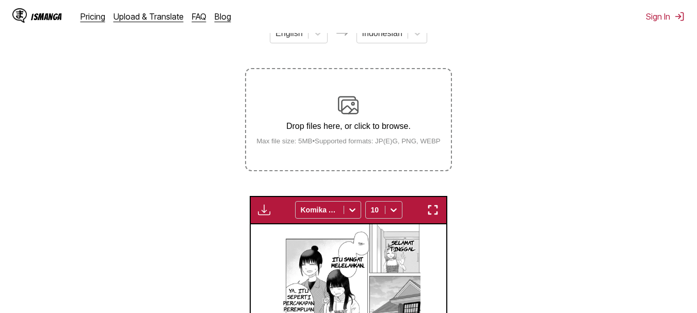
scroll to position [150, 0]
click at [329, 120] on div "Drop files here, or click to browse. Max file size: 5MB • Supported formats: JP…" at bounding box center [348, 120] width 201 height 50
click at [0, 0] on input "Drop files here, or click to browse. Max file size: 5MB • Supported formats: JP…" at bounding box center [0, 0] width 0 height 0
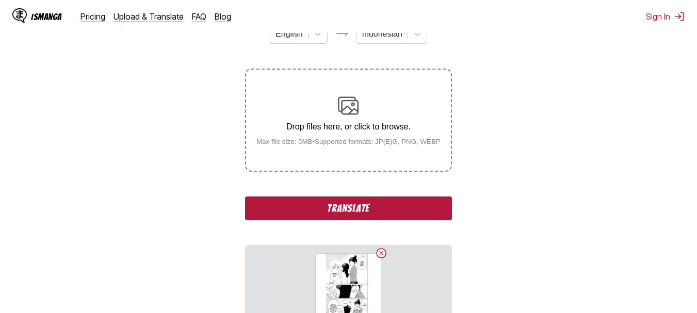
click at [335, 111] on div "Drop files here, or click to browse. Max file size: 5MB • Supported formats: JP…" at bounding box center [348, 120] width 201 height 50
click at [0, 0] on input "Drop files here, or click to browse. Max file size: 5MB • Supported formats: JP…" at bounding box center [0, 0] width 0 height 0
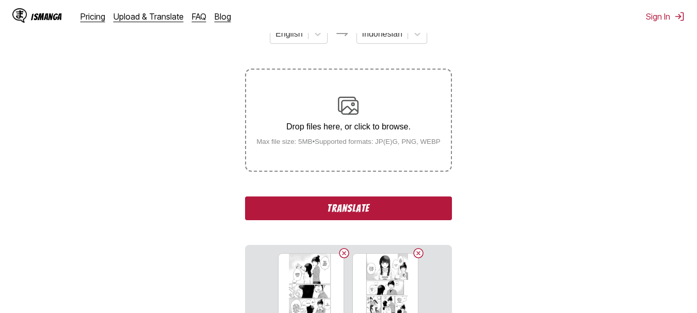
click at [348, 116] on img at bounding box center [348, 105] width 21 height 21
click at [0, 0] on input "Drop files here, or click to browse. Max file size: 5MB • Supported formats: JP…" at bounding box center [0, 0] width 0 height 0
click at [323, 107] on div "Drop files here, or click to browse. Max file size: 5MB • Supported formats: JP…" at bounding box center [348, 120] width 201 height 50
click at [0, 0] on input "Drop files here, or click to browse. Max file size: 5MB • Supported formats: JP…" at bounding box center [0, 0] width 0 height 0
click at [299, 199] on button "Translate" at bounding box center [348, 209] width 206 height 24
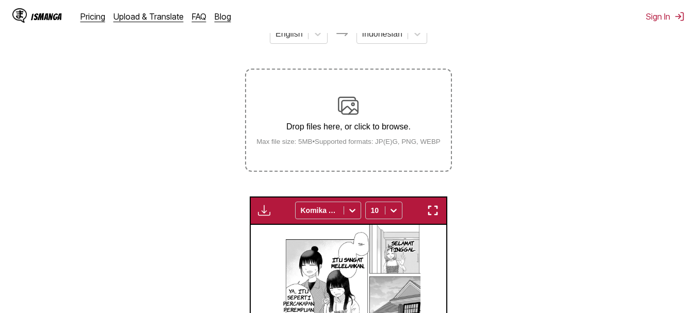
click at [427, 215] on img "button" at bounding box center [433, 210] width 12 height 12
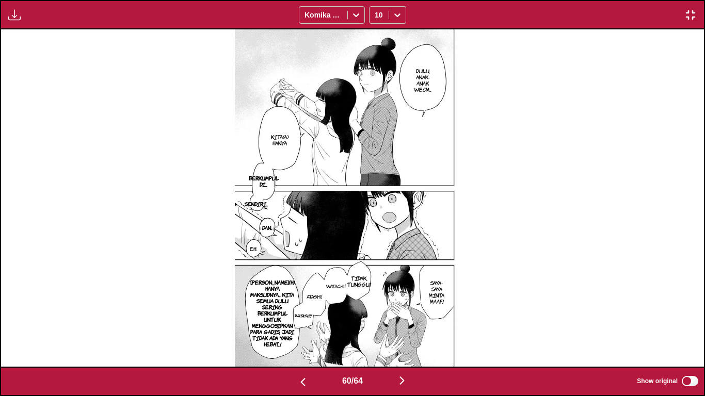
scroll to position [0, 41457]
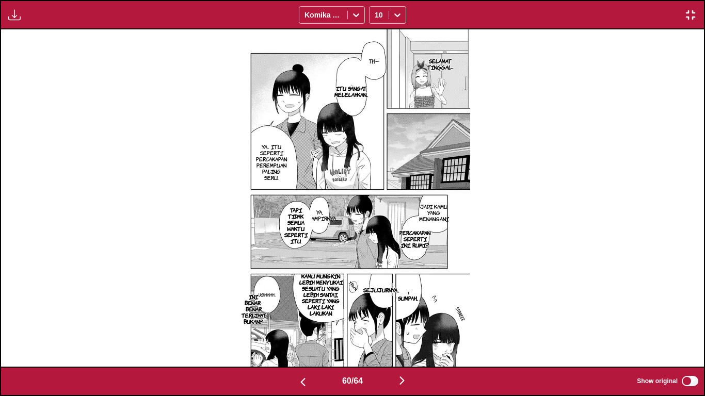
click at [688, 14] on img "button" at bounding box center [690, 15] width 12 height 12
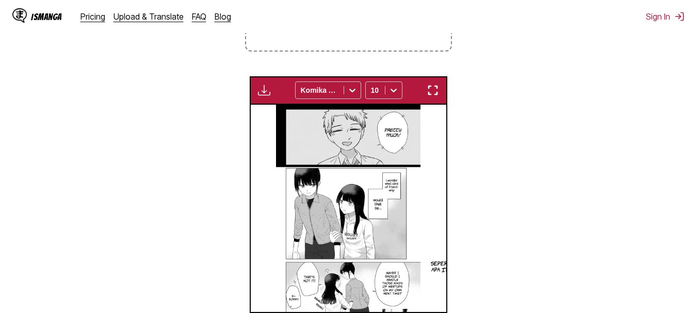
scroll to position [0, 11544]
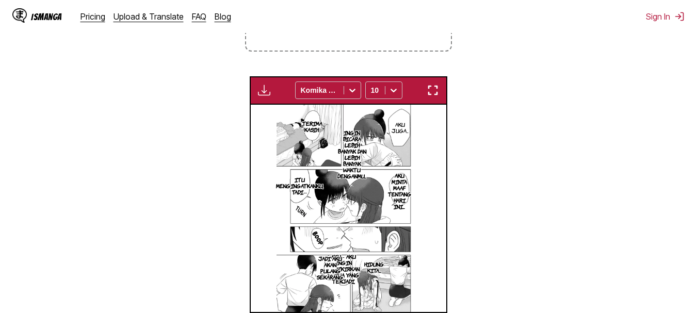
scroll to position [0, 11544]
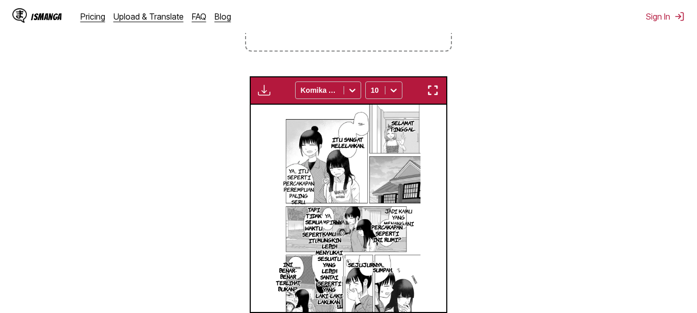
click at [431, 96] on img "button" at bounding box center [433, 90] width 12 height 12
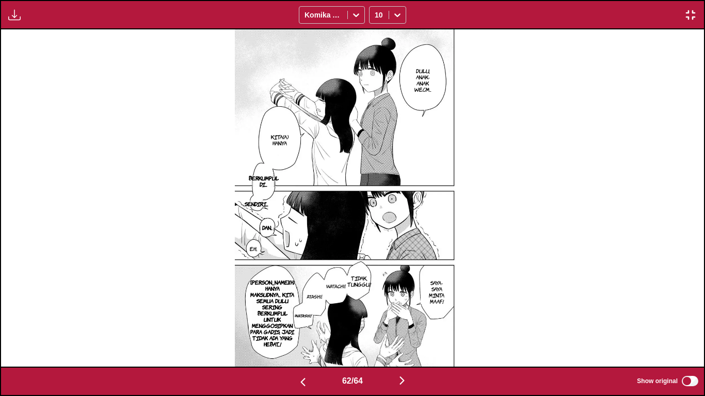
scroll to position [0, 42862]
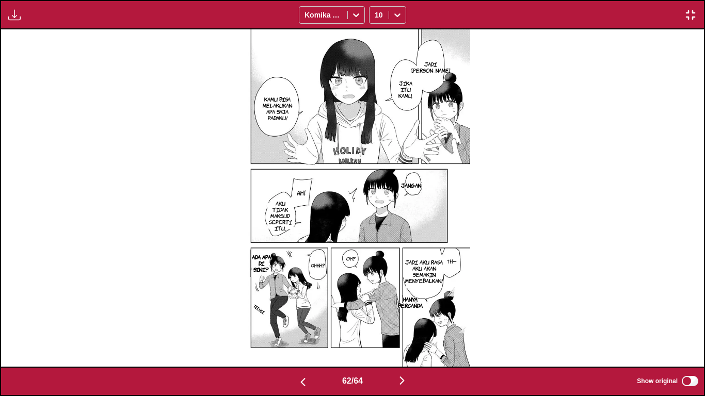
click at [688, 313] on div "62 / 64 Show original" at bounding box center [352, 381] width 705 height 29
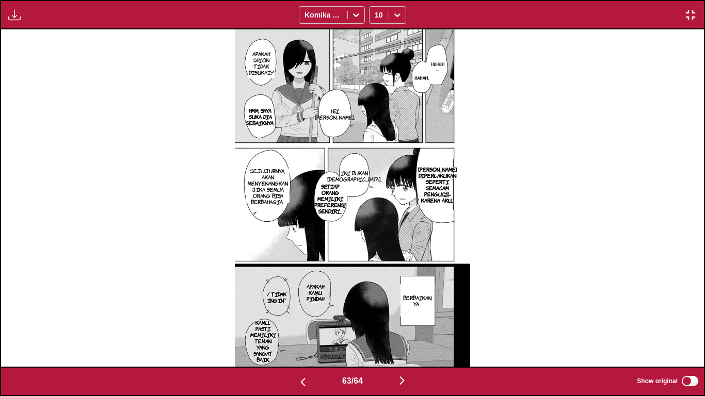
click at [688, 313] on label "Show original" at bounding box center [668, 381] width 63 height 13
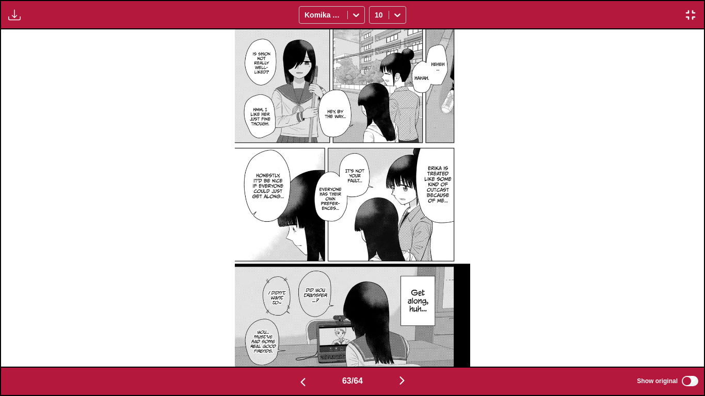
click at [688, 313] on label "Show original" at bounding box center [668, 381] width 63 height 13
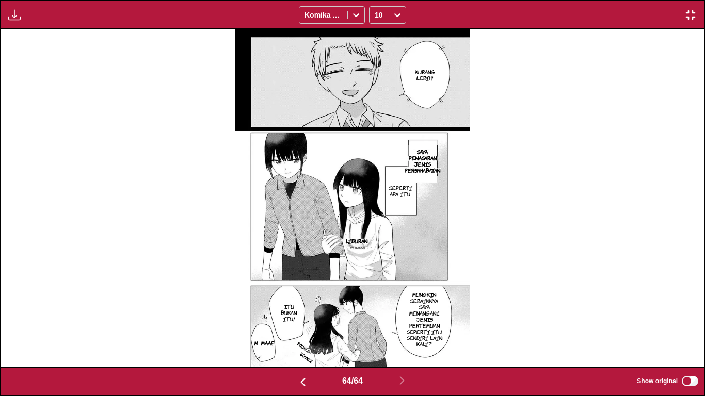
click at [691, 19] on img "button" at bounding box center [690, 15] width 12 height 12
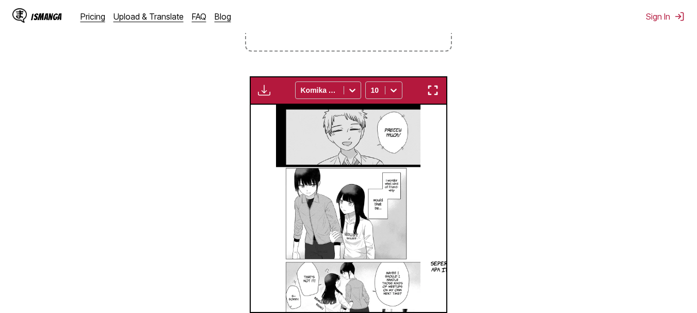
scroll to position [0, 12326]
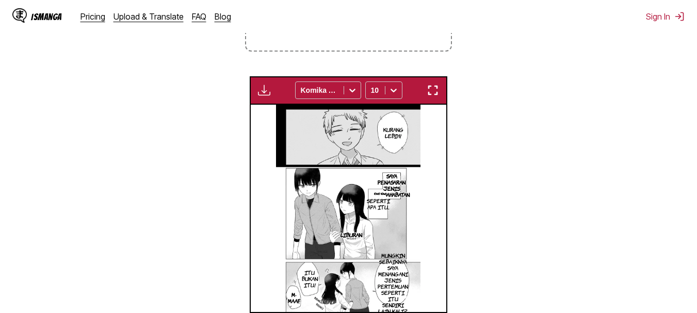
click at [432, 91] on img "button" at bounding box center [433, 90] width 12 height 12
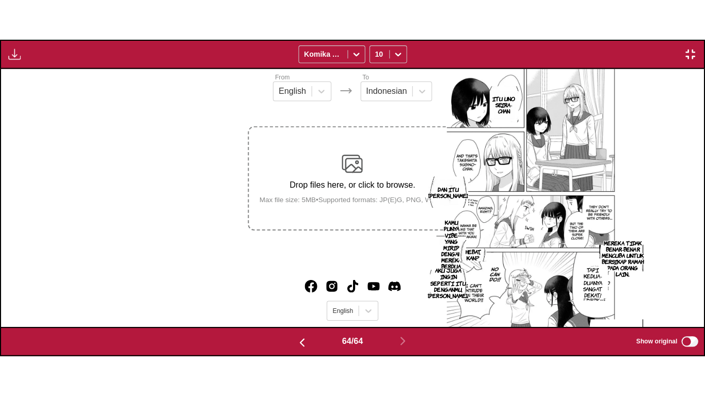
scroll to position [0, 44268]
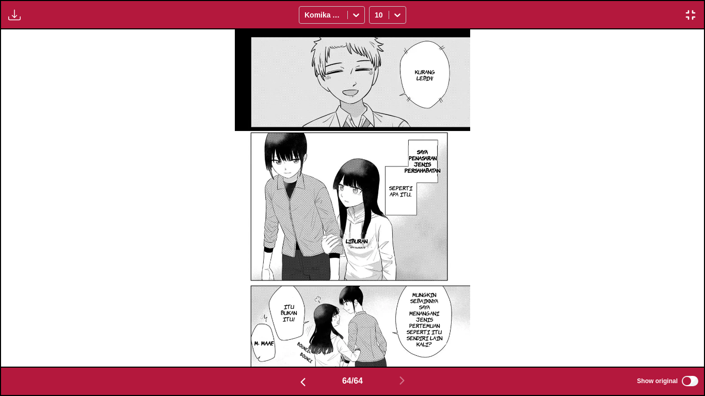
click at [694, 15] on img "button" at bounding box center [690, 15] width 12 height 12
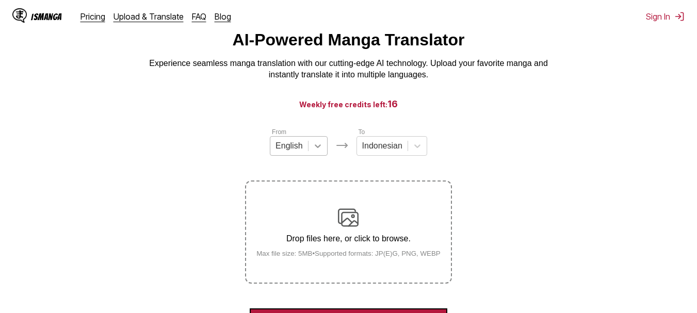
scroll to position [37, 0]
click at [333, 204] on label "Drop files here, or click to browse. Max file size: 5MB • Supported formats: JP…" at bounding box center [348, 232] width 204 height 101
click at [0, 0] on input "Drop files here, or click to browse. Max file size: 5MB • Supported formats: JP…" at bounding box center [0, 0] width 0 height 0
click at [330, 213] on div "Drop files here, or click to browse. Max file size: 5MB • Supported formats: JP…" at bounding box center [348, 233] width 201 height 50
click at [0, 0] on input "Drop files here, or click to browse. Max file size: 5MB • Supported formats: JP…" at bounding box center [0, 0] width 0 height 0
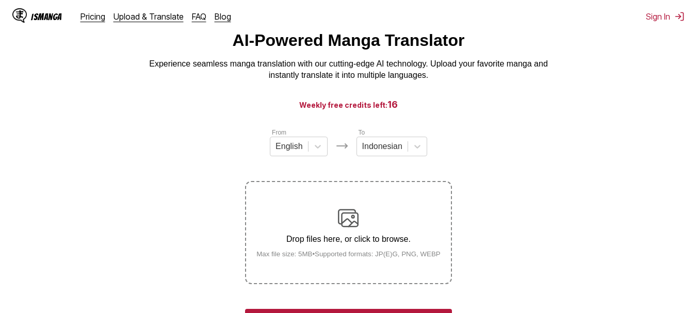
click at [314, 233] on div "Drop files here, or click to browse. Max file size: 5MB • Supported formats: JP…" at bounding box center [348, 233] width 201 height 50
click at [0, 0] on input "Drop files here, or click to browse. Max file size: 5MB • Supported formats: JP…" at bounding box center [0, 0] width 0 height 0
click at [334, 248] on div "Drop files here, or click to browse. Max file size: 5MB • Supported formats: JP…" at bounding box center [348, 233] width 201 height 50
click at [0, 0] on input "Drop files here, or click to browse. Max file size: 5MB • Supported formats: JP…" at bounding box center [0, 0] width 0 height 0
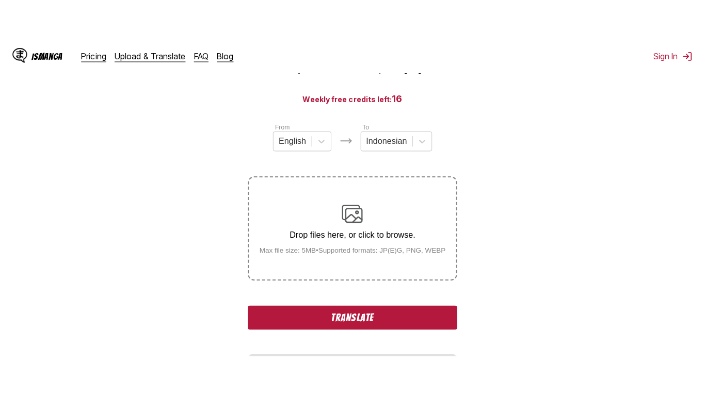
scroll to position [90, 0]
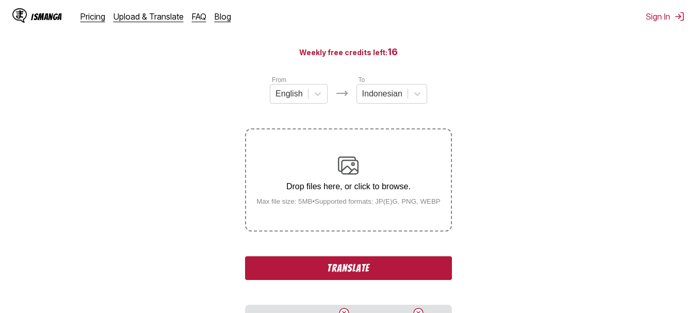
click at [315, 263] on button "Translate" at bounding box center [348, 268] width 206 height 24
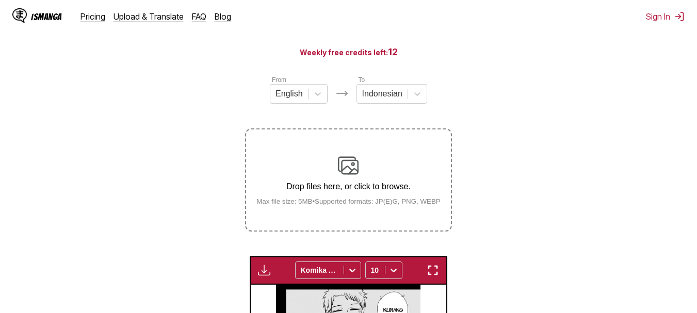
click at [437, 274] on img "button" at bounding box center [433, 270] width 12 height 12
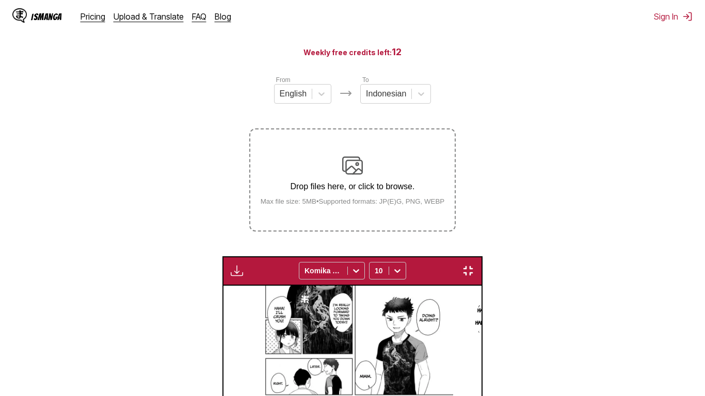
scroll to position [0, 44970]
click at [474, 265] on img "button" at bounding box center [468, 271] width 12 height 12
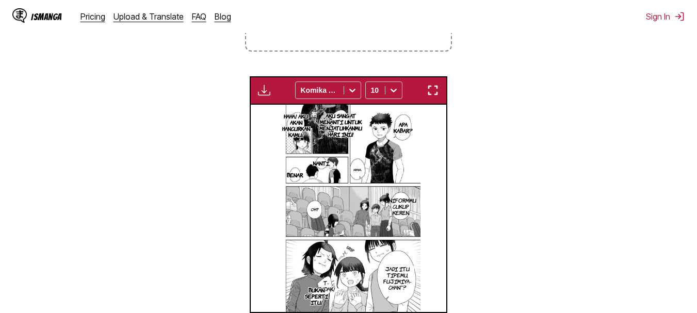
scroll to position [0, 13109]
click at [437, 95] on img "button" at bounding box center [433, 90] width 12 height 12
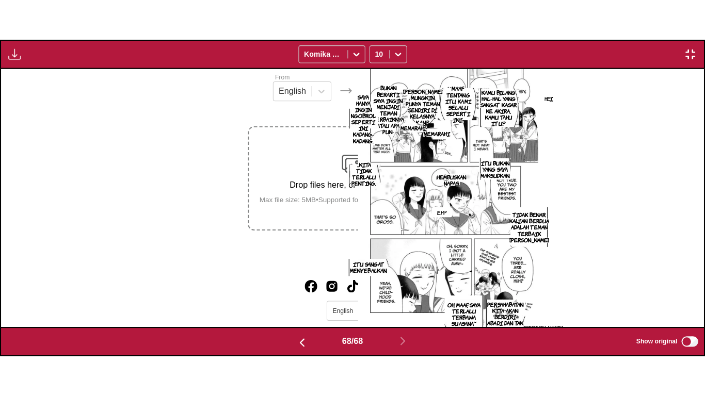
scroll to position [0, 47078]
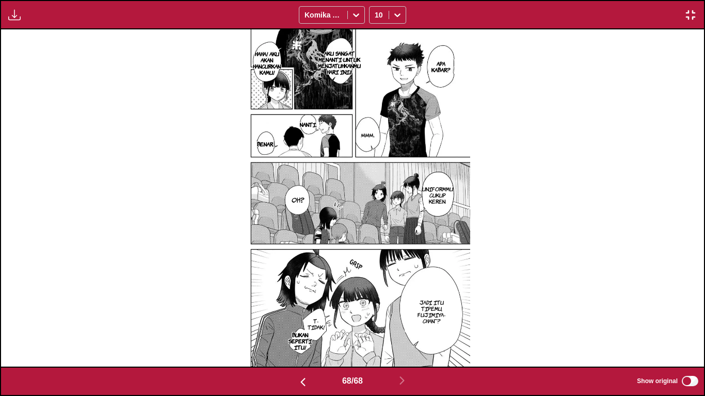
click at [702, 12] on div "Available for premium users only Komika Axis 10" at bounding box center [352, 14] width 705 height 29
click at [694, 10] on img "button" at bounding box center [690, 15] width 12 height 12
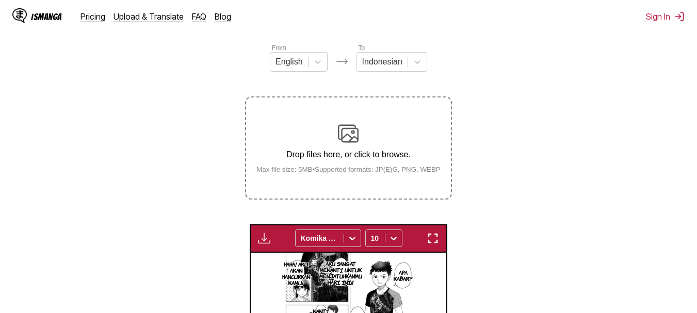
scroll to position [123, 0]
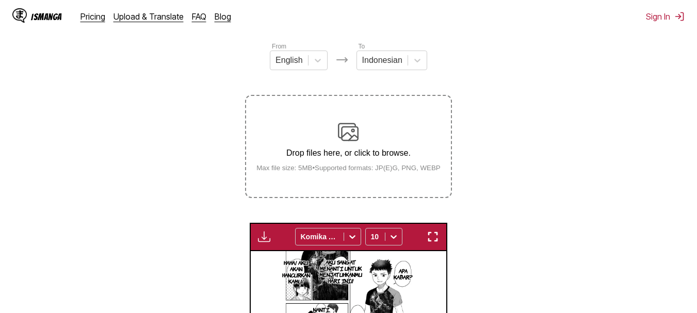
click at [336, 136] on div "Drop files here, or click to browse. Max file size: 5MB • Supported formats: JP…" at bounding box center [348, 147] width 201 height 50
click at [0, 0] on input "Drop files here, or click to browse. Max file size: 5MB • Supported formats: JP…" at bounding box center [0, 0] width 0 height 0
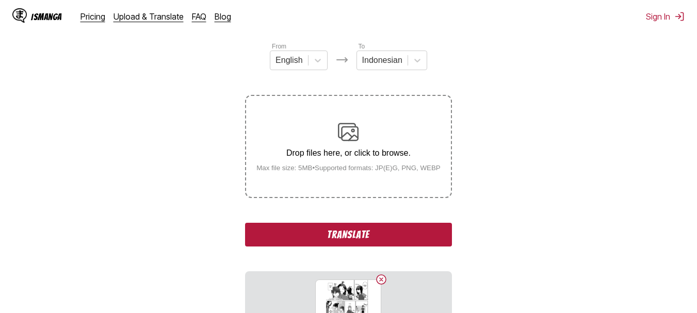
click at [338, 125] on img at bounding box center [348, 132] width 21 height 21
click at [0, 0] on input "Drop files here, or click to browse. Max file size: 5MB • Supported formats: JP…" at bounding box center [0, 0] width 0 height 0
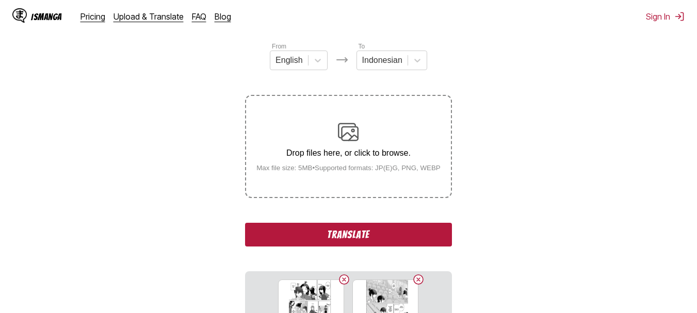
click at [320, 126] on div "Drop files here, or click to browse. Max file size: 5MB • Supported formats: JP…" at bounding box center [348, 147] width 201 height 50
click at [0, 0] on input "Drop files here, or click to browse. Max file size: 5MB • Supported formats: JP…" at bounding box center [0, 0] width 0 height 0
click at [350, 139] on img at bounding box center [348, 132] width 21 height 21
click at [0, 0] on input "Drop files here, or click to browse. Max file size: 5MB • Supported formats: JP…" at bounding box center [0, 0] width 0 height 0
click at [301, 232] on button "Translate" at bounding box center [348, 235] width 206 height 24
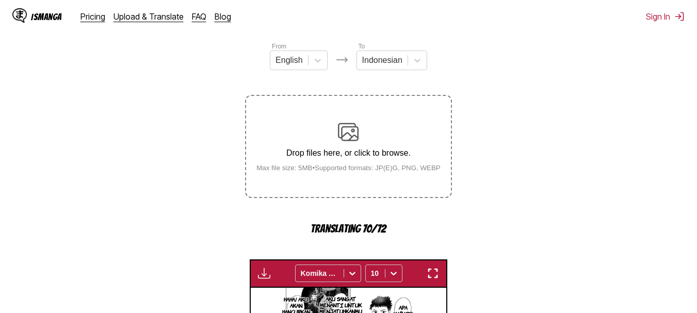
click at [301, 232] on p "Translating 70/72" at bounding box center [348, 229] width 206 height 12
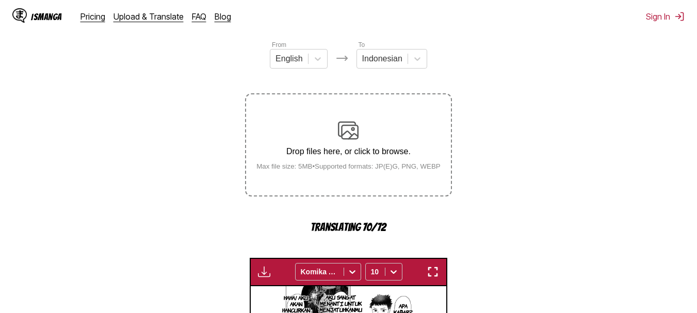
scroll to position [128, 0]
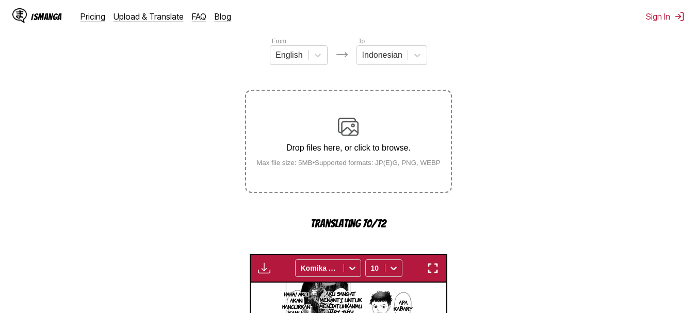
click at [430, 269] on img "button" at bounding box center [433, 268] width 12 height 12
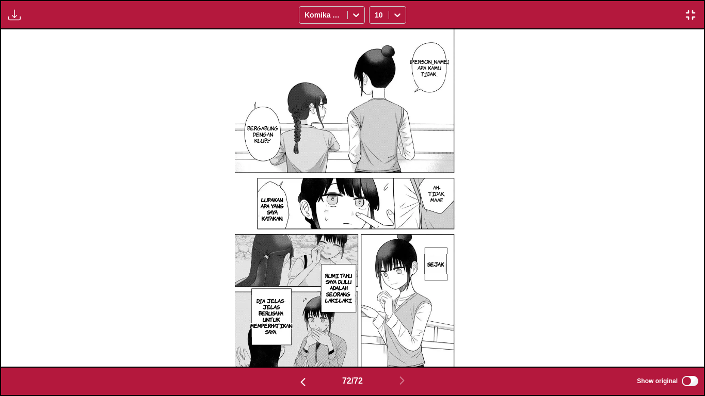
scroll to position [0, 49889]
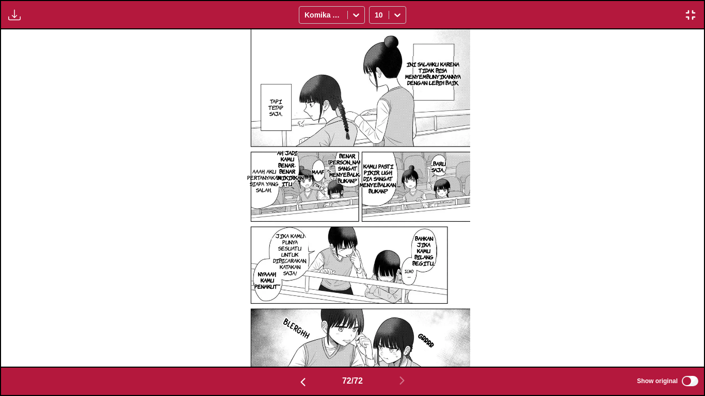
click at [352, 169] on p "BENAR, [PERSON_NAME] SANGAT MENYEBALKAN, BUKAN?" at bounding box center [347, 168] width 43 height 35
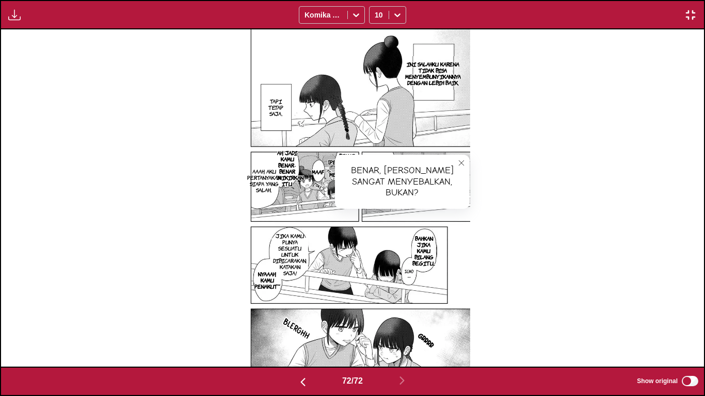
click at [352, 169] on div "BENAR, [PERSON_NAME] SANGAT MENYEBALKAN, BUKAN?" at bounding box center [402, 182] width 135 height 54
click at [458, 165] on icon "close-tooltip" at bounding box center [461, 162] width 7 height 7
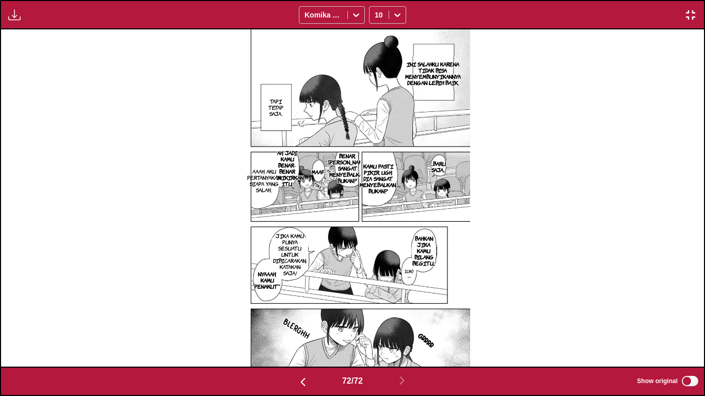
click at [692, 387] on label "Show original" at bounding box center [668, 381] width 63 height 13
click at [688, 376] on label "Show original" at bounding box center [668, 381] width 63 height 13
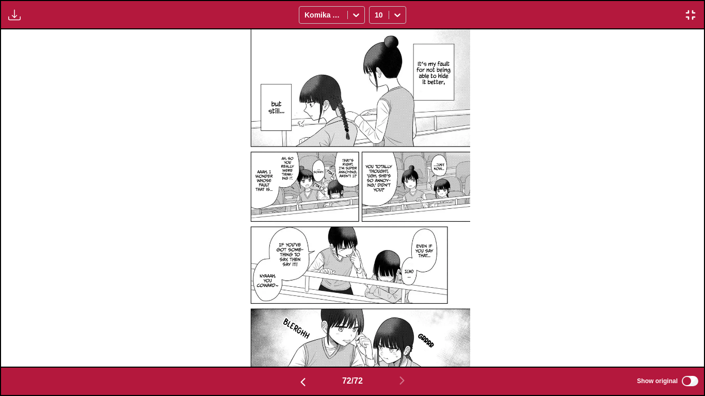
click at [688, 376] on label "Show original" at bounding box center [668, 381] width 63 height 13
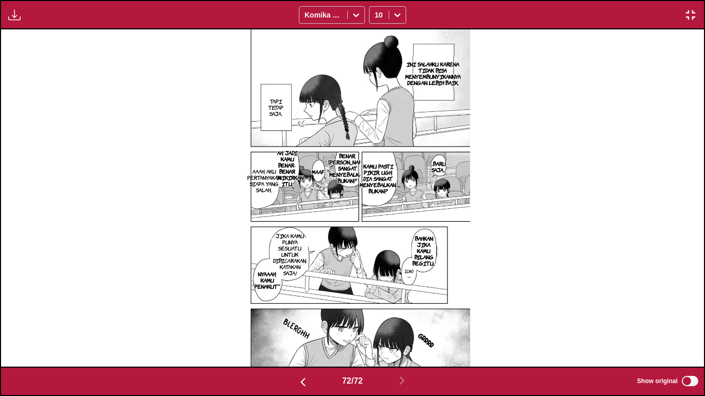
click at [688, 17] on img "button" at bounding box center [690, 15] width 12 height 12
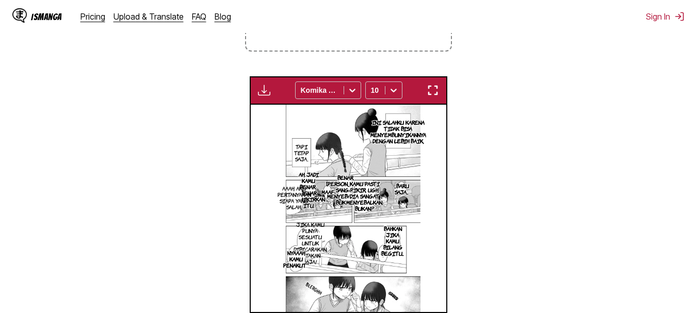
scroll to position [0, 13892]
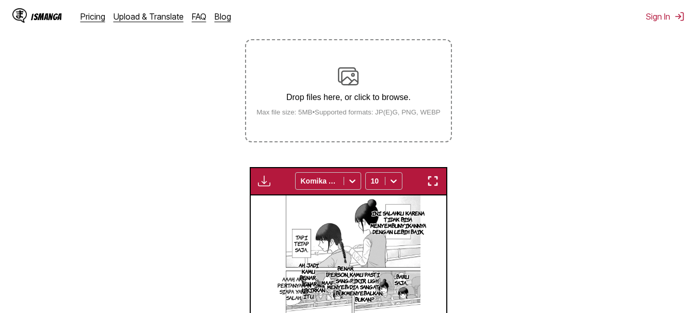
scroll to position [144, 0]
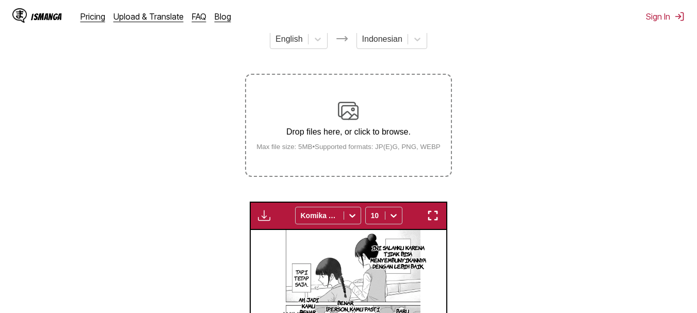
click at [319, 112] on div "Drop files here, or click to browse. Max file size: 5MB • Supported formats: JP…" at bounding box center [348, 126] width 201 height 50
click at [0, 0] on input "Drop files here, or click to browse. Max file size: 5MB • Supported formats: JP…" at bounding box center [0, 0] width 0 height 0
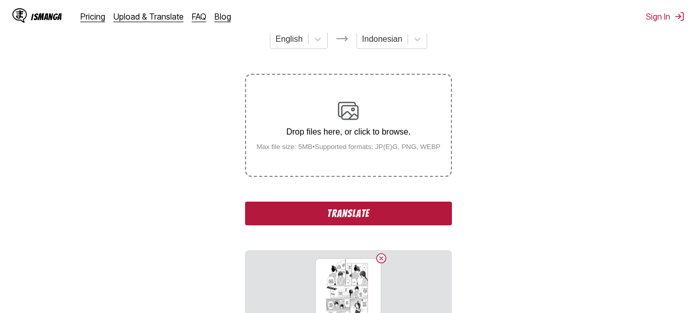
click at [352, 117] on img at bounding box center [348, 111] width 21 height 21
click at [0, 0] on input "Drop files here, or click to browse. Max file size: 5MB • Supported formats: JP…" at bounding box center [0, 0] width 0 height 0
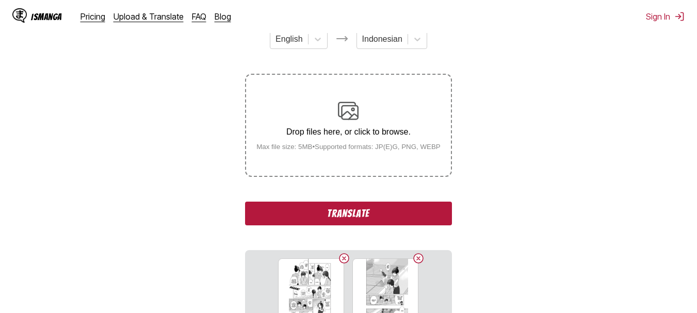
click at [343, 121] on img at bounding box center [348, 111] width 21 height 21
click at [0, 0] on input "Drop files here, or click to browse. Max file size: 5MB • Supported formats: JP…" at bounding box center [0, 0] width 0 height 0
click at [318, 122] on div "Drop files here, or click to browse. Max file size: 5MB • Supported formats: JP…" at bounding box center [348, 126] width 201 height 50
click at [0, 0] on input "Drop files here, or click to browse. Max file size: 5MB • Supported formats: JP…" at bounding box center [0, 0] width 0 height 0
click at [313, 210] on button "Translate" at bounding box center [348, 214] width 206 height 24
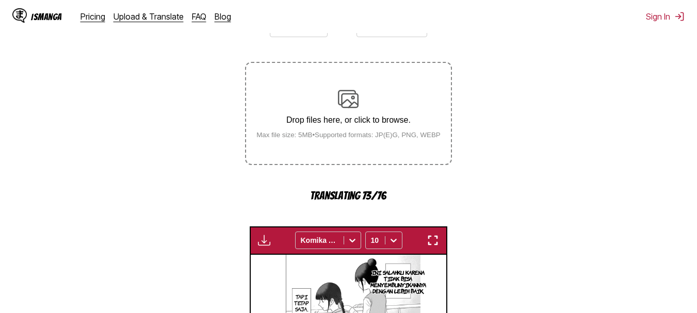
scroll to position [157, 0]
click at [431, 240] on img "button" at bounding box center [433, 240] width 12 height 12
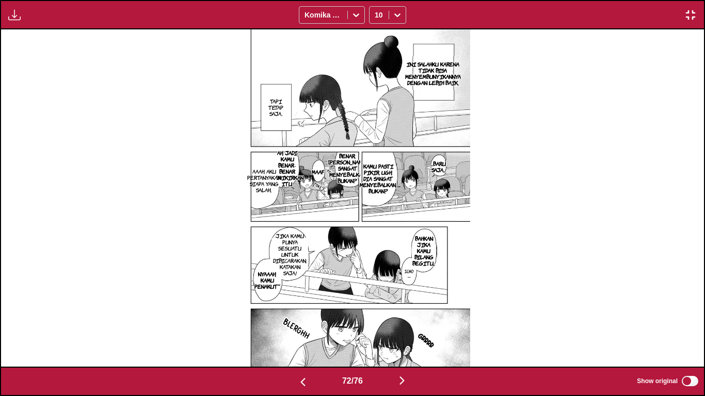
scroll to position [0, 50591]
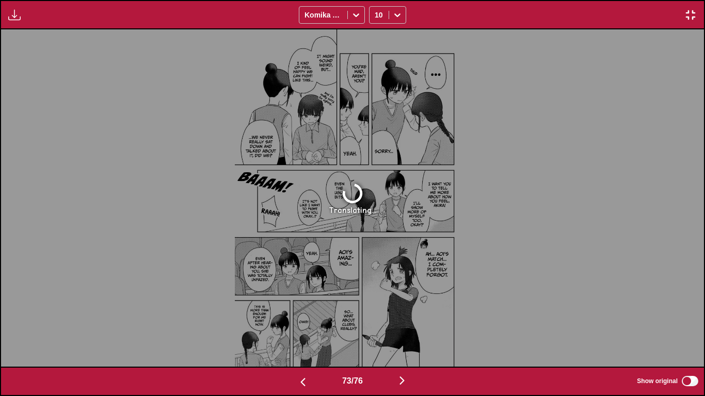
click at [696, 17] on button "button" at bounding box center [690, 14] width 19 height 13
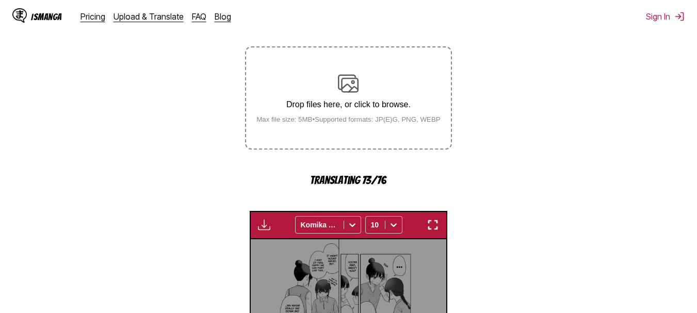
scroll to position [178, 0]
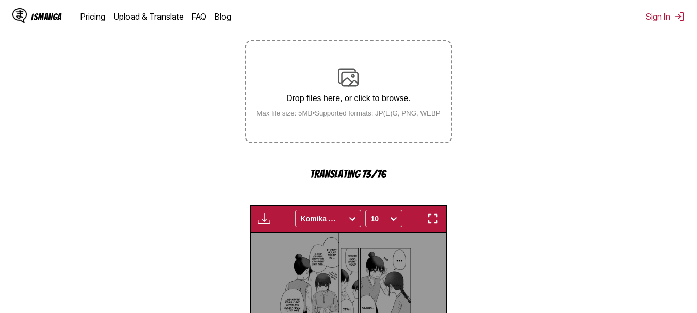
click at [596, 200] on section "From English To Indonesian Drop files here, or click to browse. Max file size: …" at bounding box center [348, 228] width 680 height 482
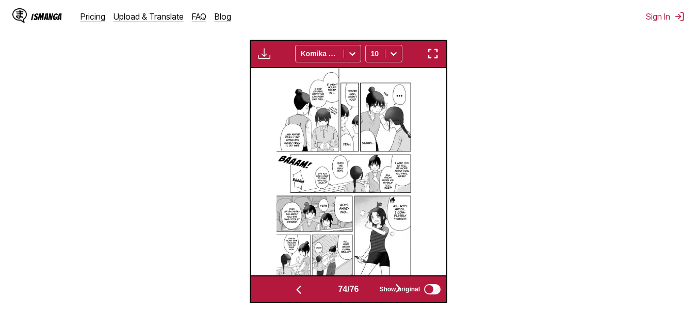
scroll to position [0, 14283]
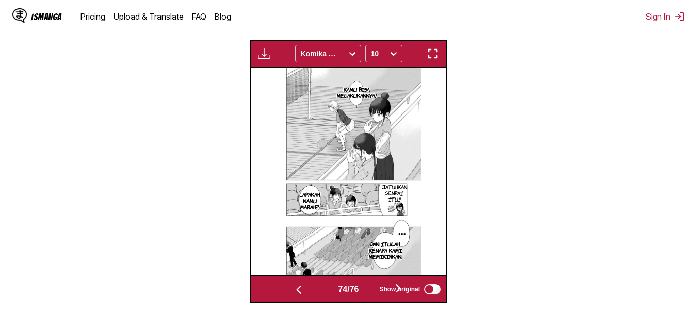
click at [431, 54] on img "button" at bounding box center [433, 53] width 12 height 12
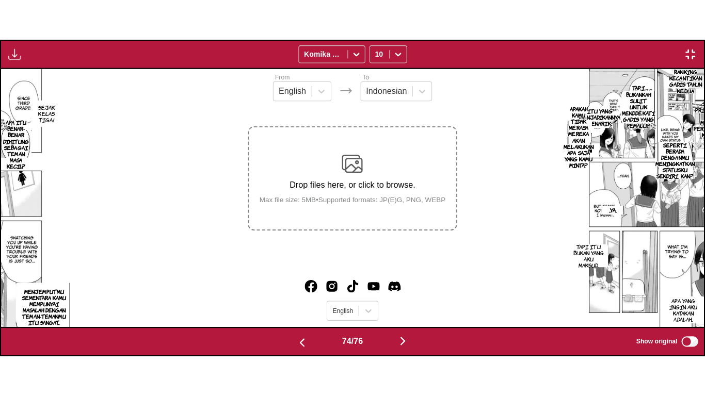
scroll to position [0, 51294]
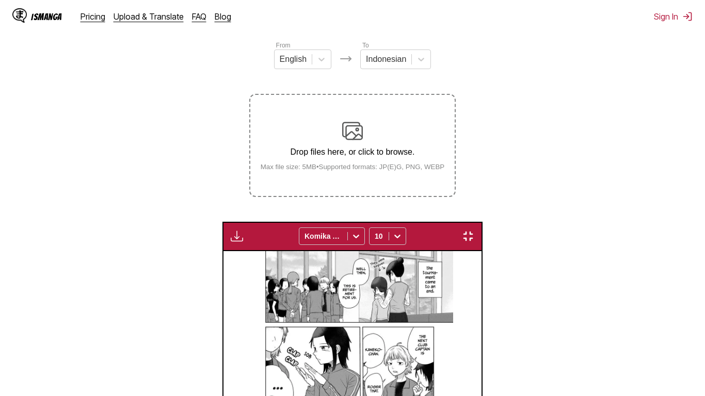
scroll to position [0, 51997]
click at [482, 222] on div "Available for premium users only Komika Axis 10" at bounding box center [352, 236] width 260 height 29
click at [474, 230] on img "button" at bounding box center [468, 236] width 12 height 12
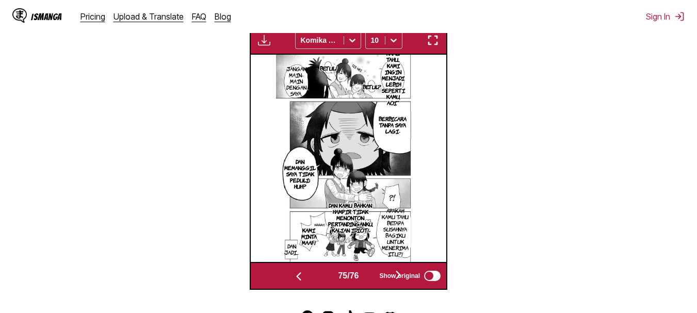
scroll to position [320, 0]
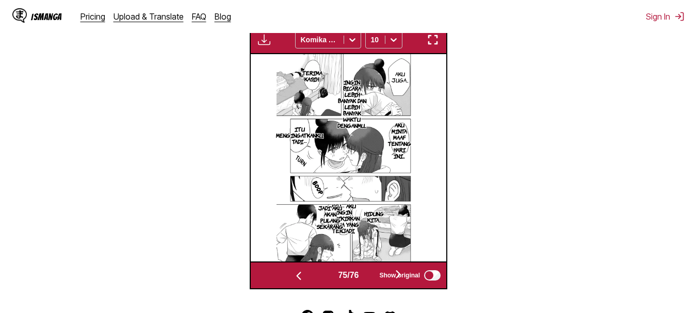
scroll to position [0, 14479]
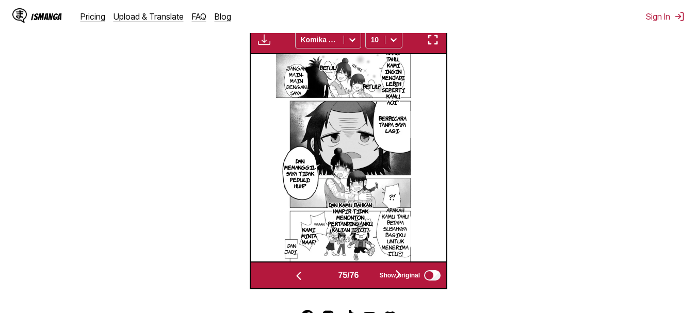
click at [434, 43] on img "button" at bounding box center [433, 40] width 12 height 12
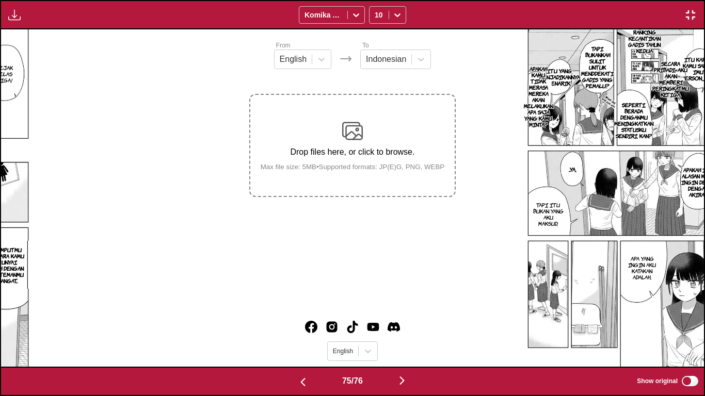
scroll to position [0, 51997]
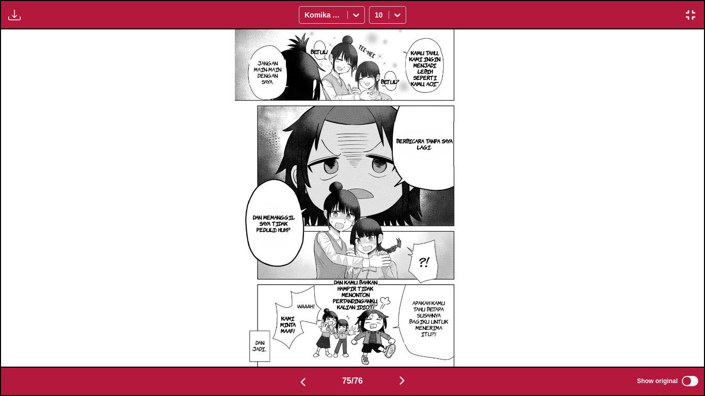
click at [684, 11] on img "button" at bounding box center [690, 15] width 12 height 12
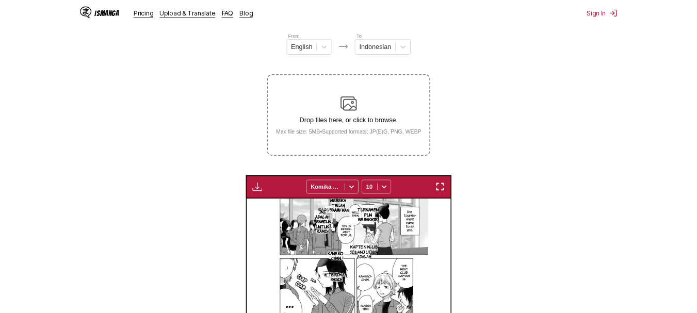
scroll to position [0, 14479]
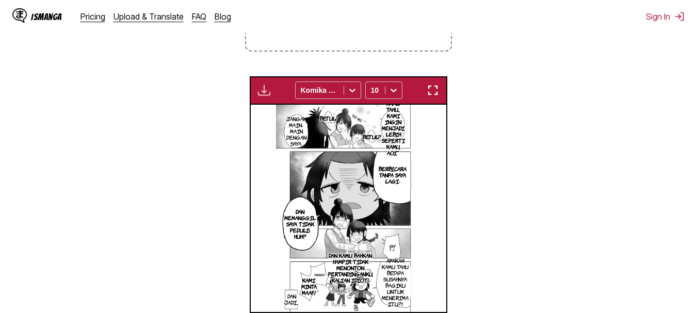
click at [432, 94] on img "button" at bounding box center [433, 90] width 12 height 12
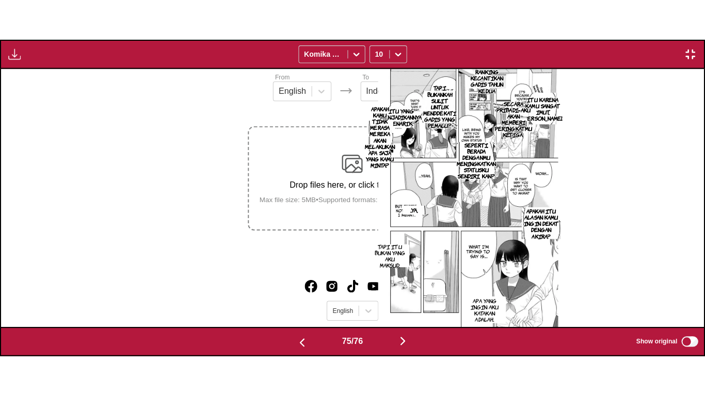
scroll to position [0, 51997]
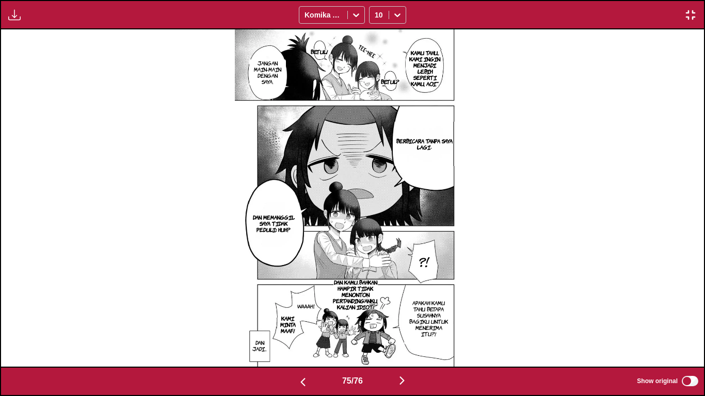
click at [687, 16] on img "button" at bounding box center [690, 15] width 12 height 12
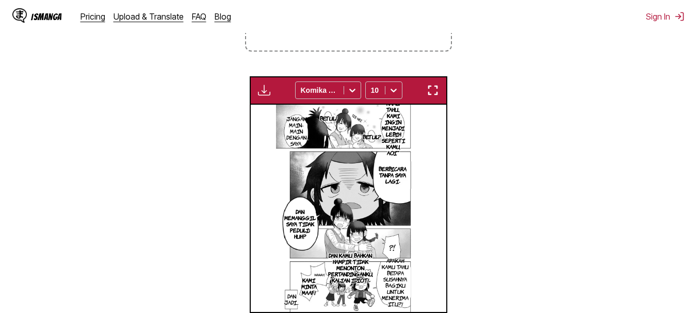
scroll to position [320, 0]
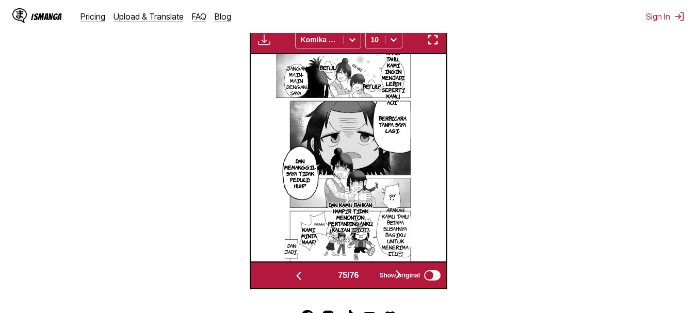
click at [433, 39] on img "button" at bounding box center [433, 40] width 12 height 12
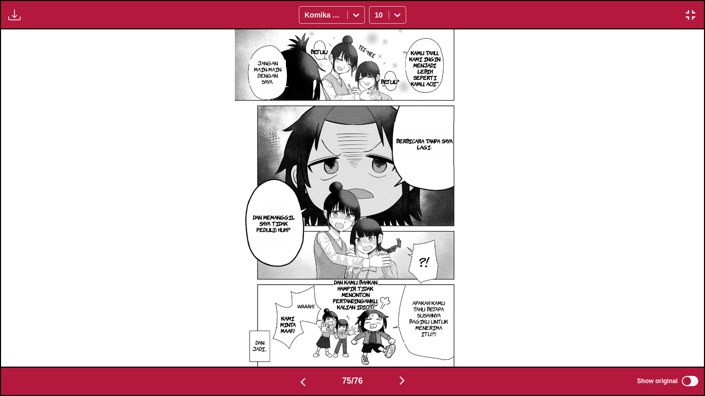
scroll to position [0, 52699]
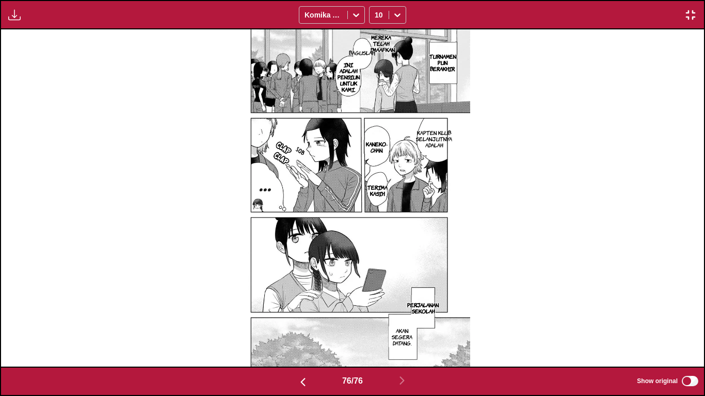
click at [390, 50] on p "Mereka telah dimaafkan" at bounding box center [381, 43] width 32 height 23
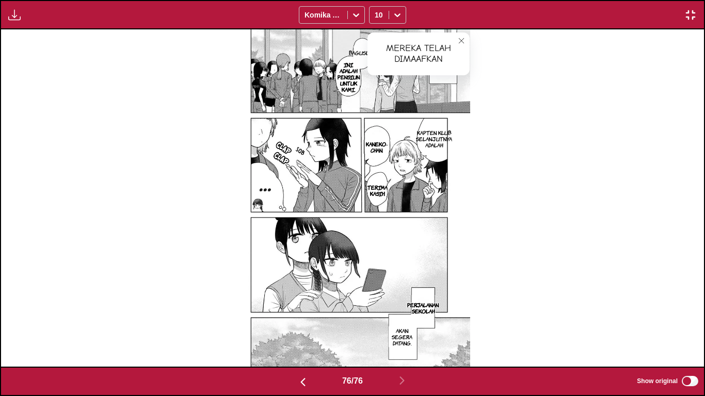
click at [459, 40] on icon "close-tooltip" at bounding box center [461, 40] width 7 height 7
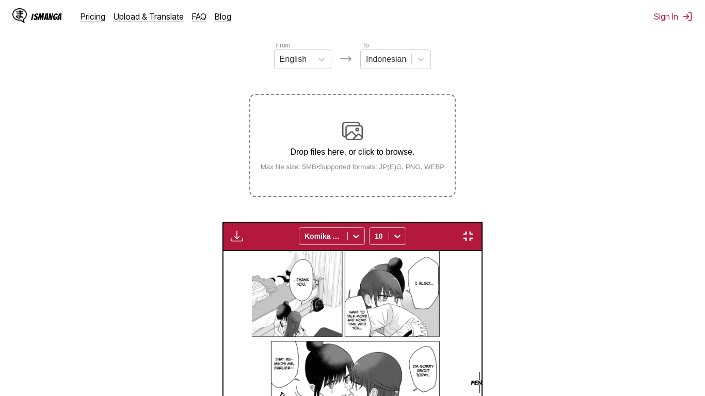
scroll to position [0, 52699]
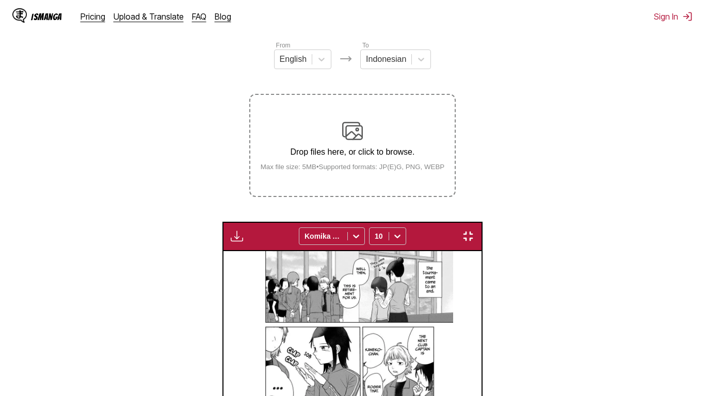
click at [474, 230] on img "button" at bounding box center [468, 236] width 12 height 12
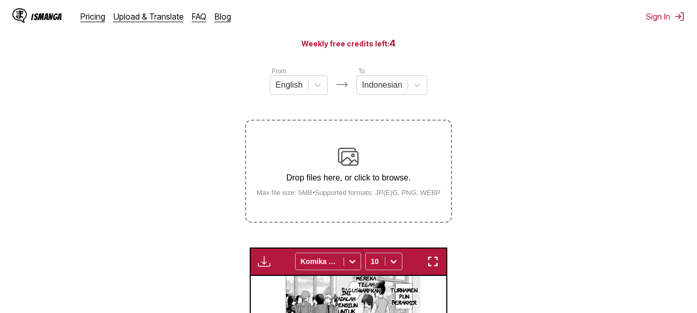
scroll to position [98, 0]
click at [344, 144] on label "Drop files here, or click to browse. Max file size: 5MB • Supported formats: JP…" at bounding box center [348, 171] width 204 height 101
click at [0, 0] on input "Drop files here, or click to browse. Max file size: 5MB • Supported formats: JP…" at bounding box center [0, 0] width 0 height 0
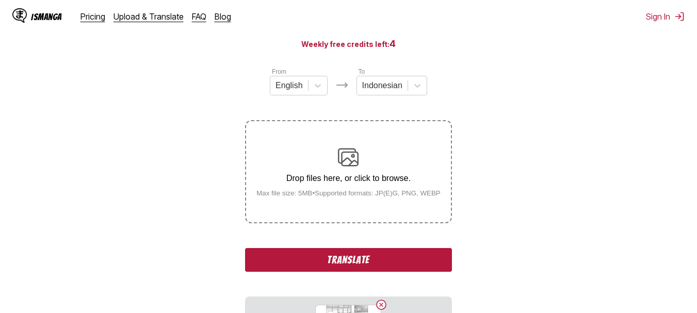
click at [351, 161] on img at bounding box center [348, 157] width 21 height 21
click at [0, 0] on input "Drop files here, or click to browse. Max file size: 5MB • Supported formats: JP…" at bounding box center [0, 0] width 0 height 0
click at [337, 158] on div "Drop files here, or click to browse. Max file size: 5MB • Supported formats: JP…" at bounding box center [348, 172] width 201 height 50
click at [0, 0] on input "Drop files here, or click to browse. Max file size: 5MB • Supported formats: JP…" at bounding box center [0, 0] width 0 height 0
click at [340, 166] on img at bounding box center [348, 157] width 21 height 21
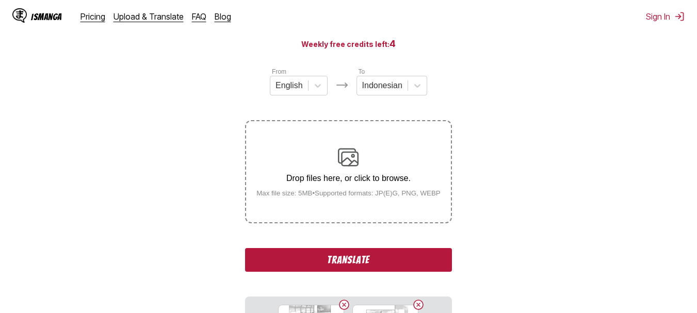
click at [0, 0] on input "Drop files here, or click to browse. Max file size: 5MB • Supported formats: JP…" at bounding box center [0, 0] width 0 height 0
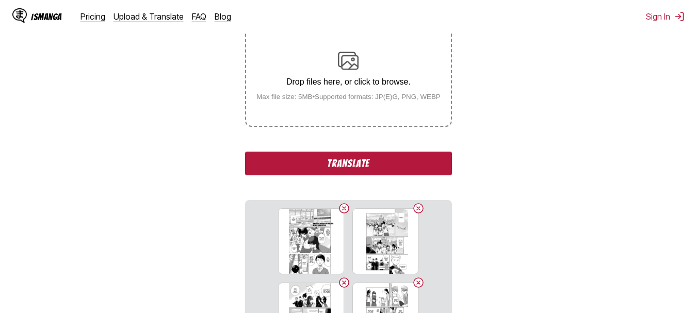
scroll to position [195, 0]
click at [306, 164] on button "Translate" at bounding box center [348, 163] width 206 height 24
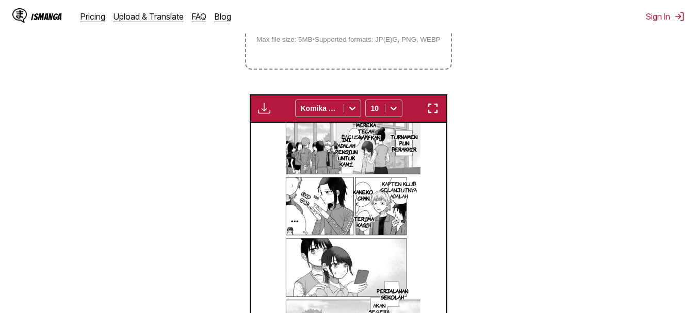
scroll to position [256, 0]
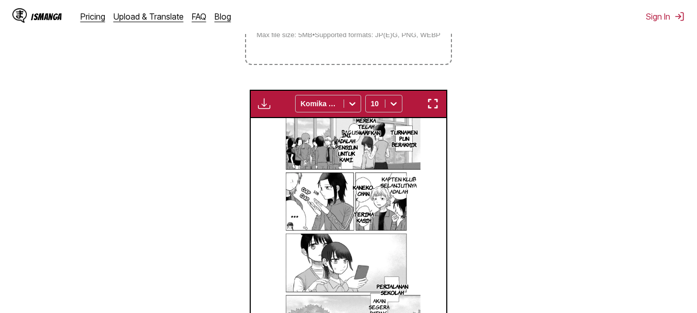
click at [436, 101] on img "button" at bounding box center [433, 104] width 12 height 12
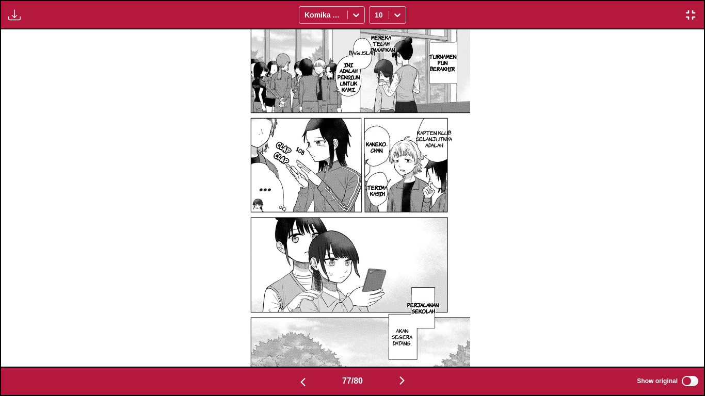
scroll to position [0, 53402]
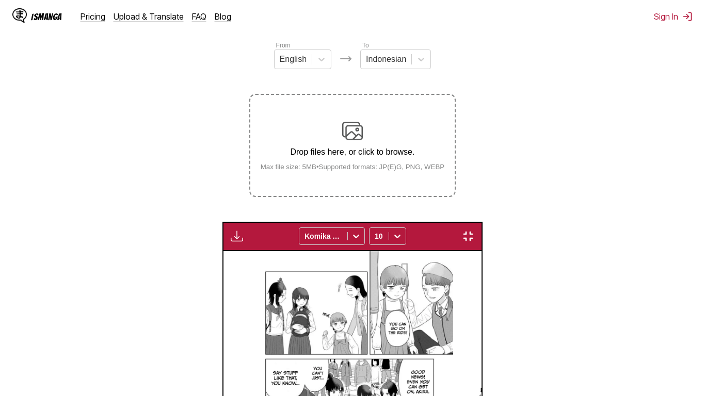
scroll to position [0, 54807]
click at [474, 230] on img "button" at bounding box center [468, 236] width 12 height 12
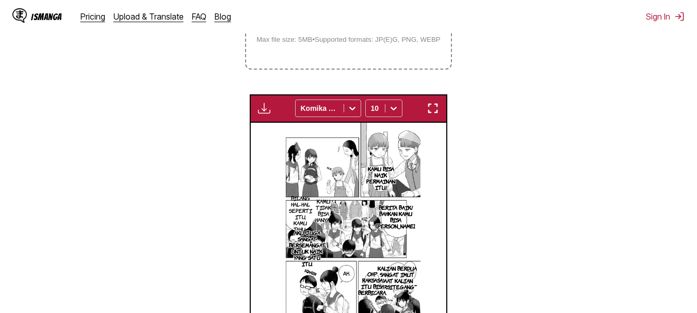
scroll to position [251, 0]
